Goal: Task Accomplishment & Management: Use online tool/utility

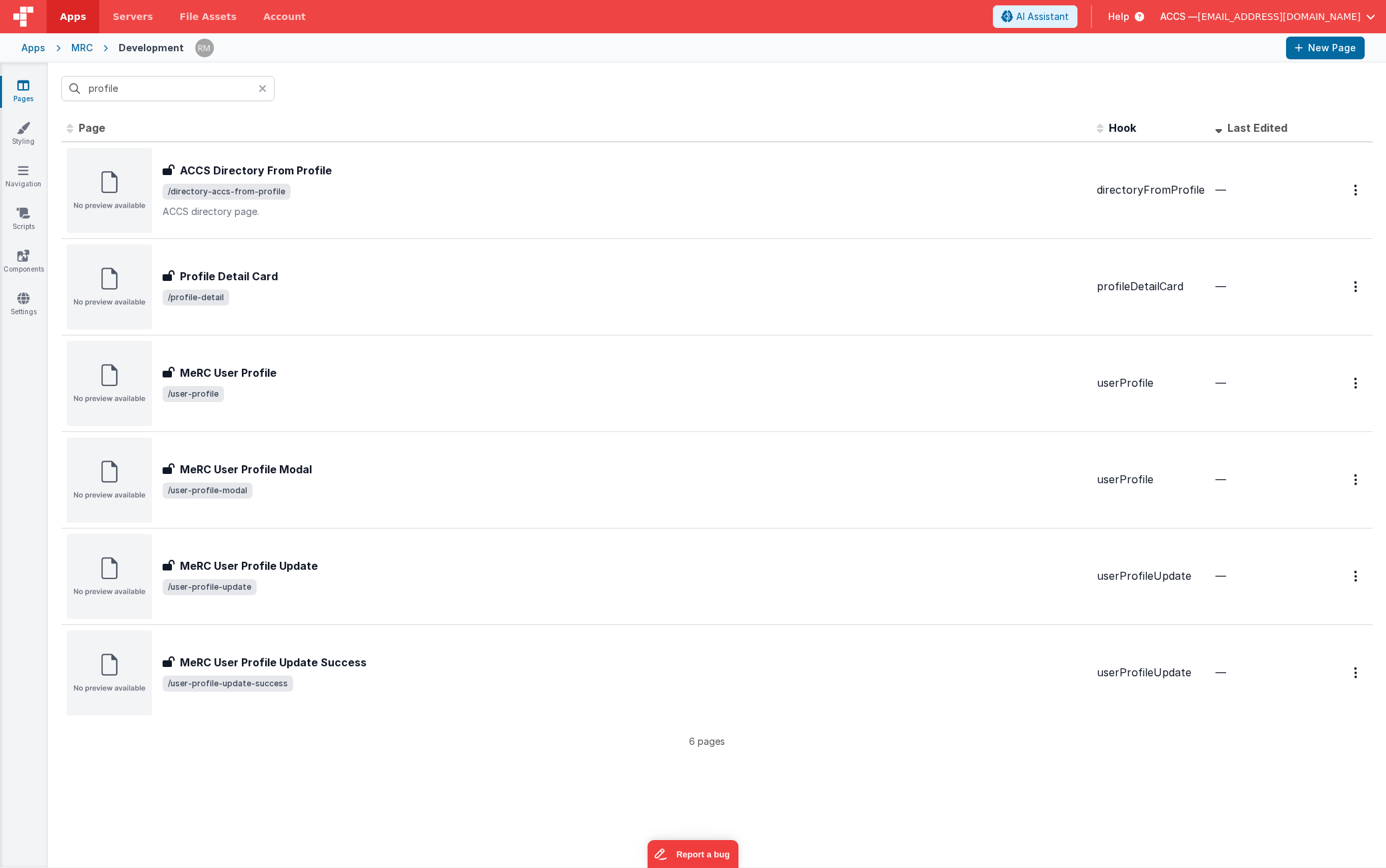
click at [262, 85] on icon at bounding box center [263, 88] width 8 height 11
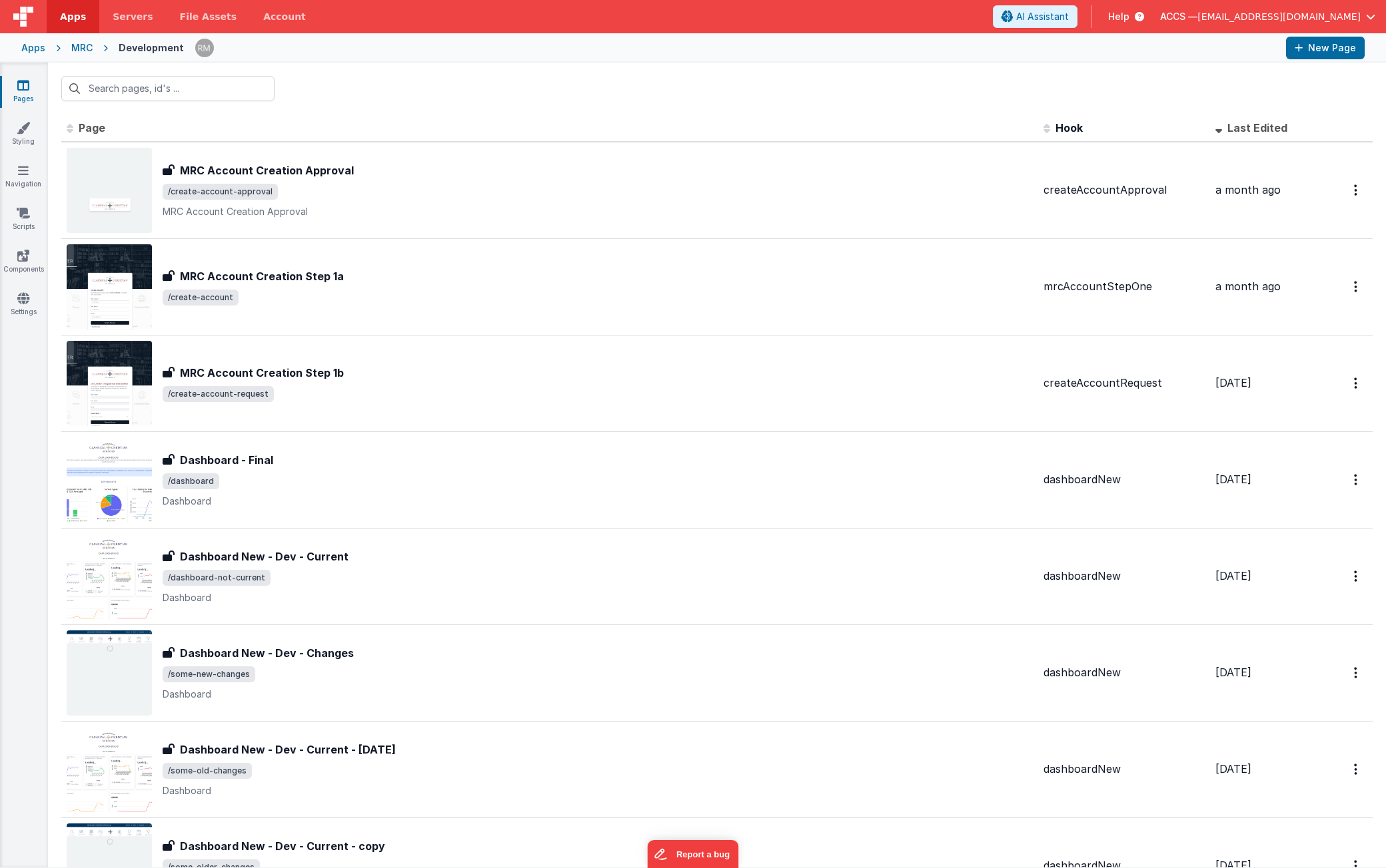
click at [44, 50] on div "Apps" at bounding box center [33, 48] width 24 height 13
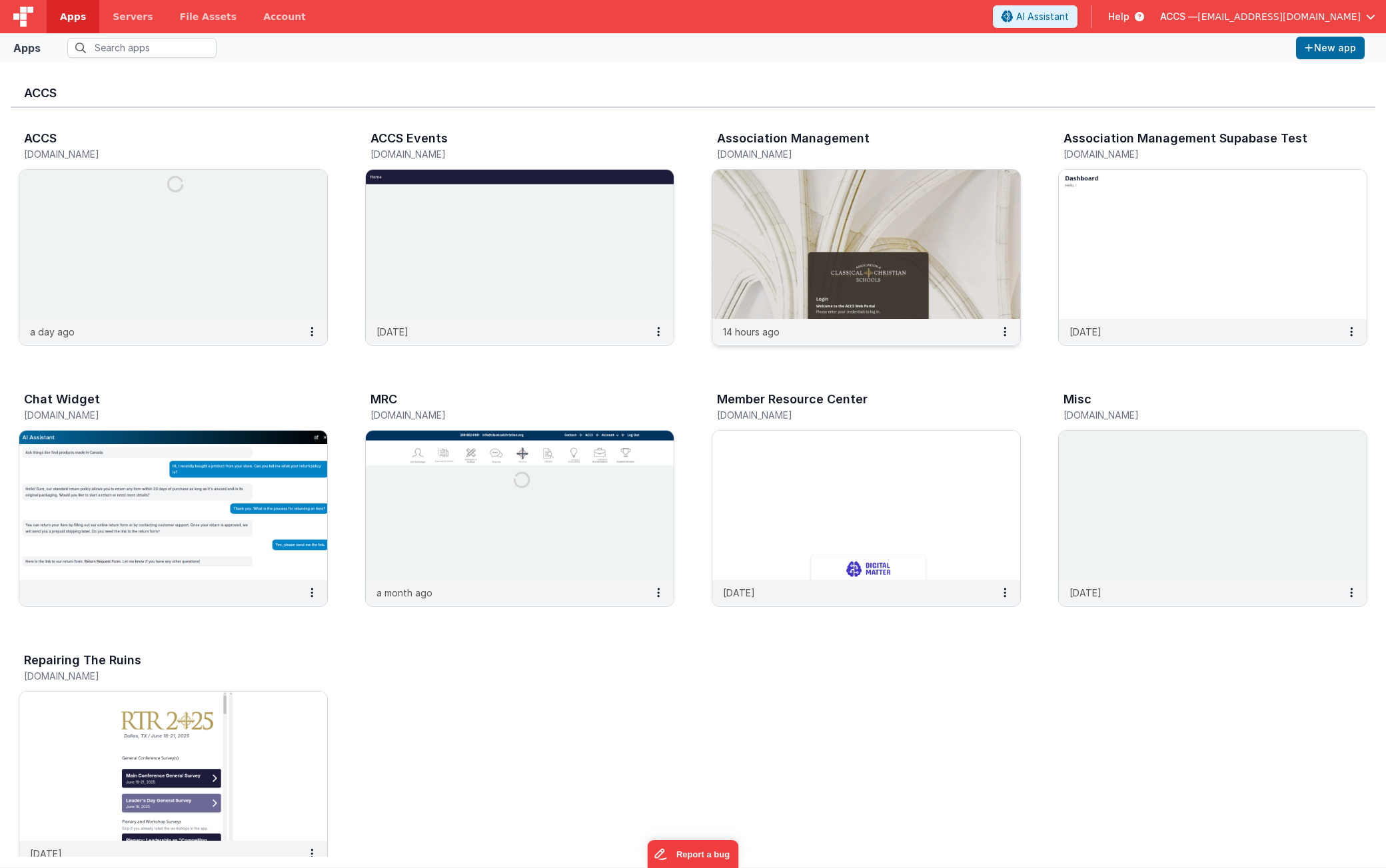
click at [752, 219] on img at bounding box center [866, 244] width 308 height 149
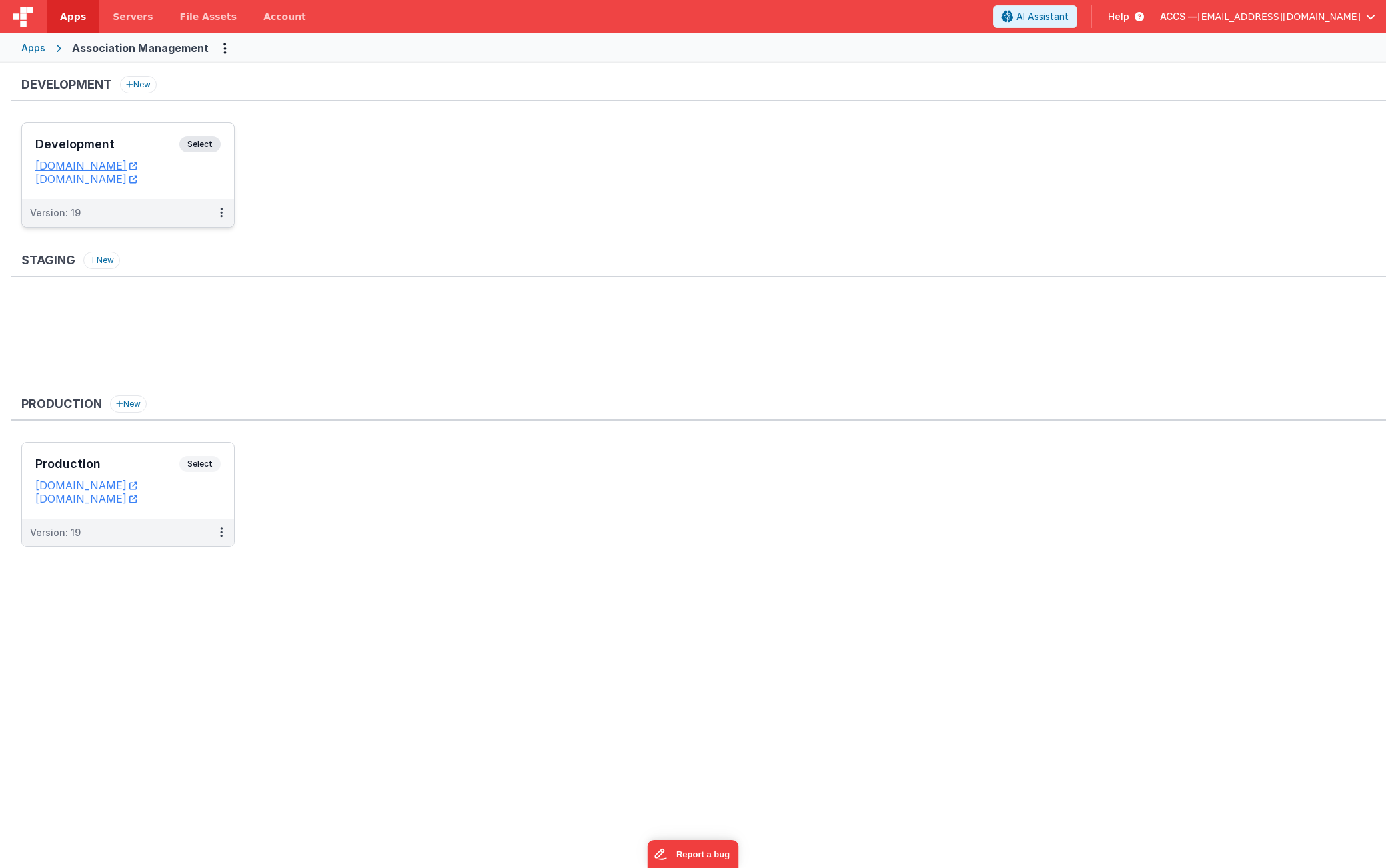
click at [151, 135] on div "Development Select URLs [DOMAIN_NAME] [DOMAIN_NAME]" at bounding box center [127, 161] width 212 height 76
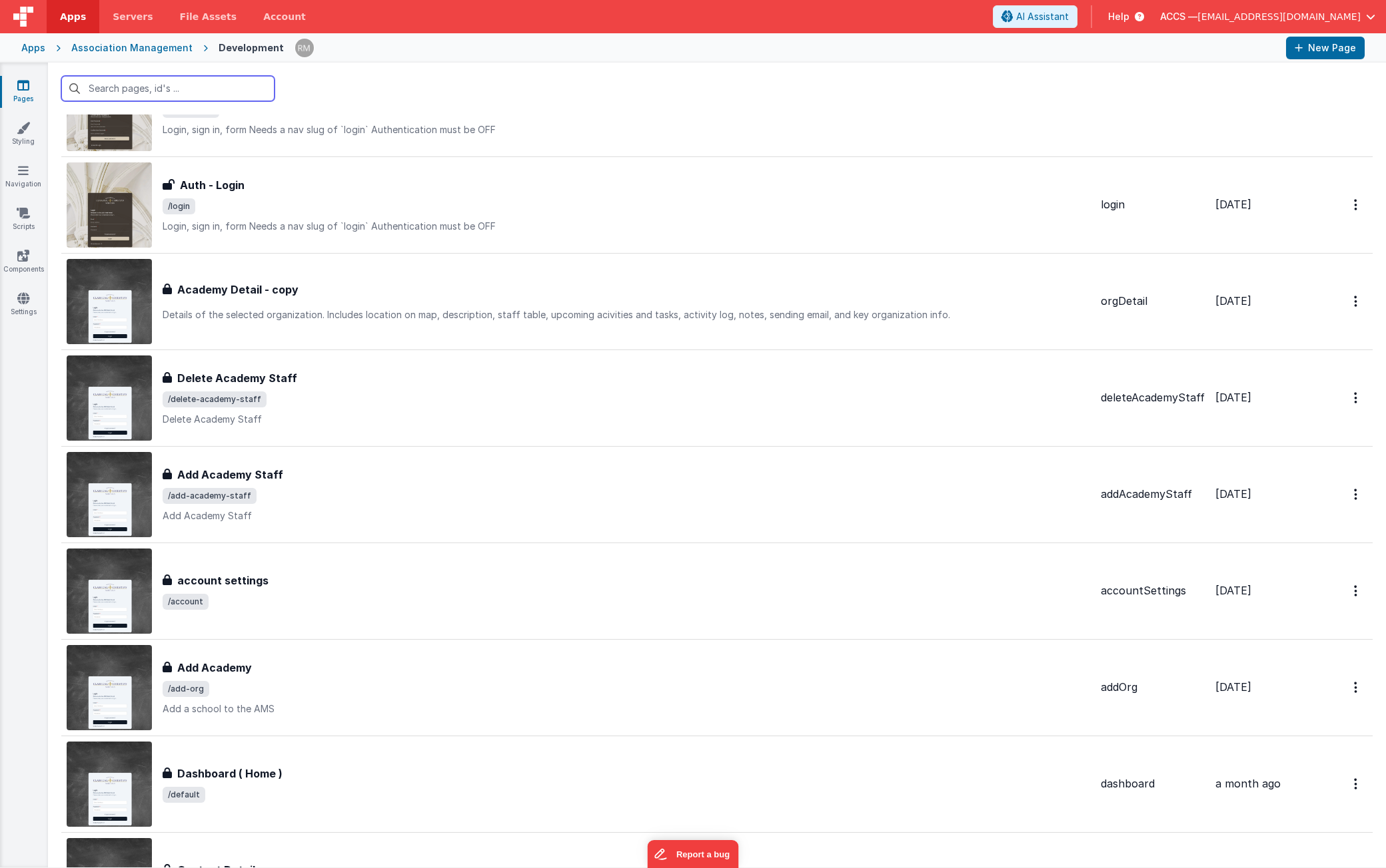
scroll to position [1056, 0]
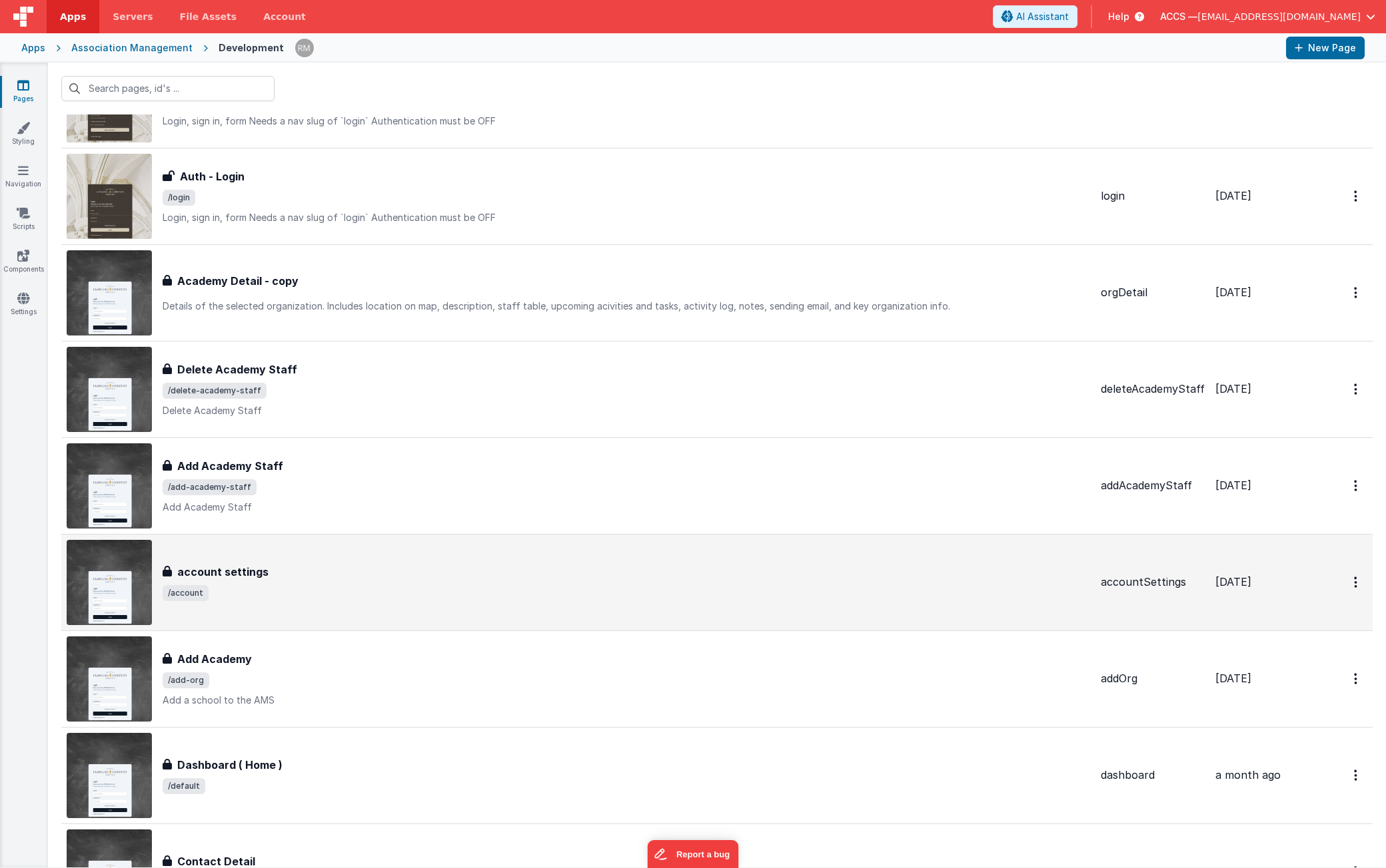
click at [479, 582] on div "account settings account settings /account" at bounding box center [626, 582] width 928 height 37
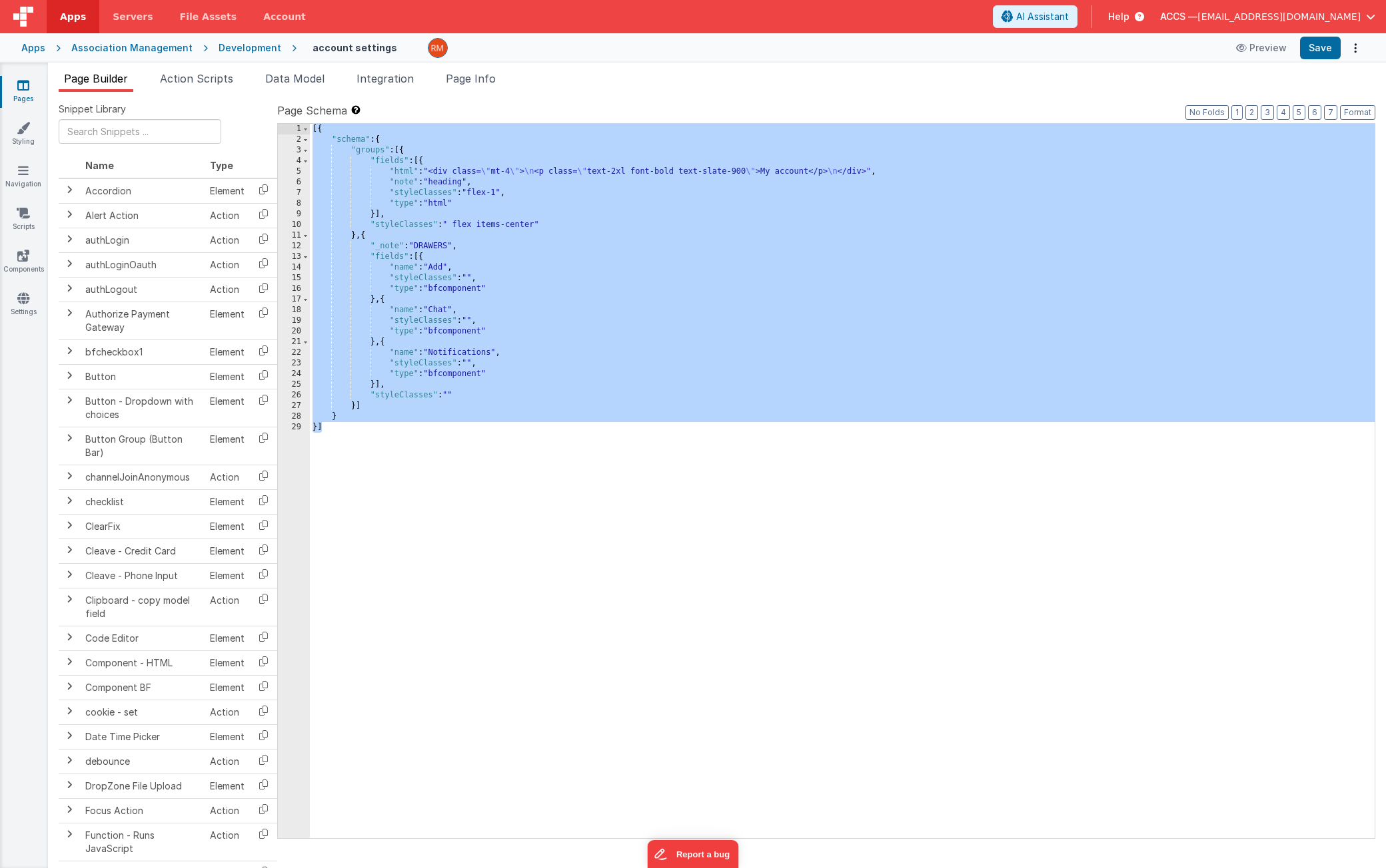
drag, startPoint x: 506, startPoint y: 500, endPoint x: 412, endPoint y: 108, distance: 403.1
click at [412, 108] on div "Page Schema Shortcuts: Find: command-f Fold: command-option-L Unfold: command-o…" at bounding box center [826, 470] width 1098 height 735
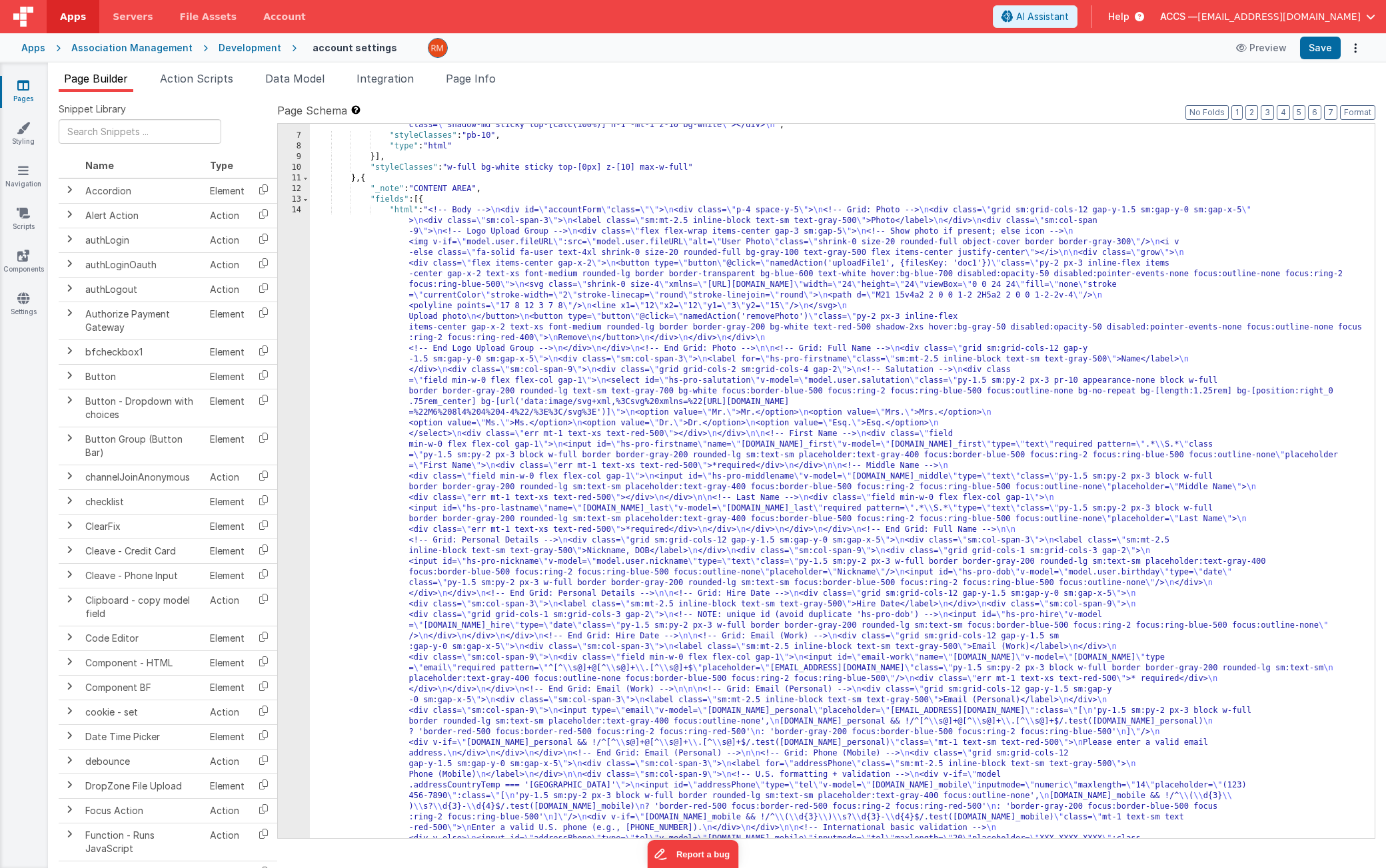
scroll to position [79, 0]
click at [402, 212] on div ""html" : "<div class= \" mt-4 flex items-start justify-start transform -transla…" at bounding box center [837, 855] width 1055 height 1514
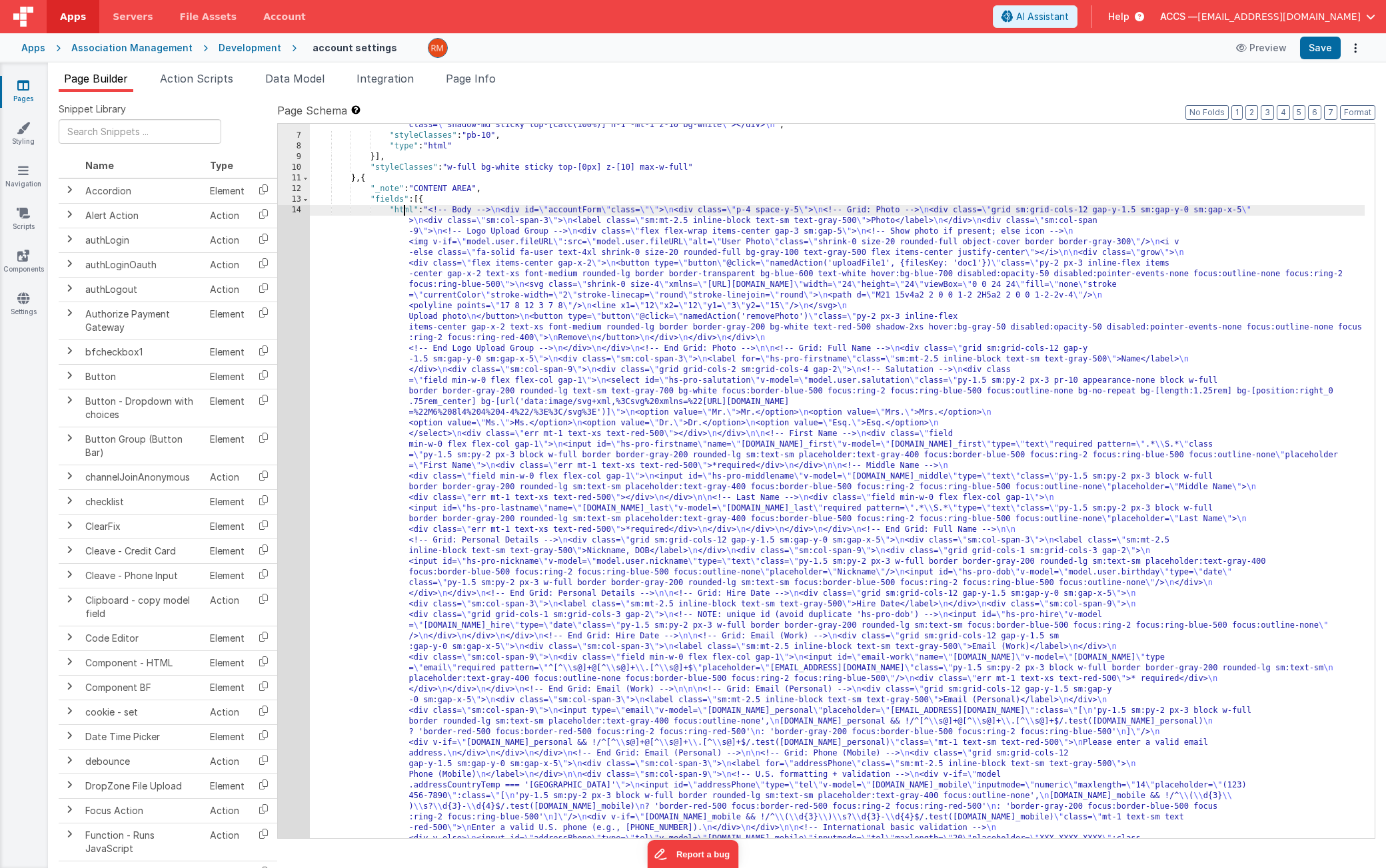
click at [296, 210] on div "14" at bounding box center [293, 589] width 32 height 767
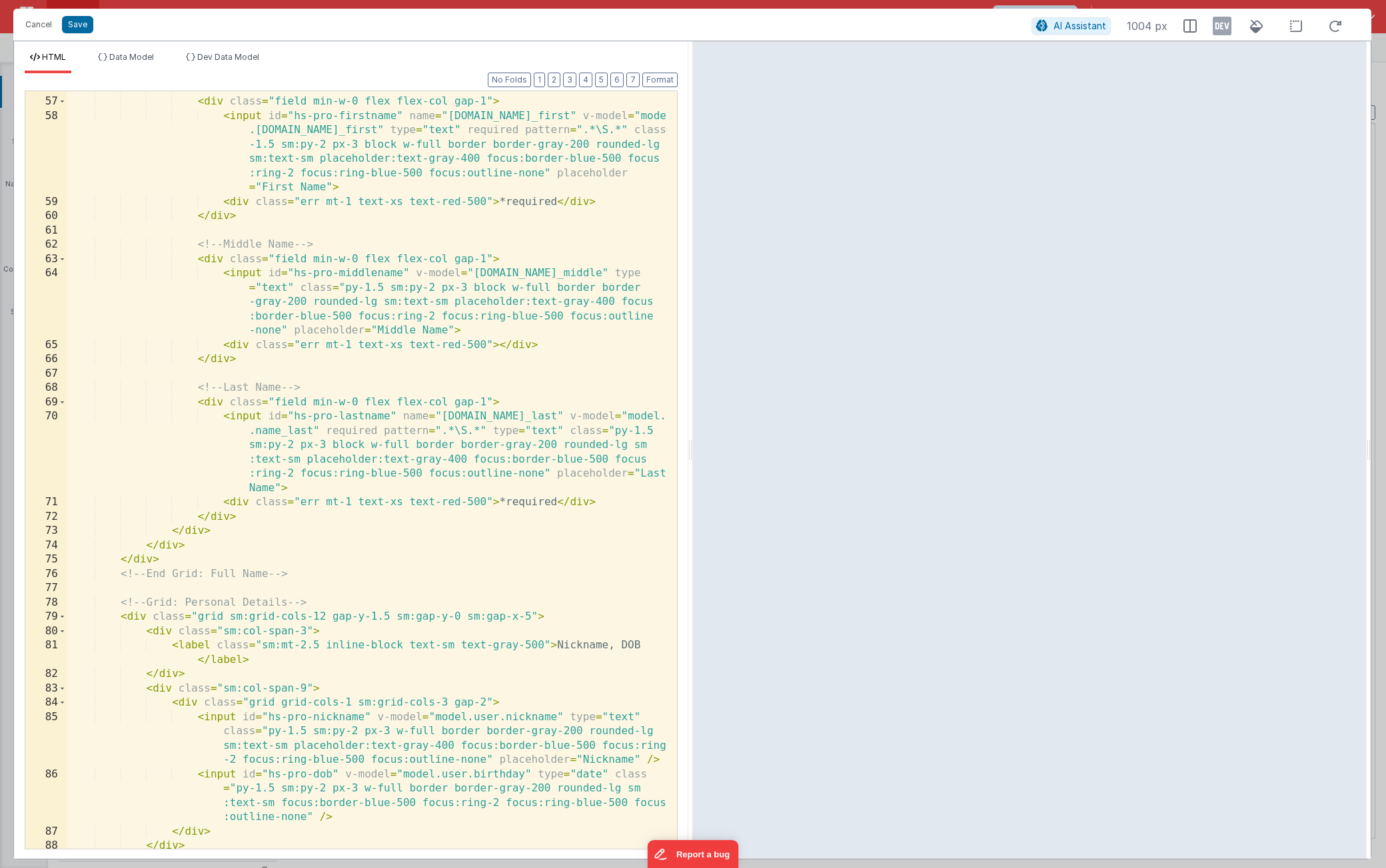
scroll to position [1171, 0]
click at [366, 230] on div "<!-- First Name --> < div class = "field min-w-0 flex flex-col gap-1" > < input…" at bounding box center [367, 474] width 600 height 787
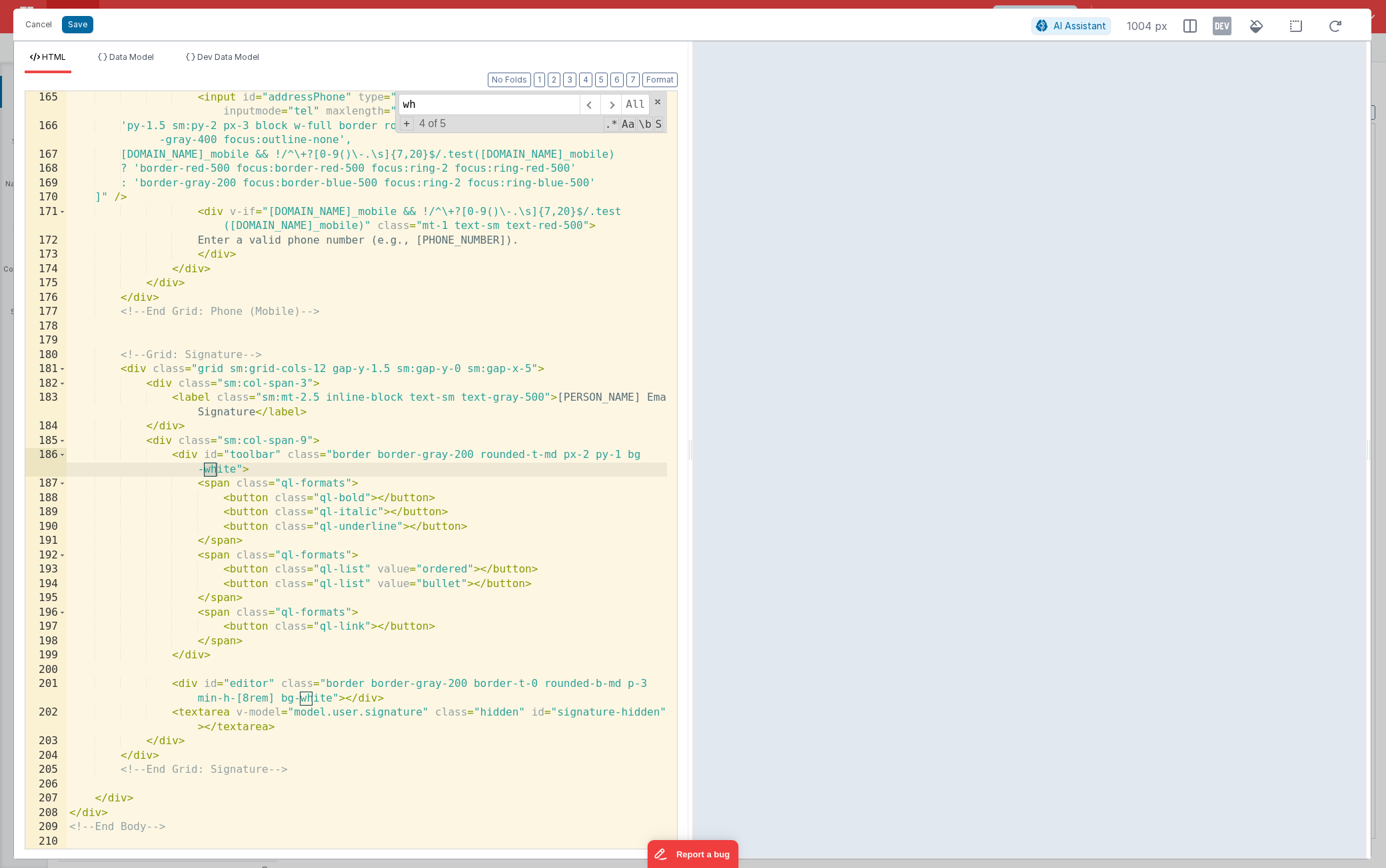
scroll to position [3294, 0]
type input "w"
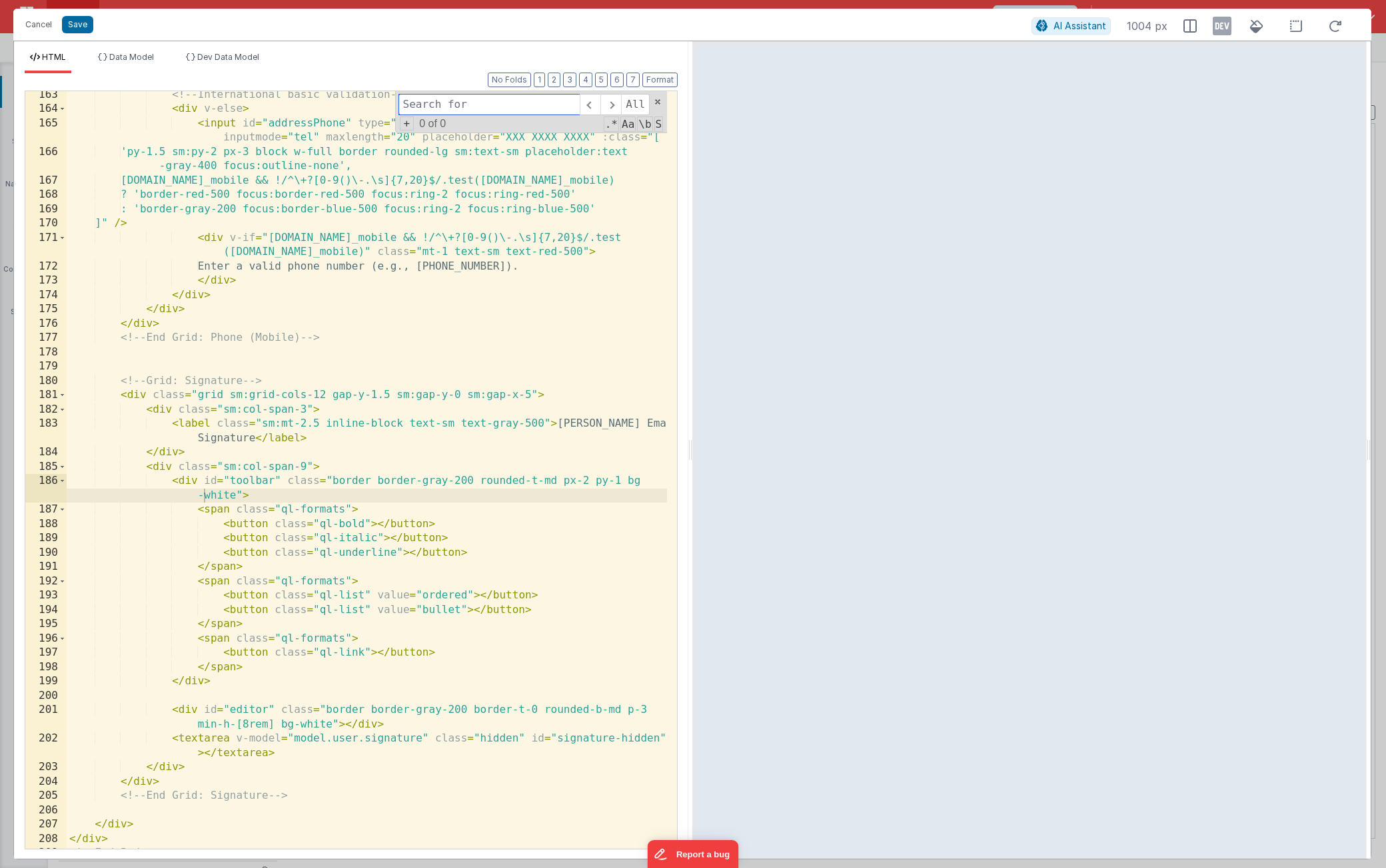
scroll to position [3268, 0]
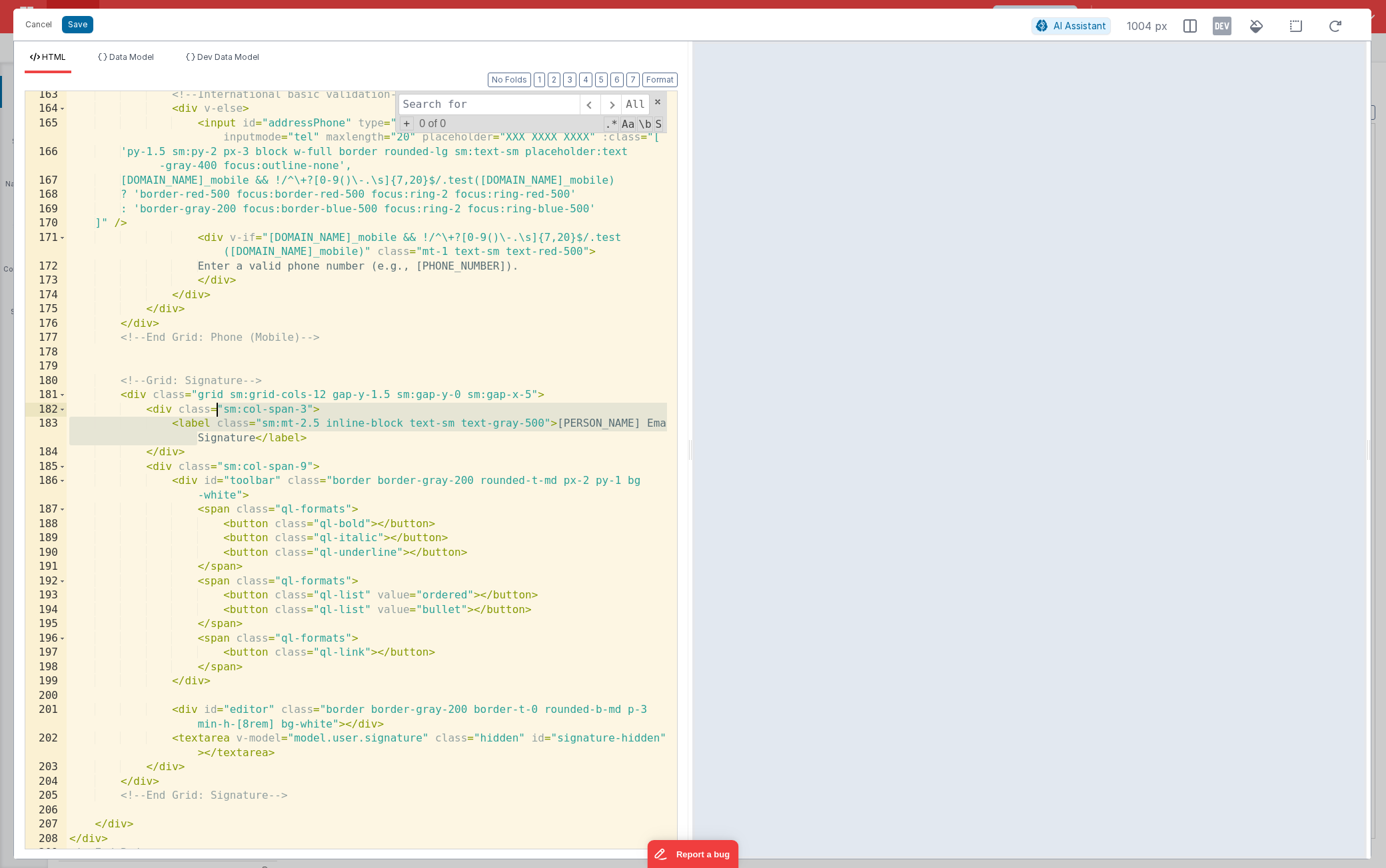
drag, startPoint x: 196, startPoint y: 438, endPoint x: 247, endPoint y: 412, distance: 57.2
click at [247, 412] on div "<!-- International basic validation --> < div v-else > < input id = "addressPho…" at bounding box center [367, 481] width 600 height 787
click at [619, 424] on div "<!-- International basic validation --> < div v-else > < input id = "addressPho…" at bounding box center [367, 481] width 600 height 787
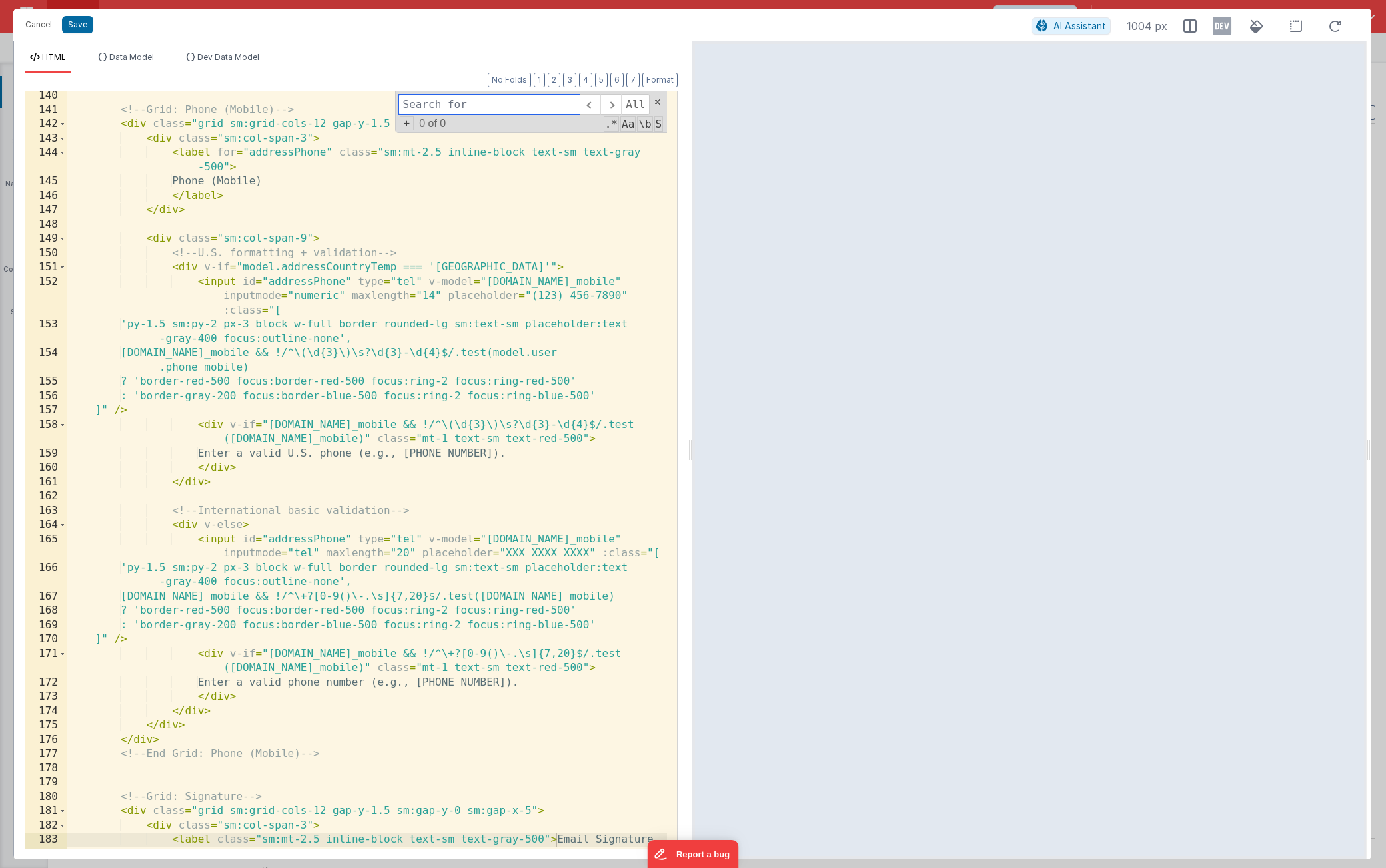
drag, startPoint x: 473, startPoint y: 108, endPoint x: 348, endPoint y: 85, distance: 127.1
click at [348, 85] on div "Format 7 6 5 4 3 2 1 No Folds 140 141 142 143 144 145 146 147 148 149 150 151 1…" at bounding box center [351, 461] width 653 height 776
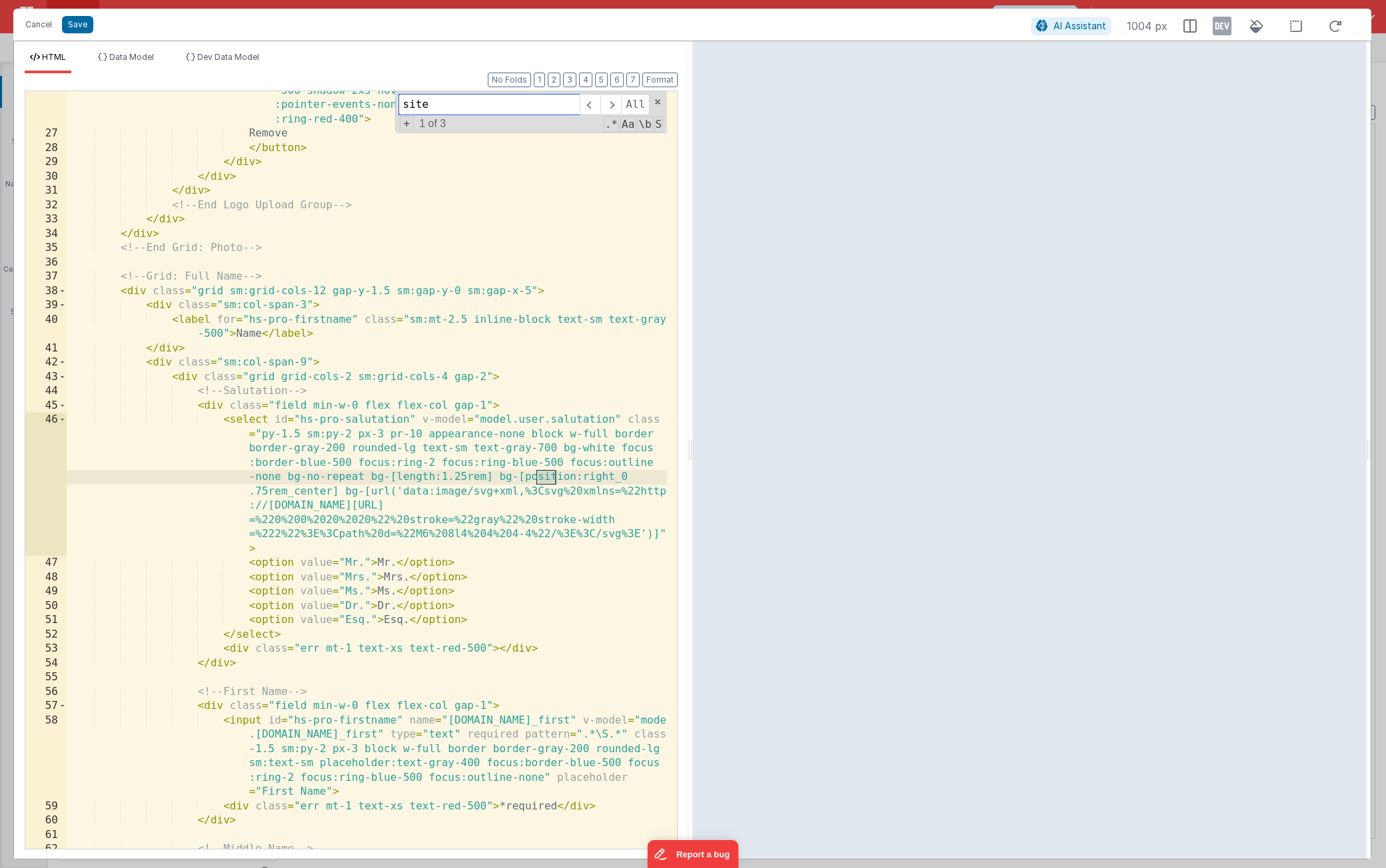
scroll to position [1998, 0]
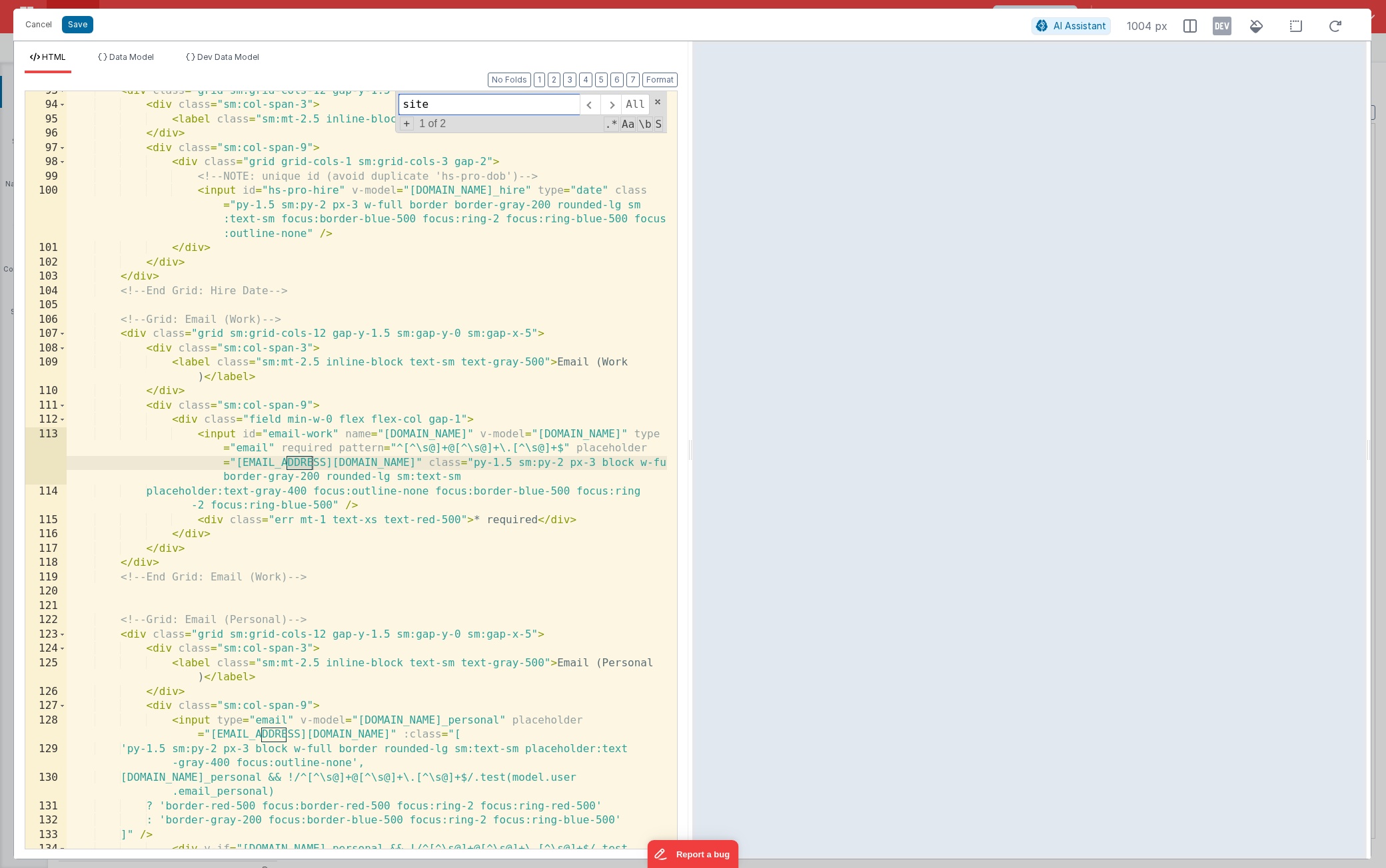
type input "site"
drag, startPoint x: 337, startPoint y: 463, endPoint x: 291, endPoint y: 462, distance: 46.0
click at [291, 462] on div "< div class = "grid sm:grid-cols-12 gap-y-1.5 sm:gap-y-0 sm:gap-x-5" > < div cl…" at bounding box center [367, 484] width 600 height 801
click at [616, 105] on span at bounding box center [610, 105] width 20 height 21
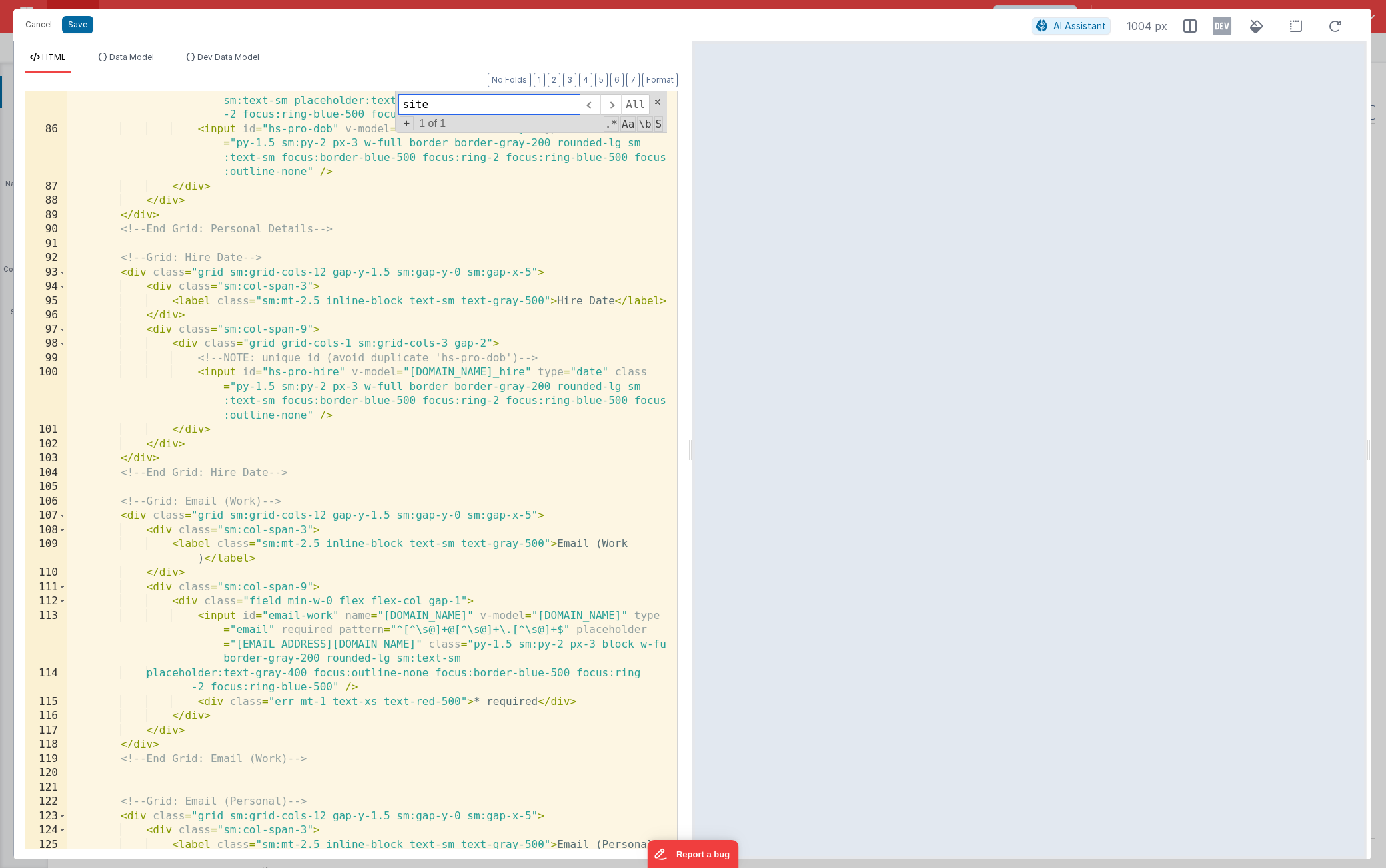
scroll to position [1777, 0]
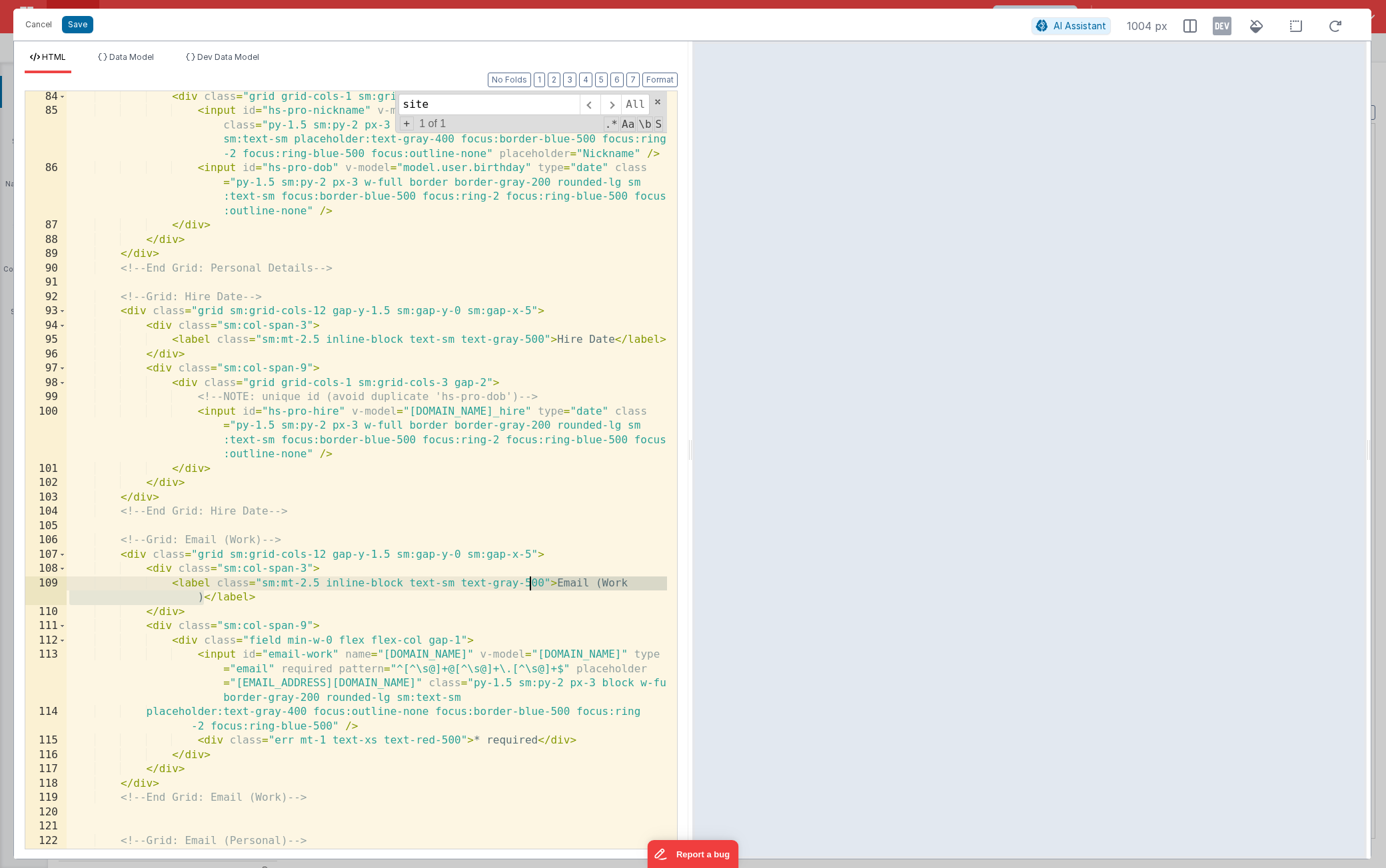
drag, startPoint x: 206, startPoint y: 599, endPoint x: 420, endPoint y: 587, distance: 214.3
click at [436, 588] on div "< div class = "grid grid-cols-1 sm:grid-cols-3 gap-2" > < input id = "hs-pro-ni…" at bounding box center [367, 483] width 600 height 787
drag, startPoint x: 296, startPoint y: 600, endPoint x: 95, endPoint y: 573, distance: 202.8
click at [95, 573] on div "< div class = "grid grid-cols-1 sm:grid-cols-3 gap-2" > < input id = "hs-pro-ni…" at bounding box center [367, 483] width 600 height 787
click at [465, 586] on div "< div class = "grid grid-cols-1 sm:grid-cols-3 gap-2" > < input id = "hs-pro-ni…" at bounding box center [367, 483] width 600 height 787
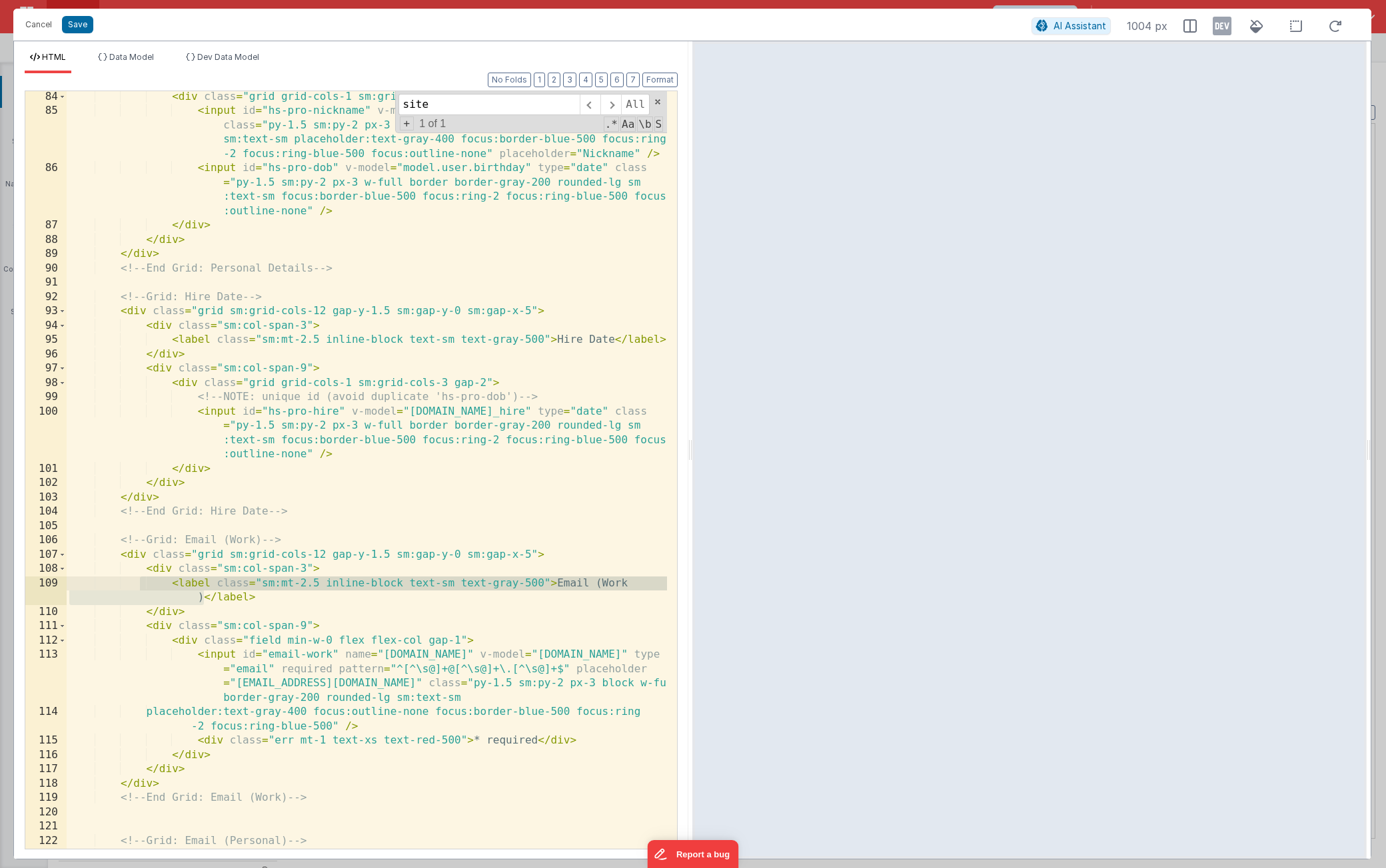
drag, startPoint x: 203, startPoint y: 601, endPoint x: 142, endPoint y: 578, distance: 65.2
click at [142, 578] on div "< div class = "grid grid-cols-1 sm:grid-cols-3 gap-2" > < input id = "hs-pro-ni…" at bounding box center [367, 483] width 600 height 787
drag, startPoint x: 556, startPoint y: 582, endPoint x: 204, endPoint y: 597, distance: 352.3
click at [204, 597] on div "< div class = "grid grid-cols-1 sm:grid-cols-3 gap-2" > < input id = "hs-pro-ni…" at bounding box center [367, 483] width 600 height 787
click at [80, 29] on button "Save" at bounding box center [77, 24] width 32 height 17
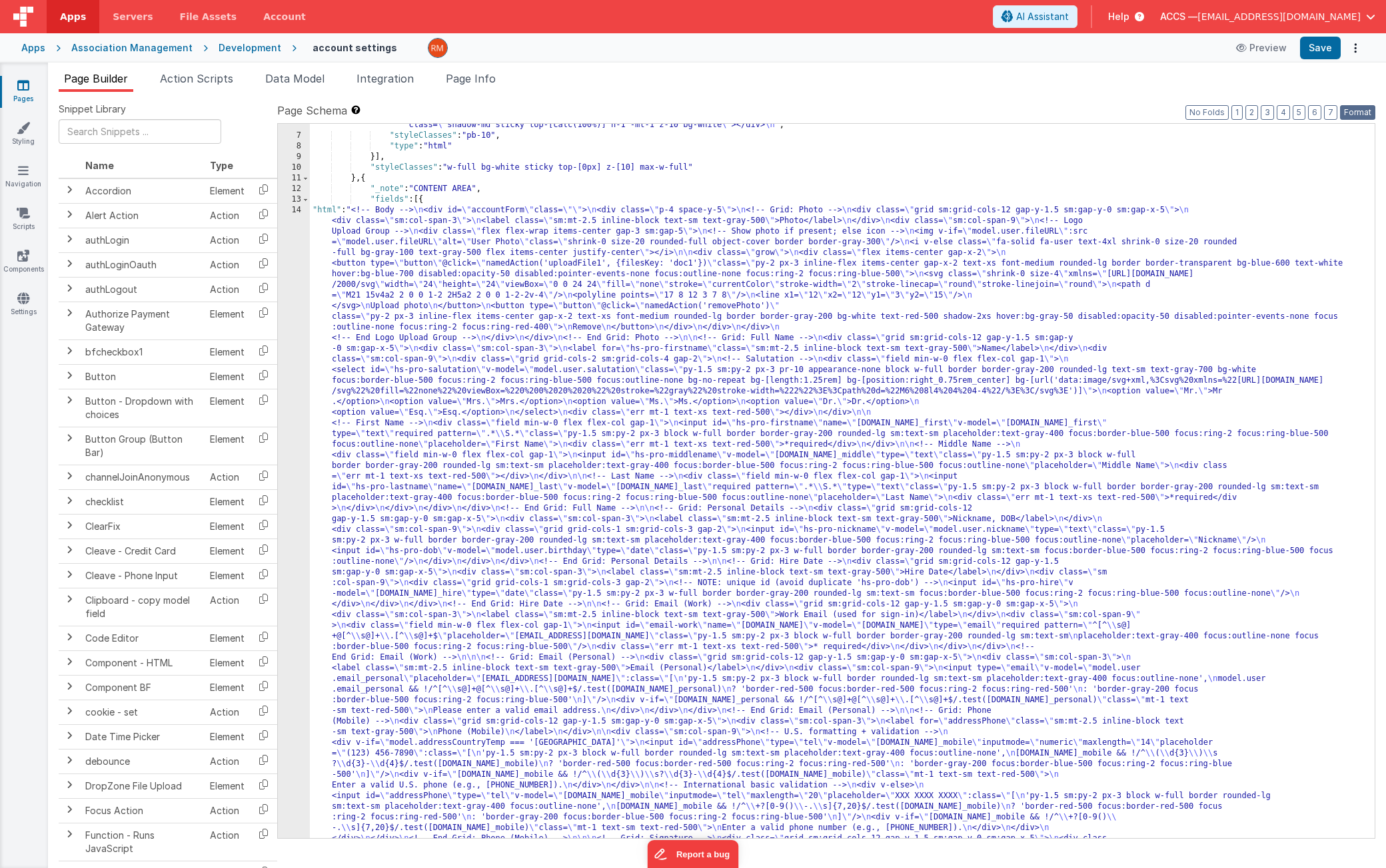
click at [1351, 114] on button "Format" at bounding box center [1358, 113] width 36 height 15
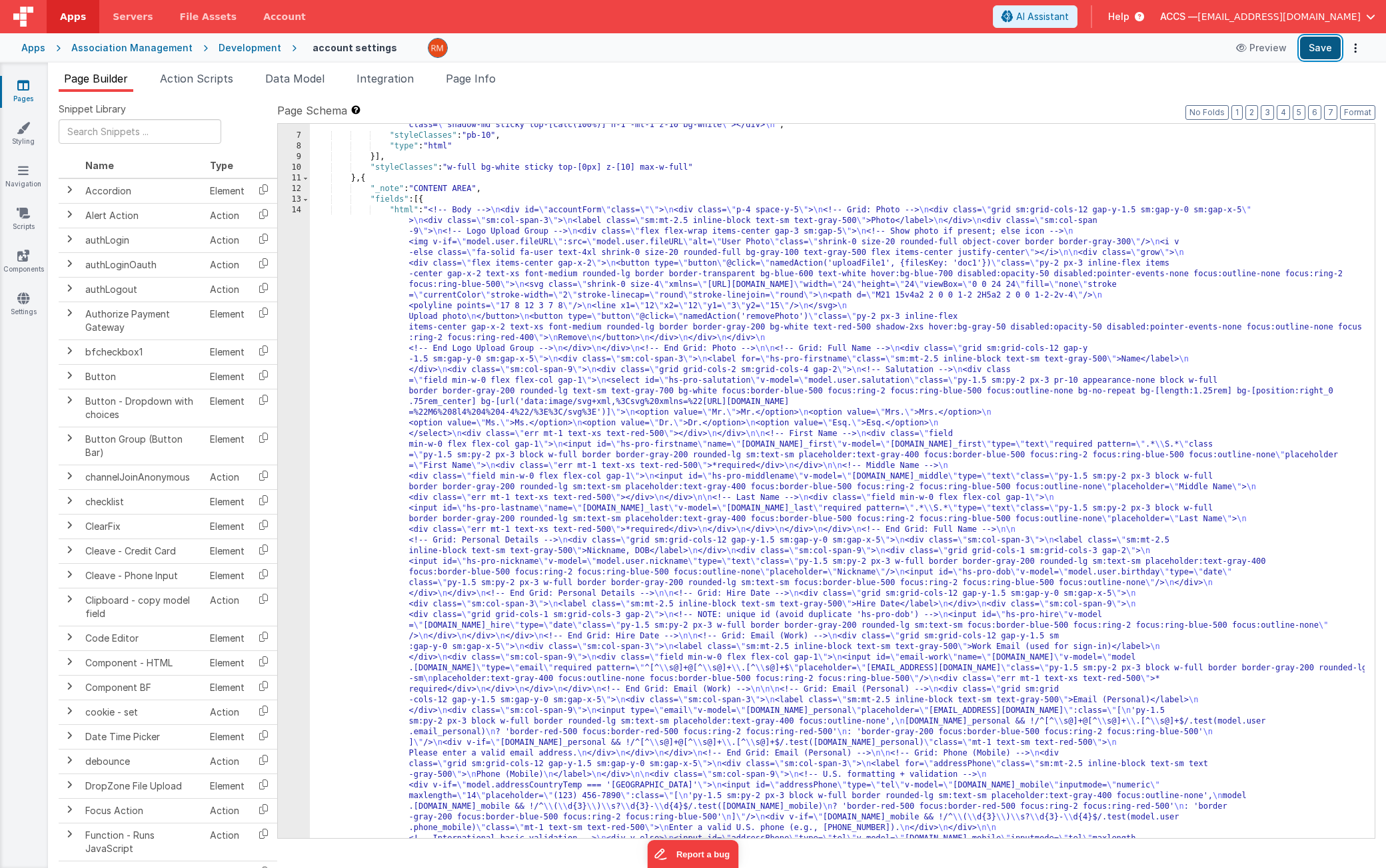
click at [1327, 53] on button "Save" at bounding box center [1320, 48] width 41 height 23
click at [402, 212] on div ""html" : "<div class= \" mt-4 flex items-start justify-start transform -transla…" at bounding box center [837, 855] width 1055 height 1514
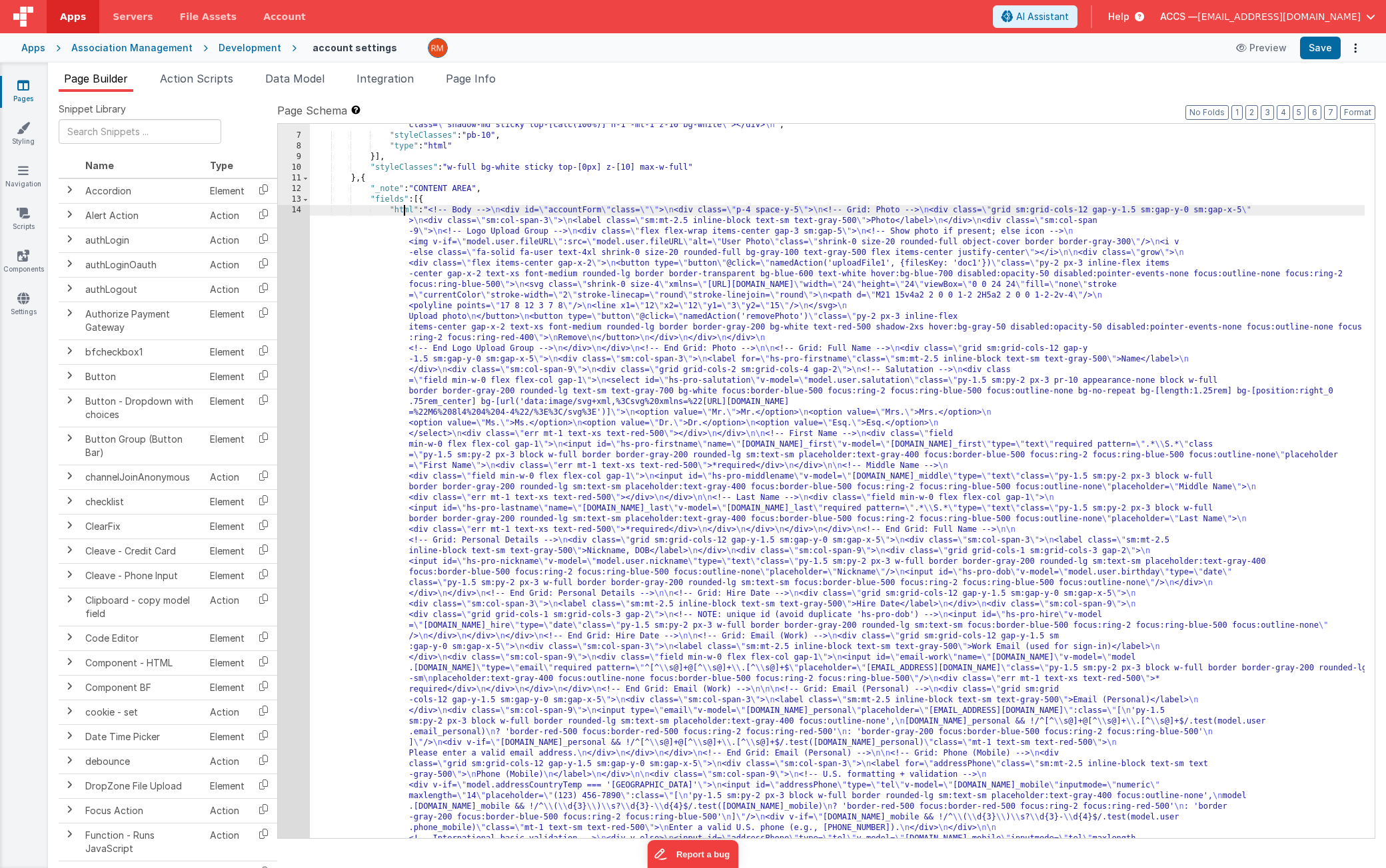
click at [299, 209] on div "14" at bounding box center [293, 589] width 32 height 767
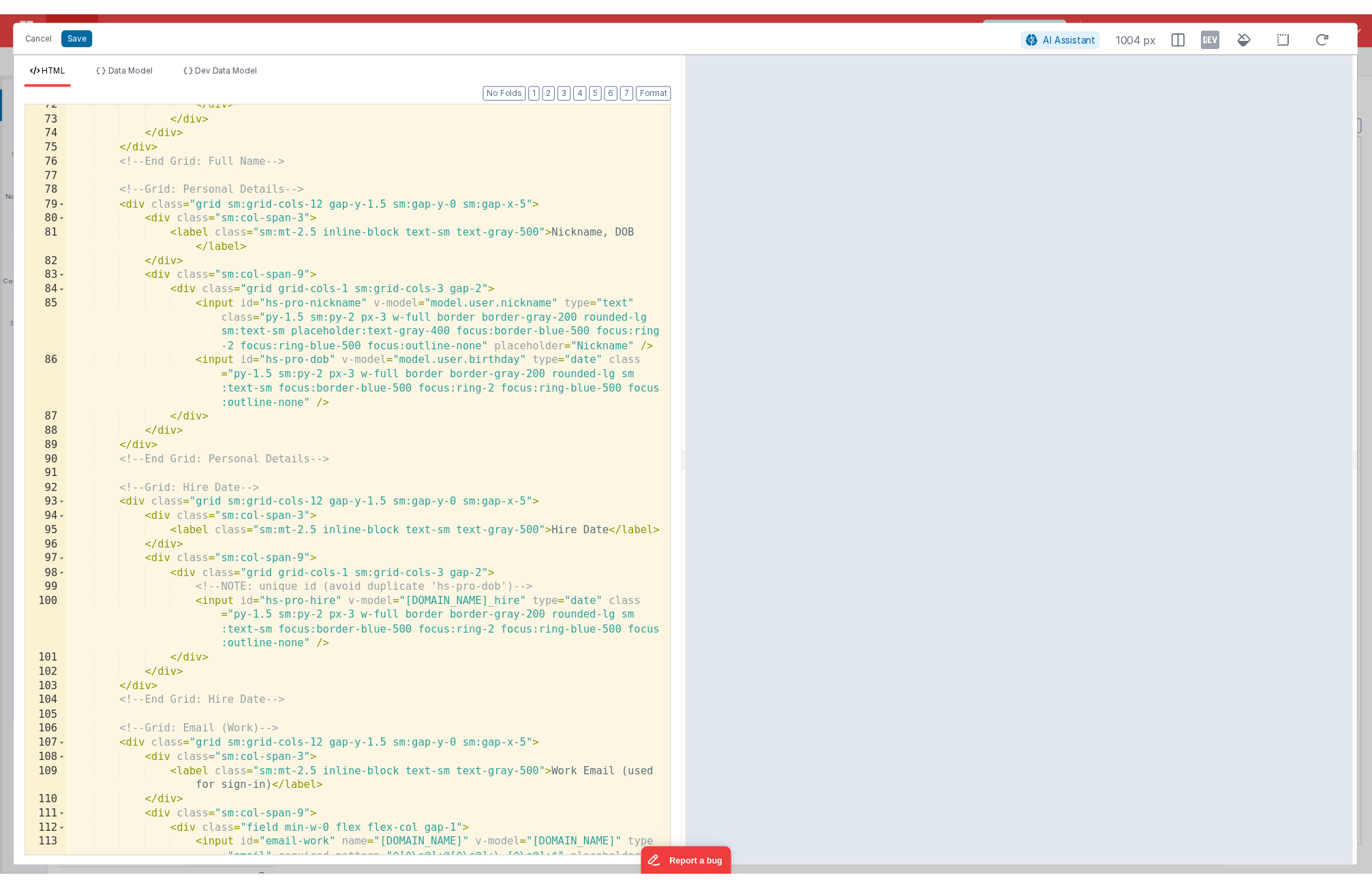
scroll to position [1632, 0]
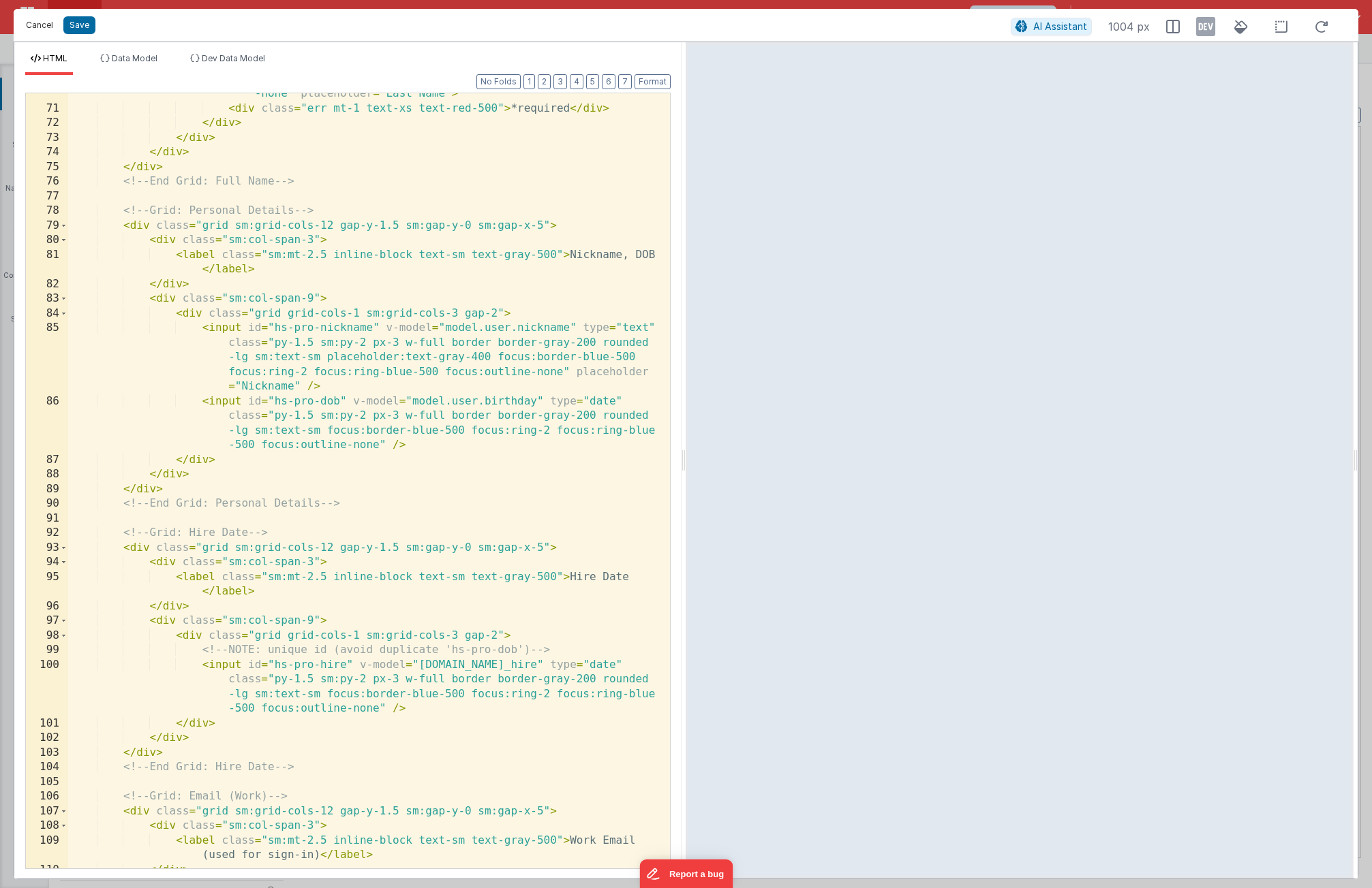
click at [47, 27] on button "Cancel" at bounding box center [39, 25] width 41 height 19
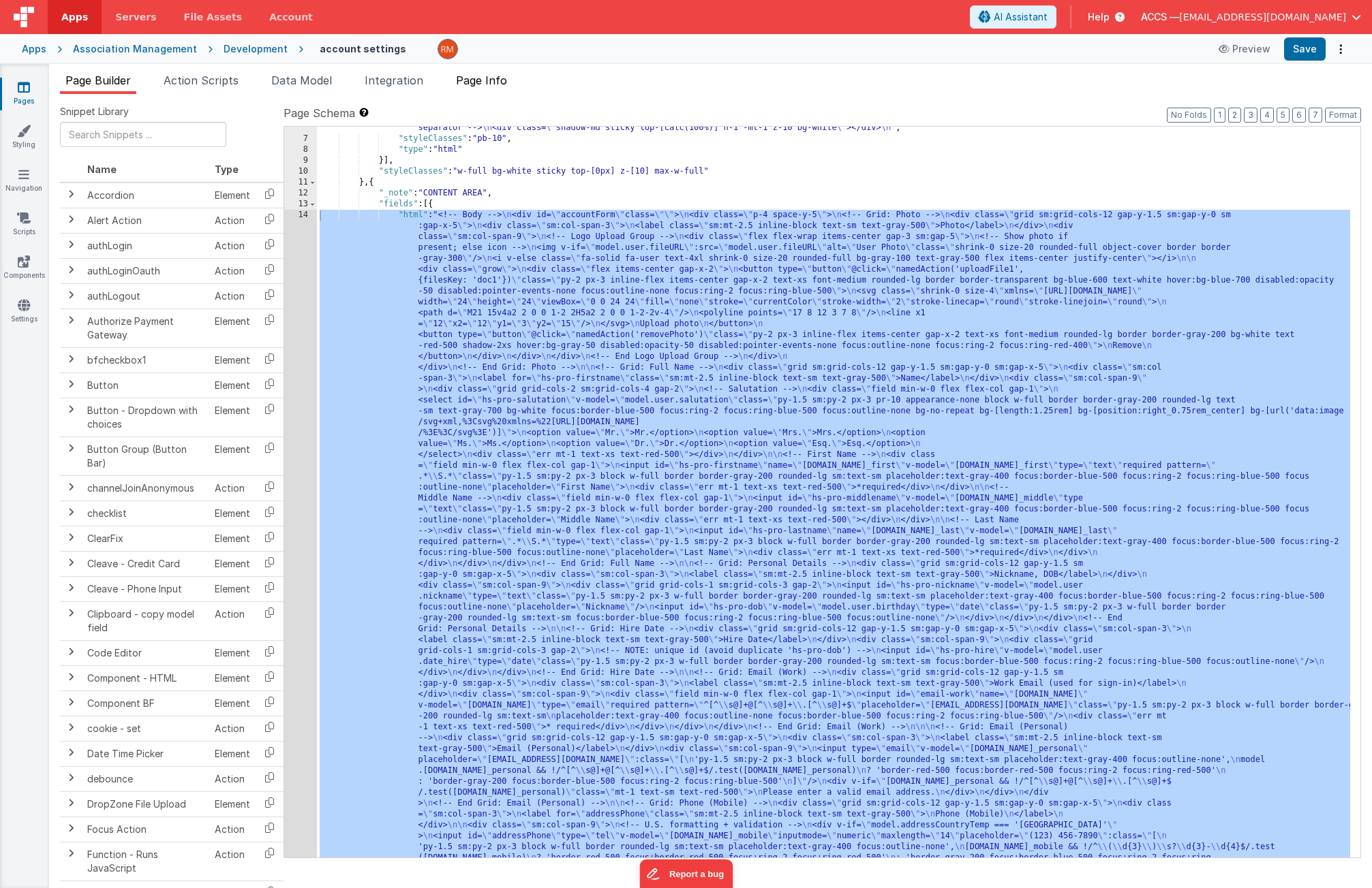
click at [481, 85] on span "Page Info" at bounding box center [481, 81] width 51 height 13
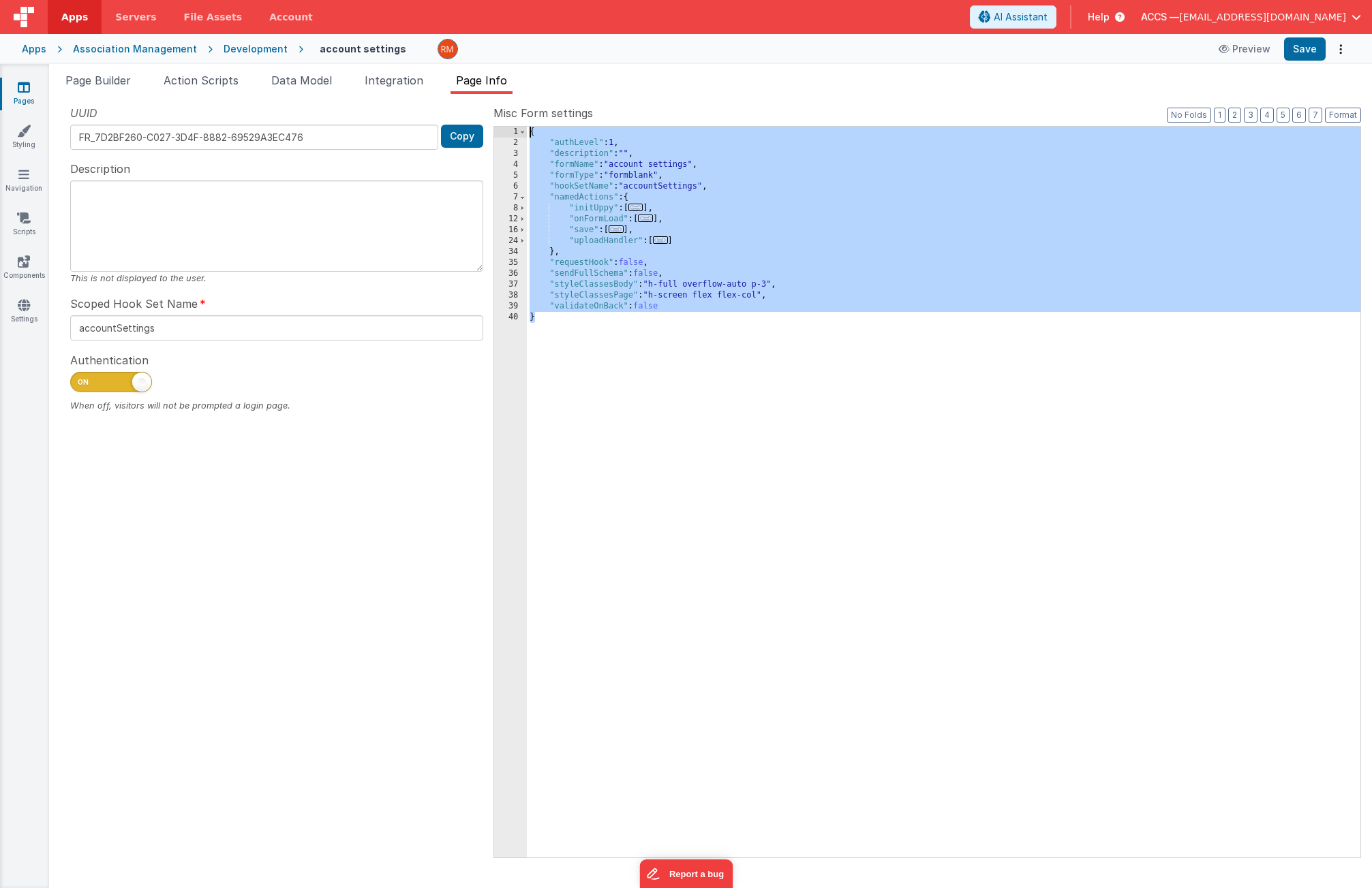
drag, startPoint x: 569, startPoint y: 333, endPoint x: 520, endPoint y: 105, distance: 233.2
click at [520, 105] on div "Misc Form settings Format 7 6 5 4 3 2 1 No Folds 1 2 3 4 5 6 7 8 12 16 24 34 35…" at bounding box center [926, 481] width 867 height 752
type input "accountInfo"
checkbox input "false"
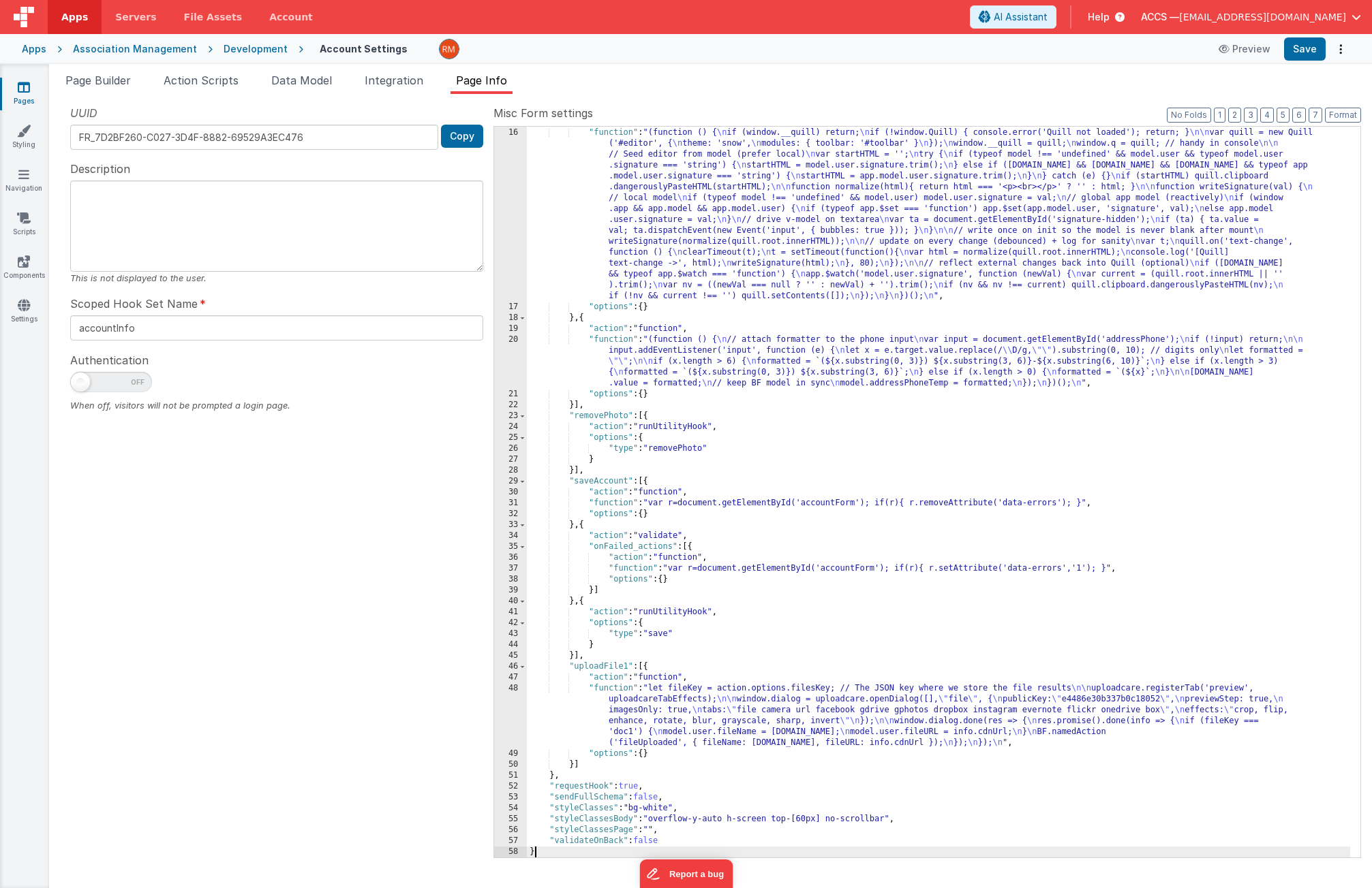
scroll to position [163, 0]
click at [203, 334] on input "accountInfo" at bounding box center [276, 328] width 413 height 25
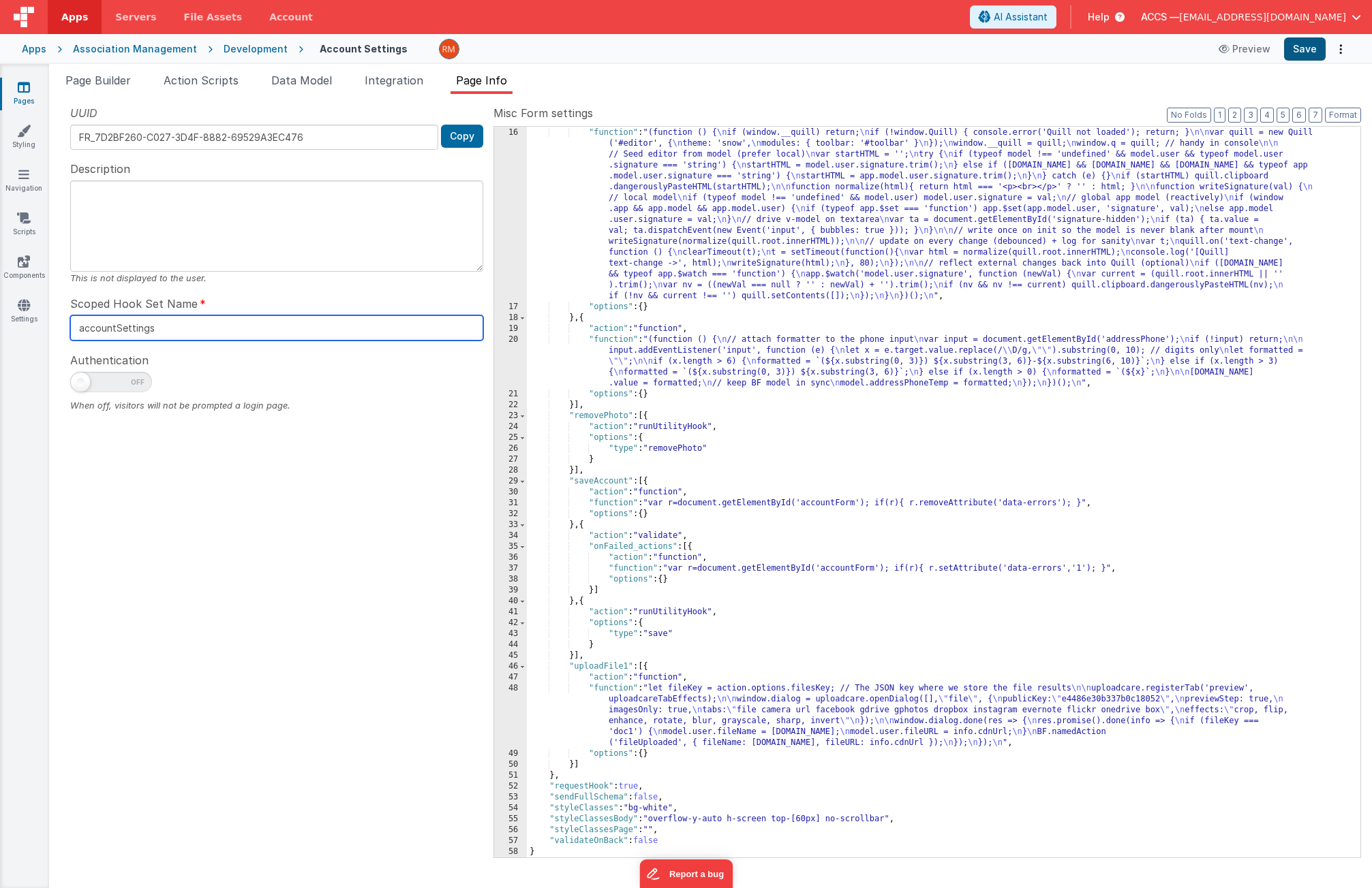
type input "accountSettings"
click at [1309, 48] on button "Save" at bounding box center [1305, 49] width 42 height 23
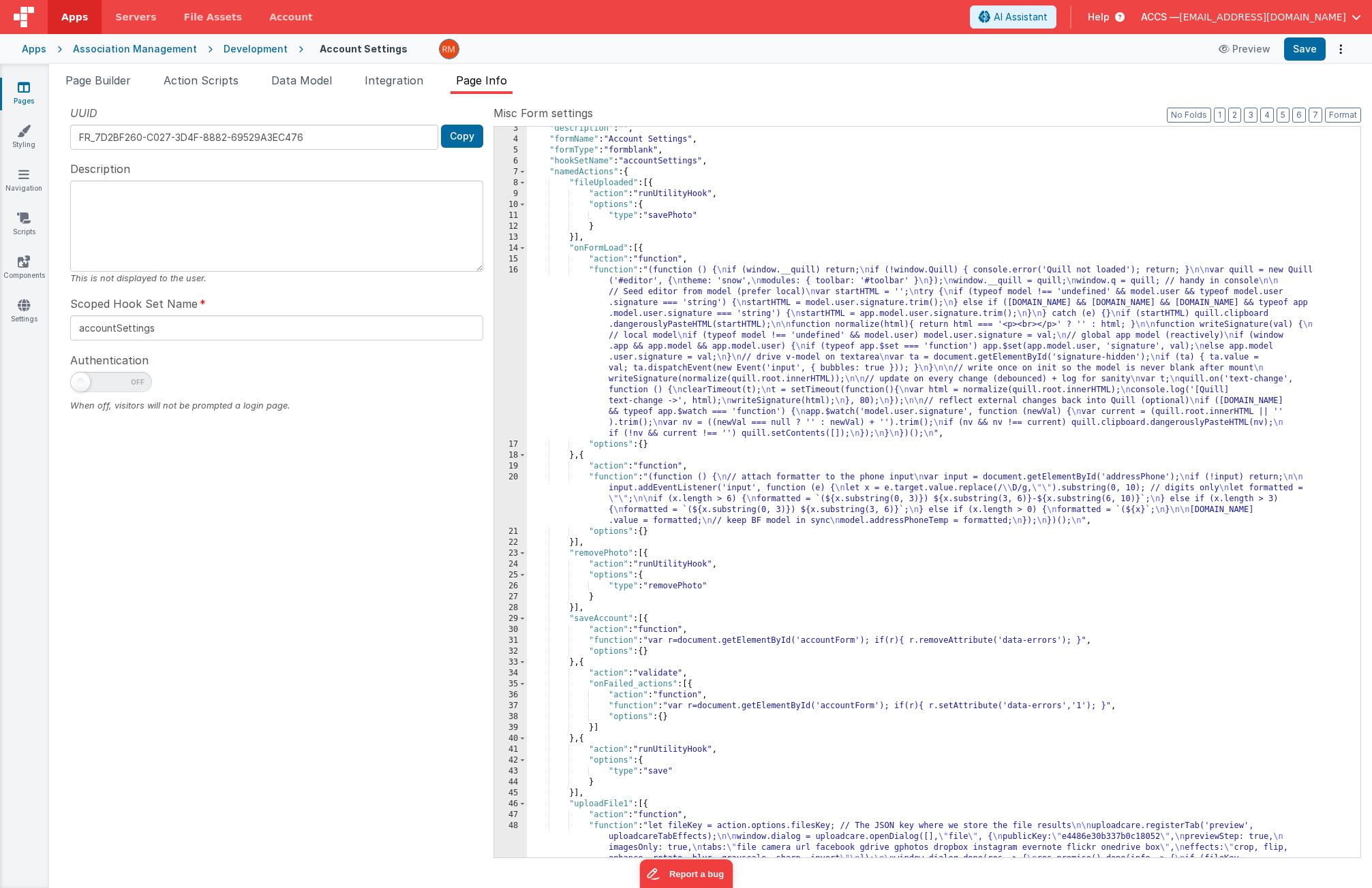
scroll to position [51, 0]
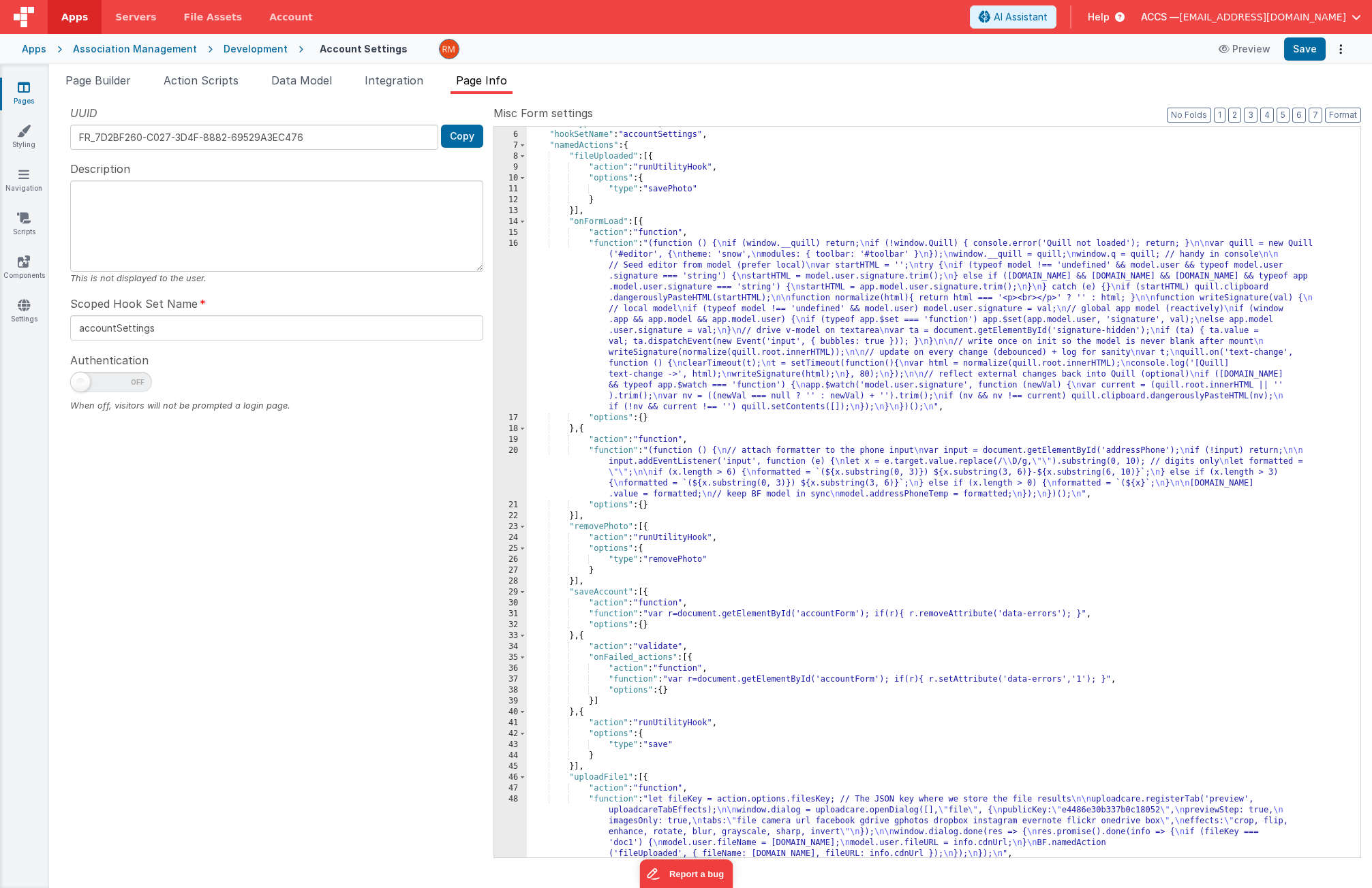
click at [619, 246] on div ""formType" : "formblank" , "hookSetName" : "accountSettings" , "namedActions" :…" at bounding box center [939, 495] width 823 height 753
click at [520, 246] on div "16" at bounding box center [510, 325] width 32 height 174
click at [515, 246] on div "16" at bounding box center [510, 325] width 32 height 174
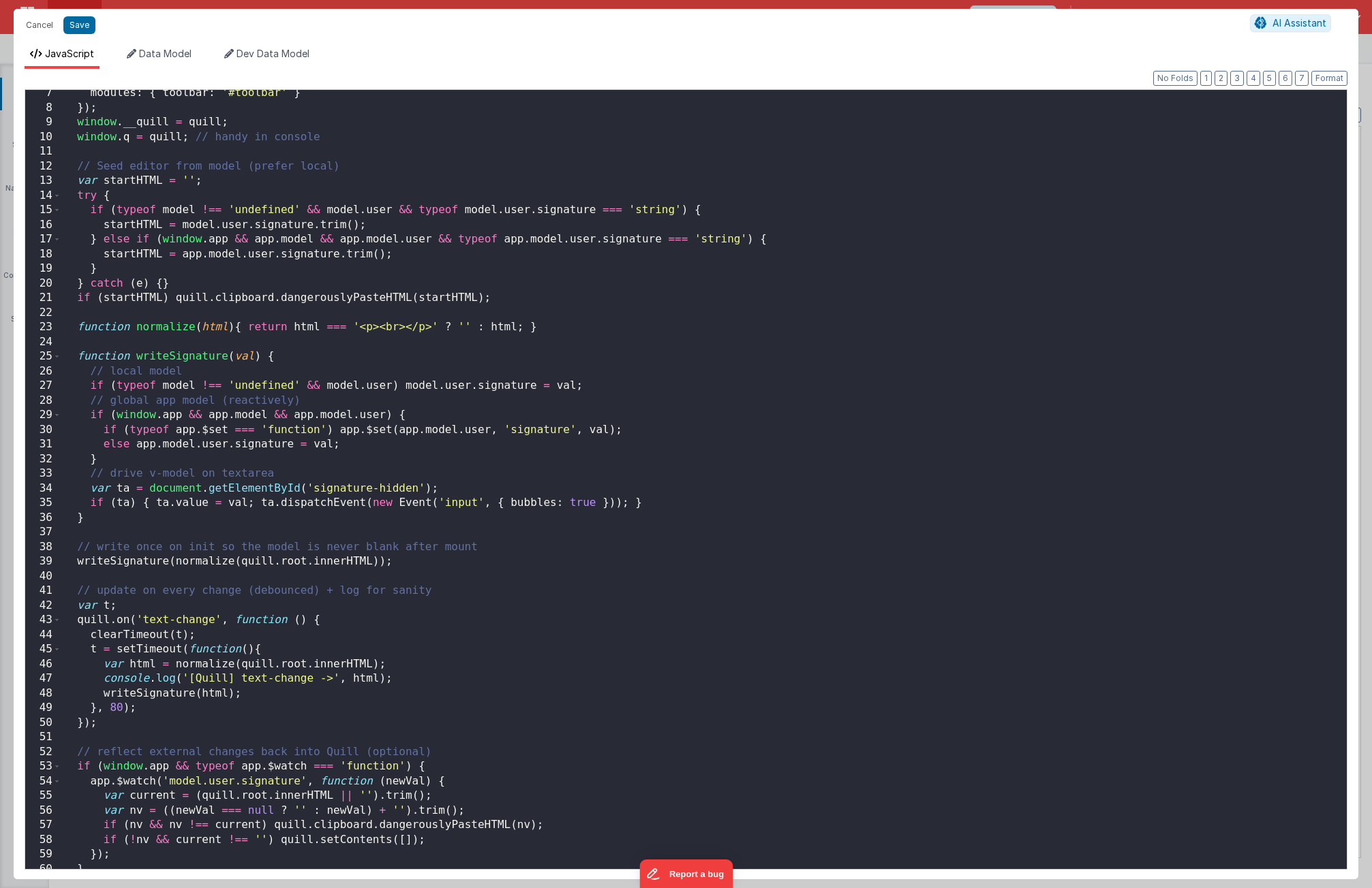
scroll to position [0, 0]
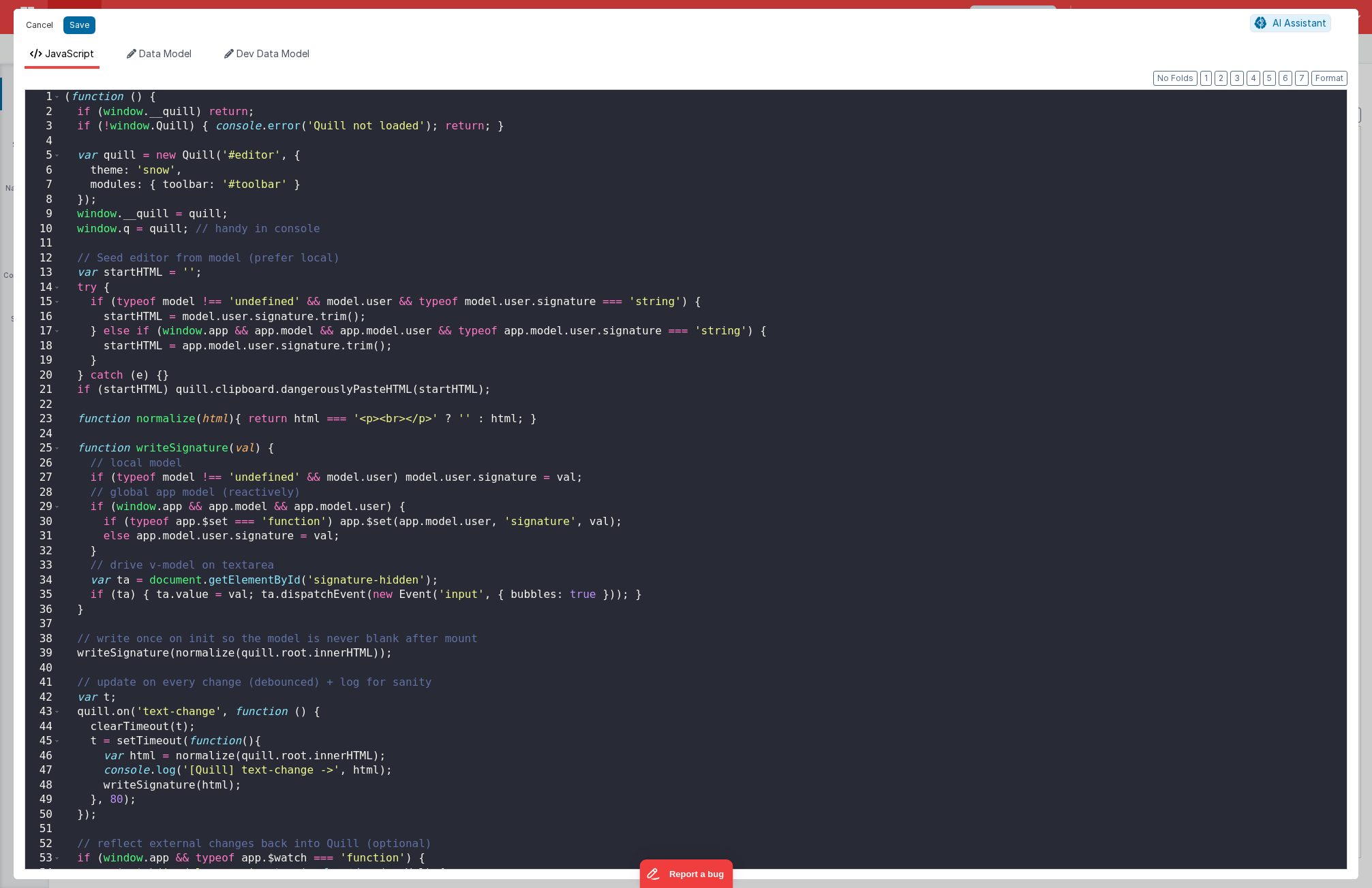
click at [48, 25] on button "Cancel" at bounding box center [39, 25] width 41 height 19
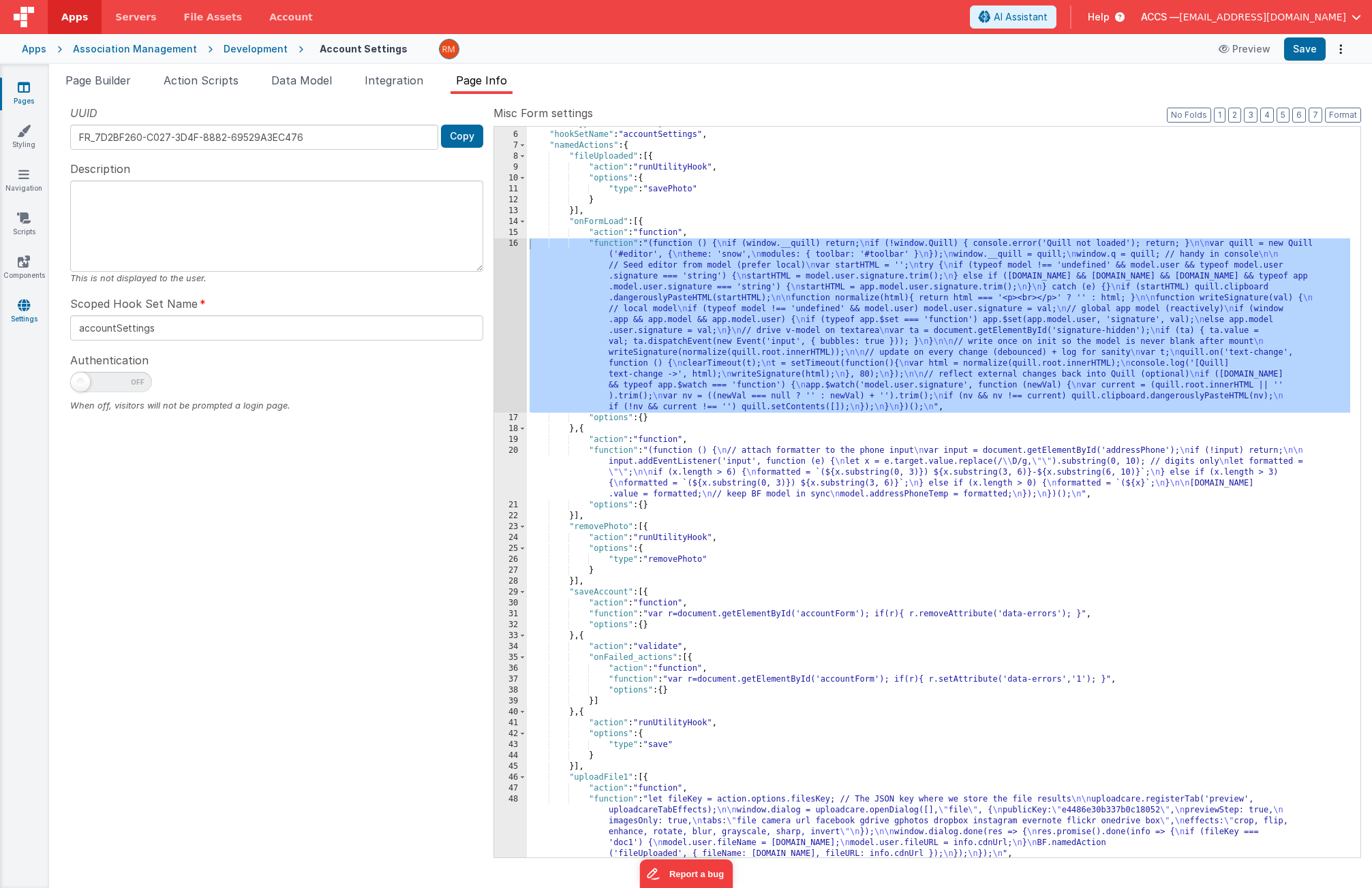
click at [32, 310] on link "Settings" at bounding box center [23, 312] width 49 height 27
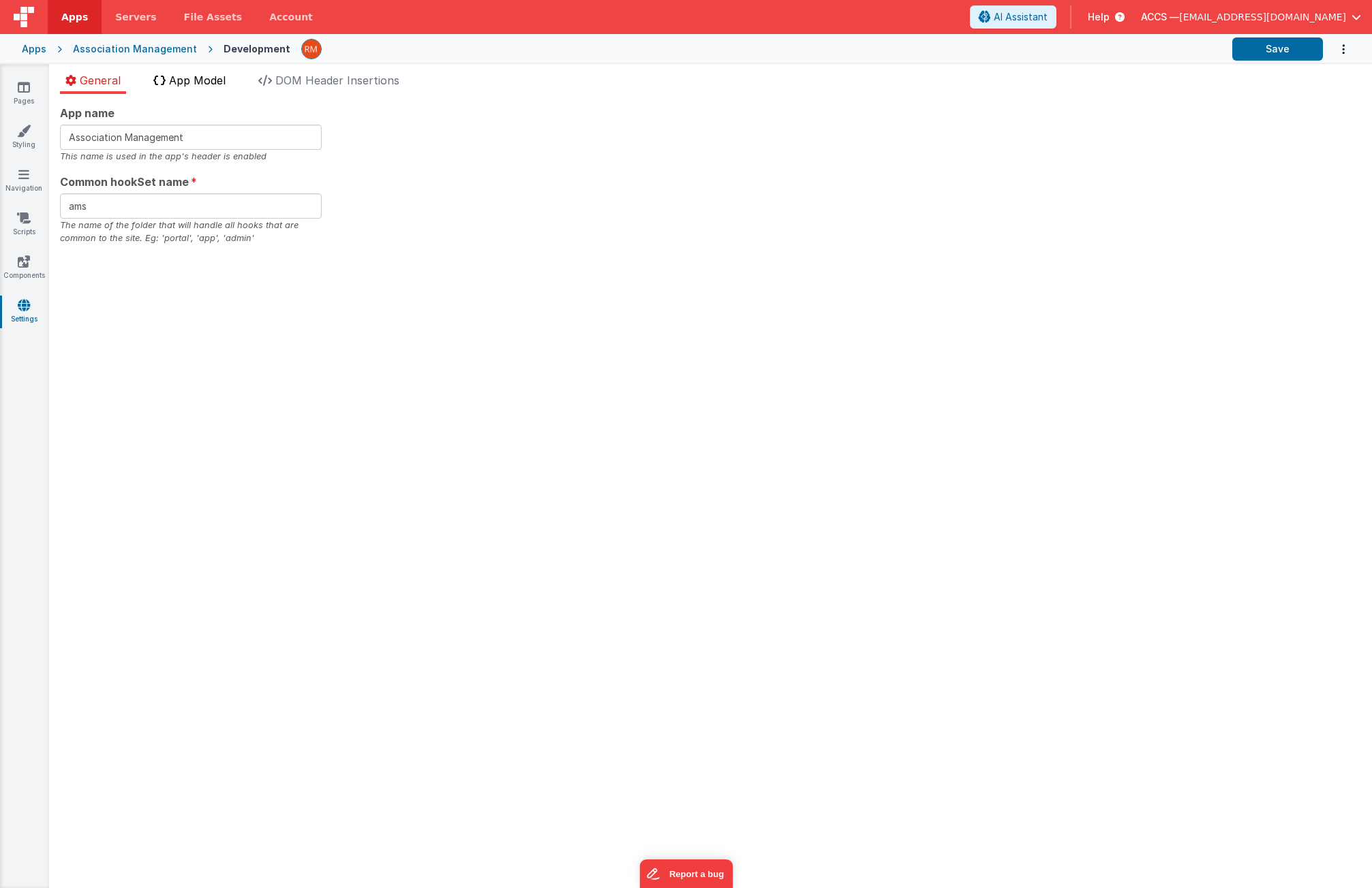
click at [184, 85] on span "App Model" at bounding box center [198, 81] width 56 height 13
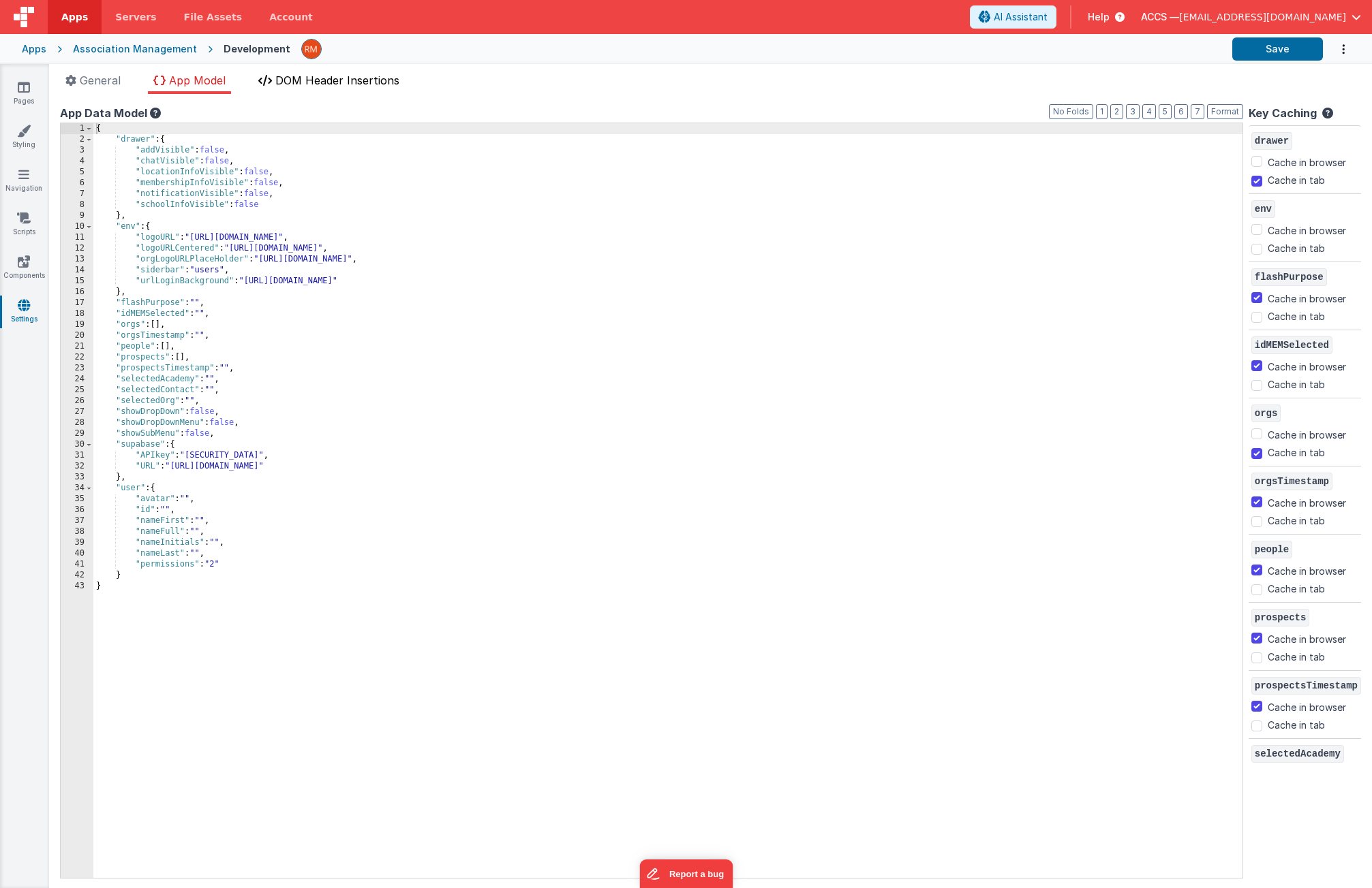
click at [322, 85] on span "DOM Header Insertions" at bounding box center [337, 81] width 124 height 13
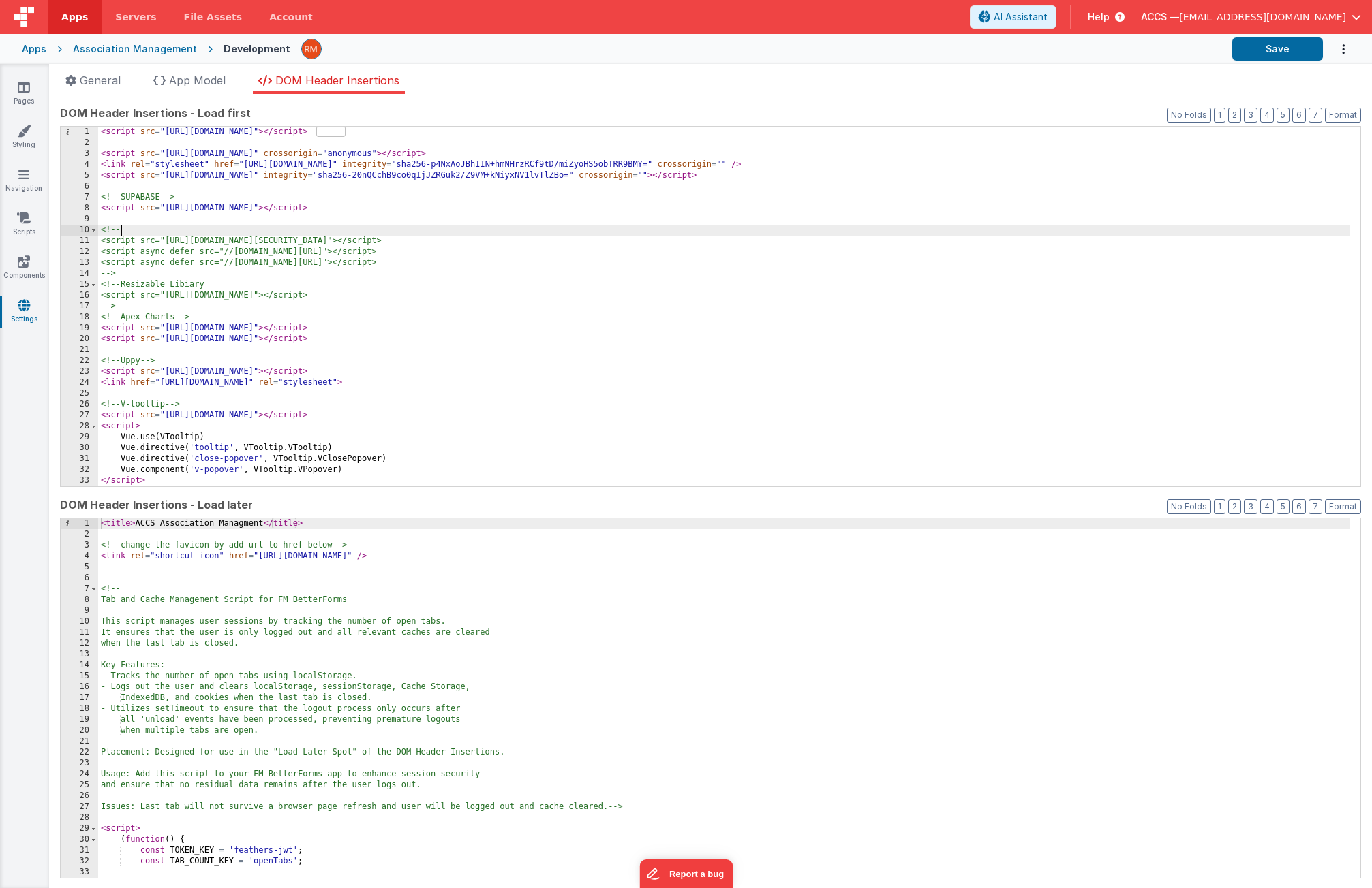
click at [295, 230] on div "< script src = "[URL][DOMAIN_NAME]" > </ script > < script src = "[URL][DOMAIN_…" at bounding box center [724, 318] width 1252 height 382
click at [506, 210] on div "< script src = "[URL][DOMAIN_NAME]" > </ script > < script src = "[URL][DOMAIN_…" at bounding box center [724, 318] width 1252 height 382
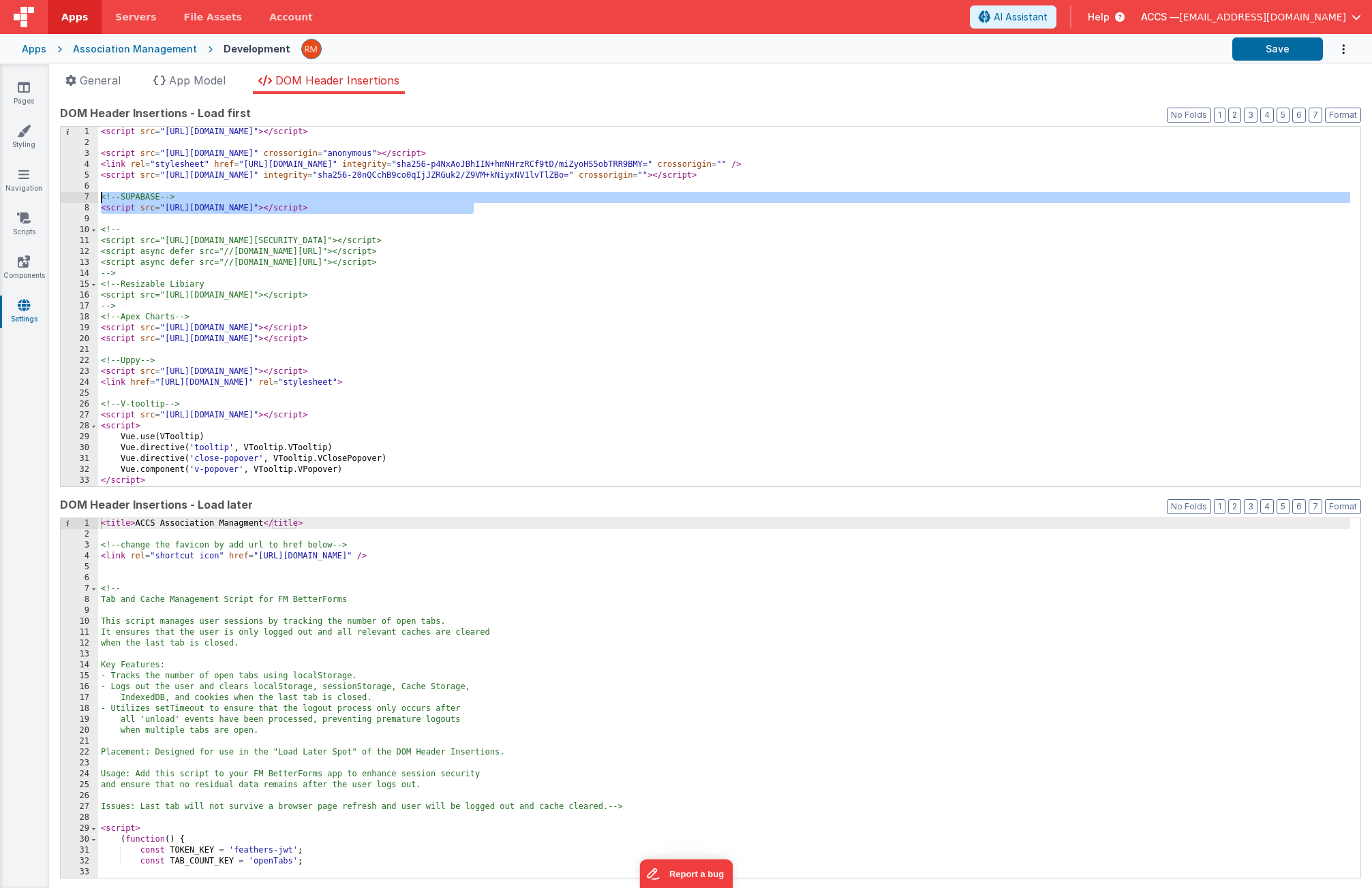
drag, startPoint x: 504, startPoint y: 210, endPoint x: 78, endPoint y: 200, distance: 426.1
click at [78, 200] on div "1 2 3 4 5 6 7 8 9 10 11 12 13 14 15 16 17 18 19 20 21 22 23 24 25 26 27 28 29 3…" at bounding box center [710, 306] width 1301 height 361
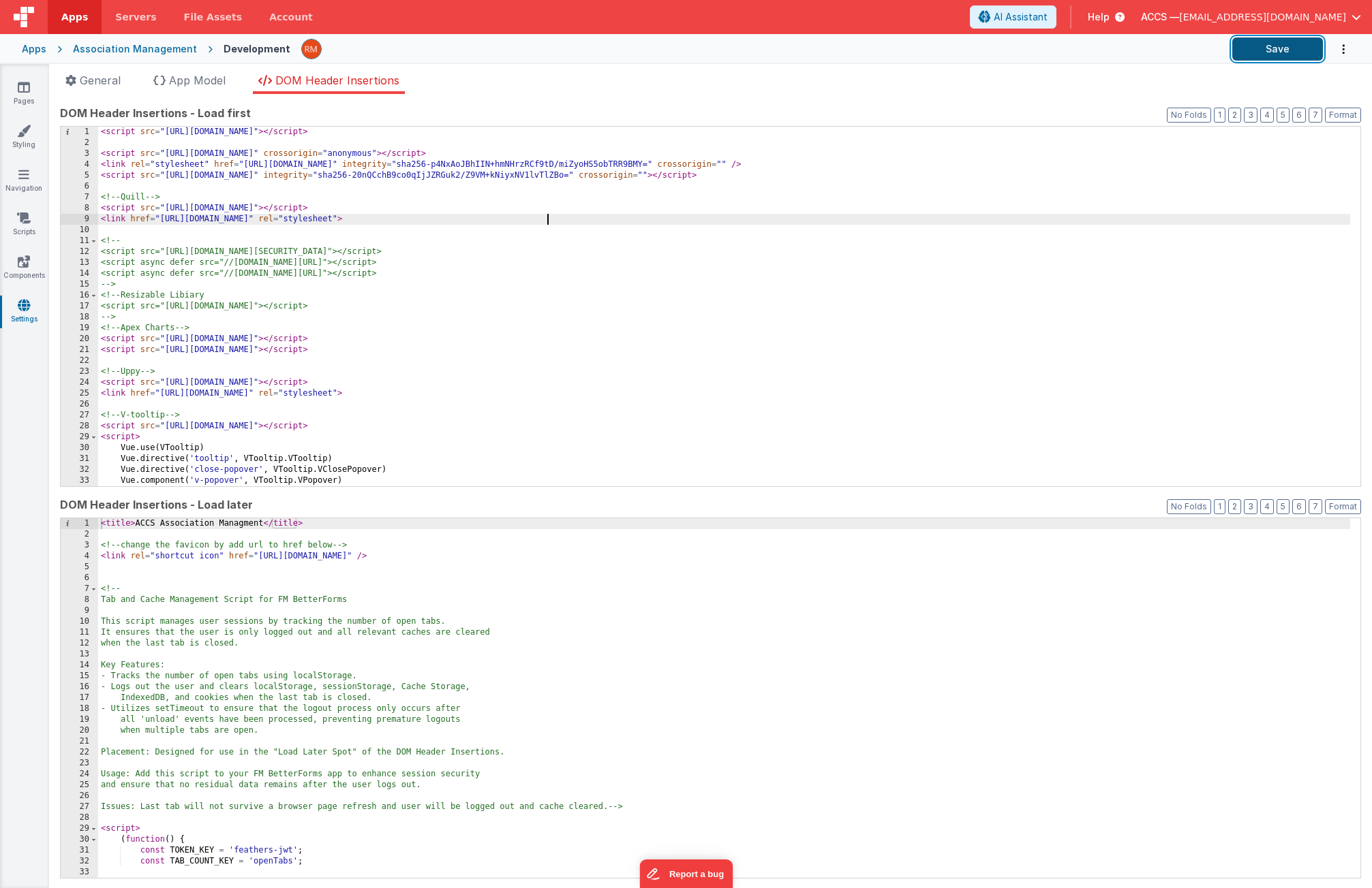
click at [1272, 51] on button "Save" at bounding box center [1277, 49] width 90 height 23
click at [106, 90] on li "General" at bounding box center [93, 83] width 66 height 22
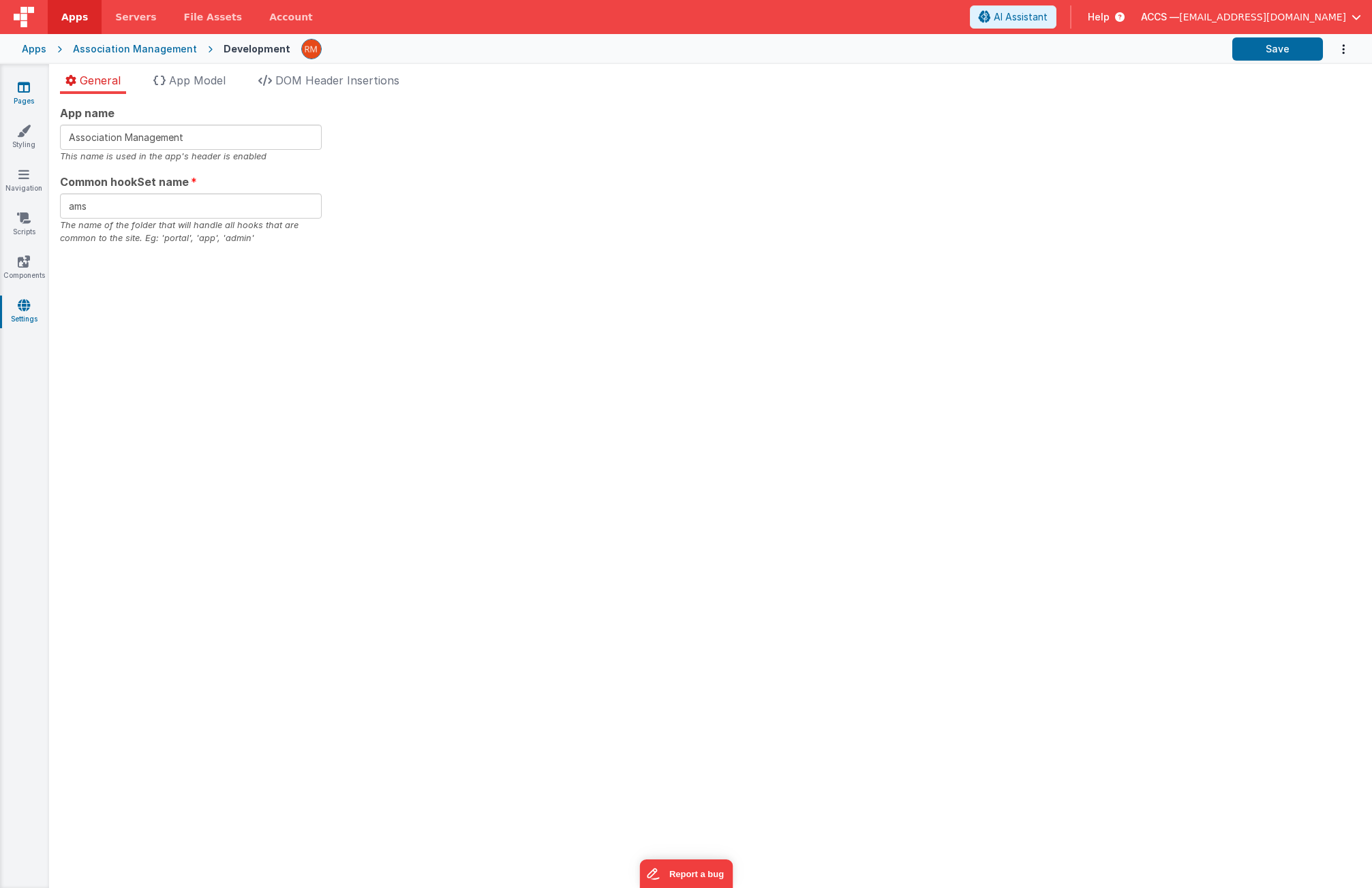
click at [22, 92] on icon at bounding box center [23, 87] width 12 height 13
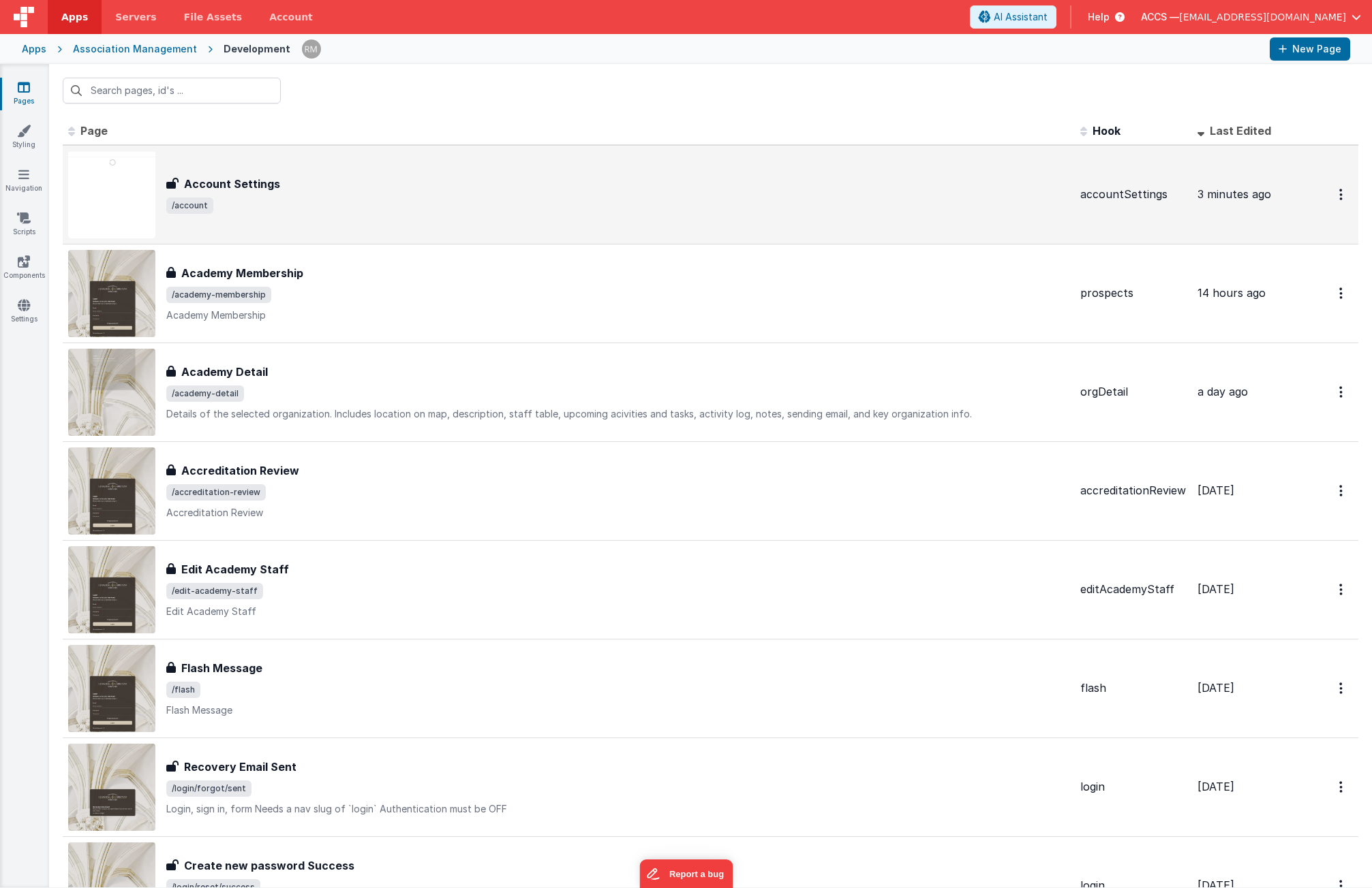
click at [447, 180] on div "Account Settings" at bounding box center [618, 184] width 903 height 17
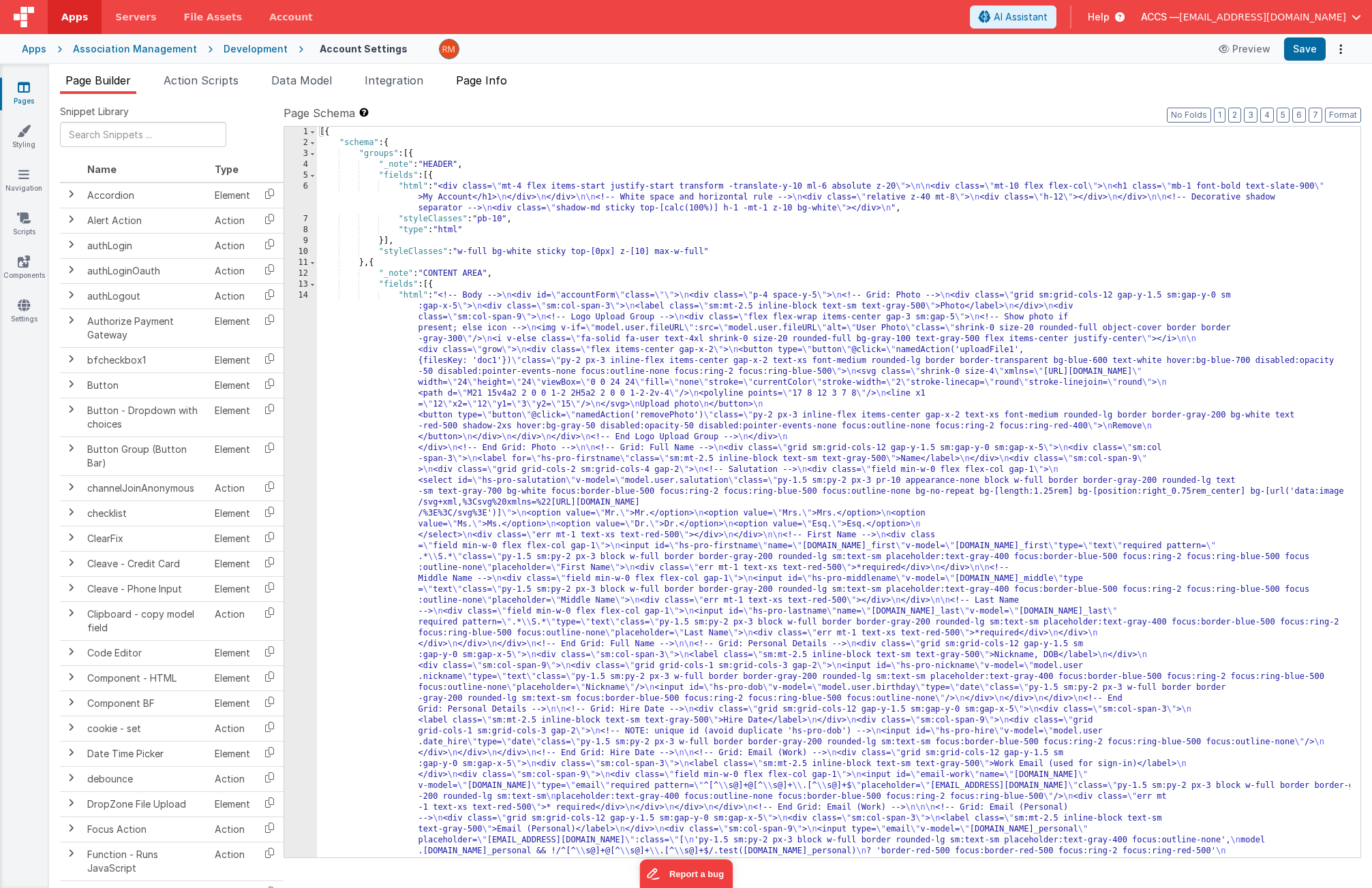
click at [492, 86] on li "Page Info" at bounding box center [481, 83] width 62 height 22
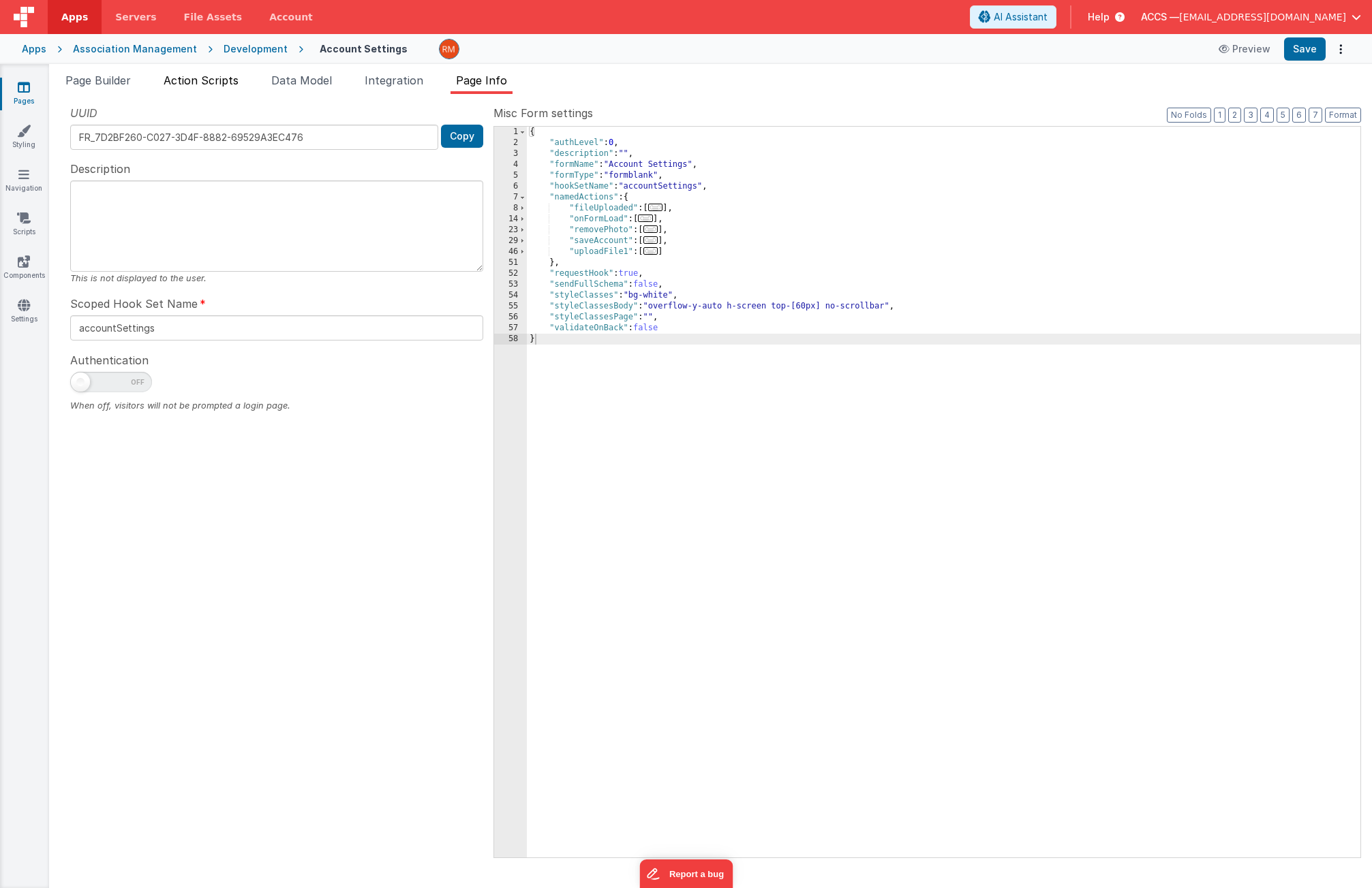
click at [206, 88] on li "Action Scripts" at bounding box center [200, 83] width 85 height 22
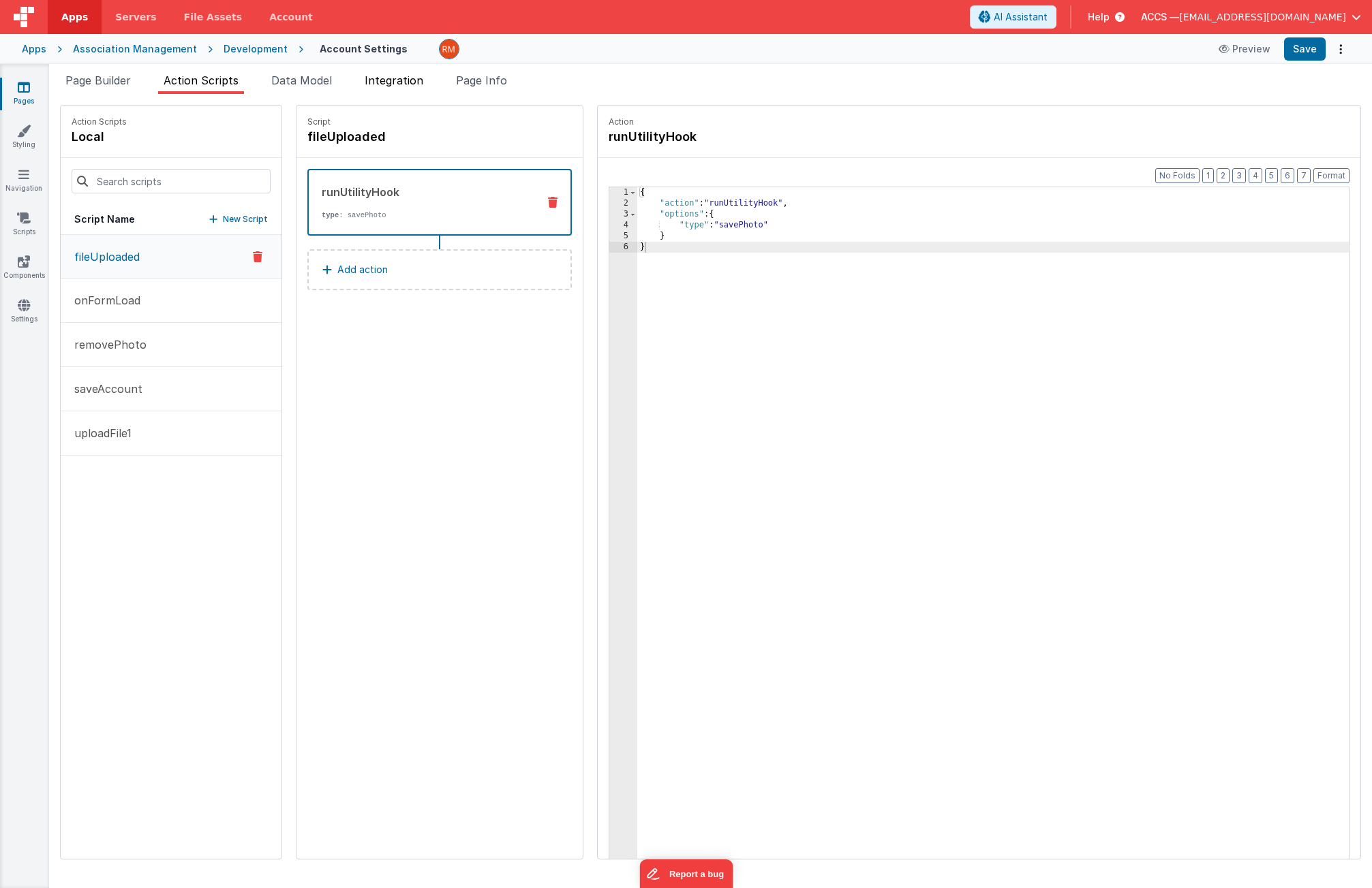
click at [375, 83] on span "Integration" at bounding box center [393, 81] width 59 height 13
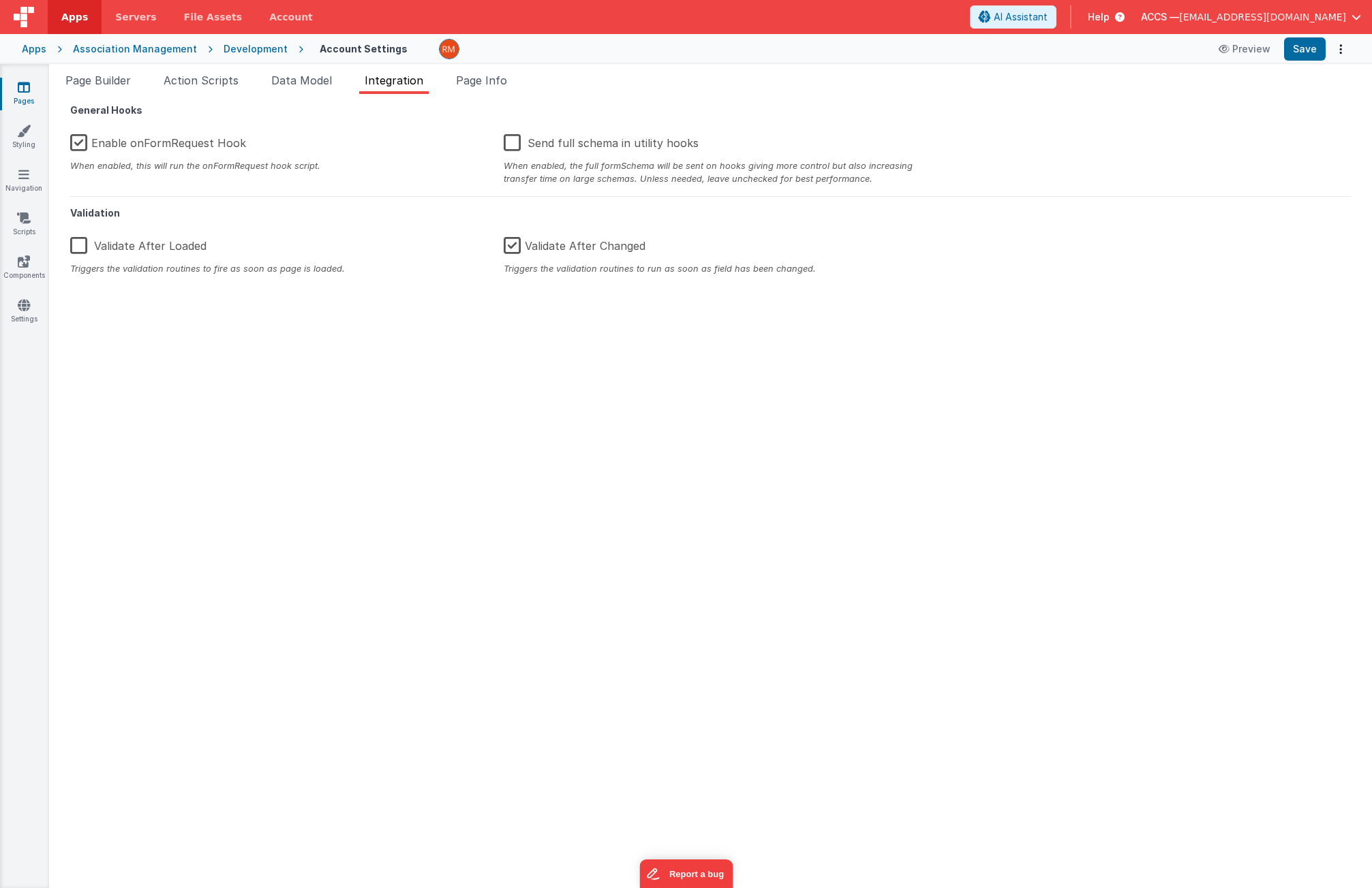
click at [80, 144] on label "Enable onFormRequest Hook" at bounding box center [159, 140] width 176 height 29
click at [0, 0] on input "Enable onFormRequest Hook" at bounding box center [0, 0] width 0 height 0
click at [1311, 47] on button "Save" at bounding box center [1305, 49] width 42 height 23
click at [28, 314] on link "Settings" at bounding box center [23, 312] width 49 height 27
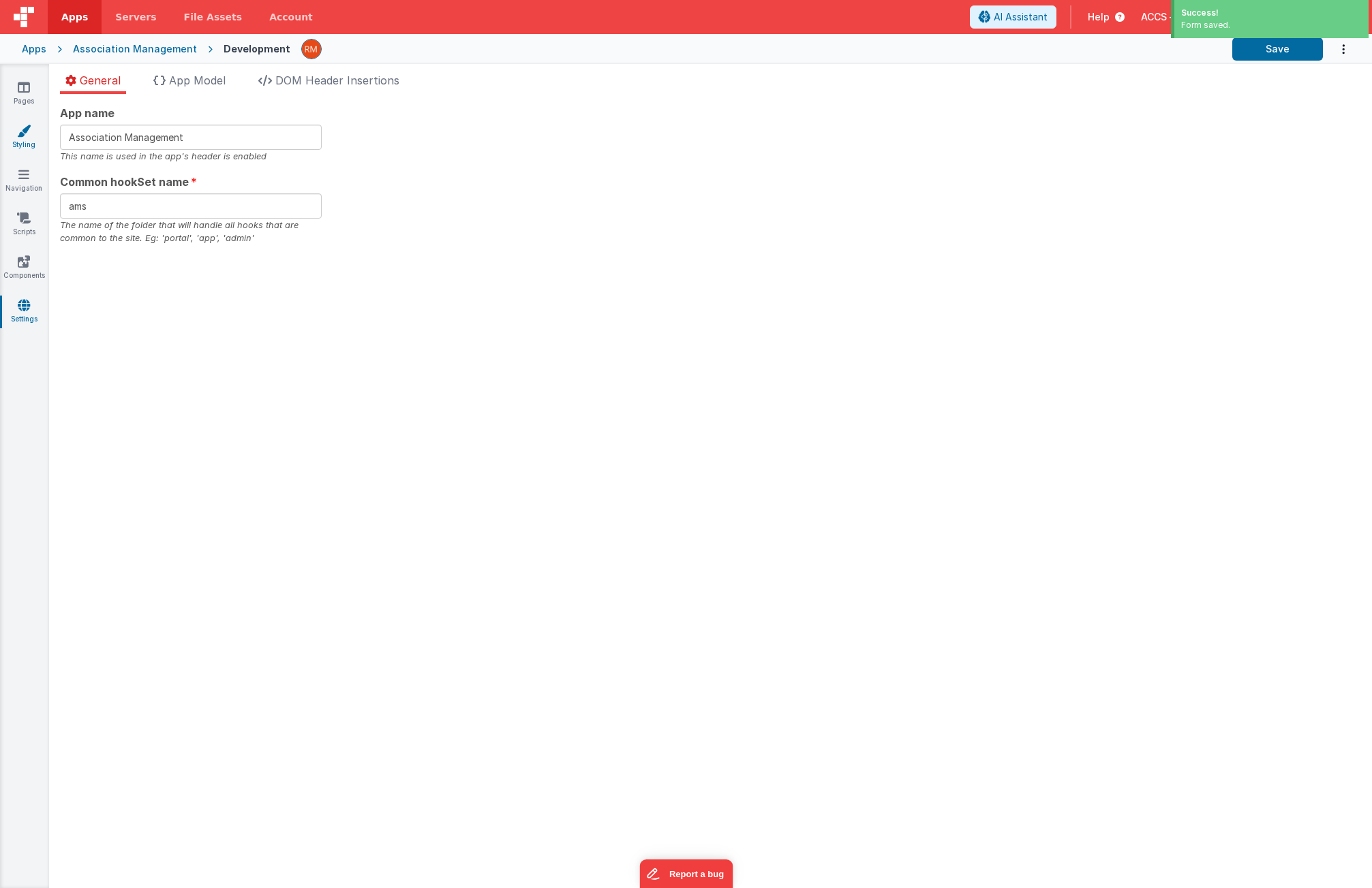
click at [20, 124] on icon at bounding box center [24, 130] width 13 height 13
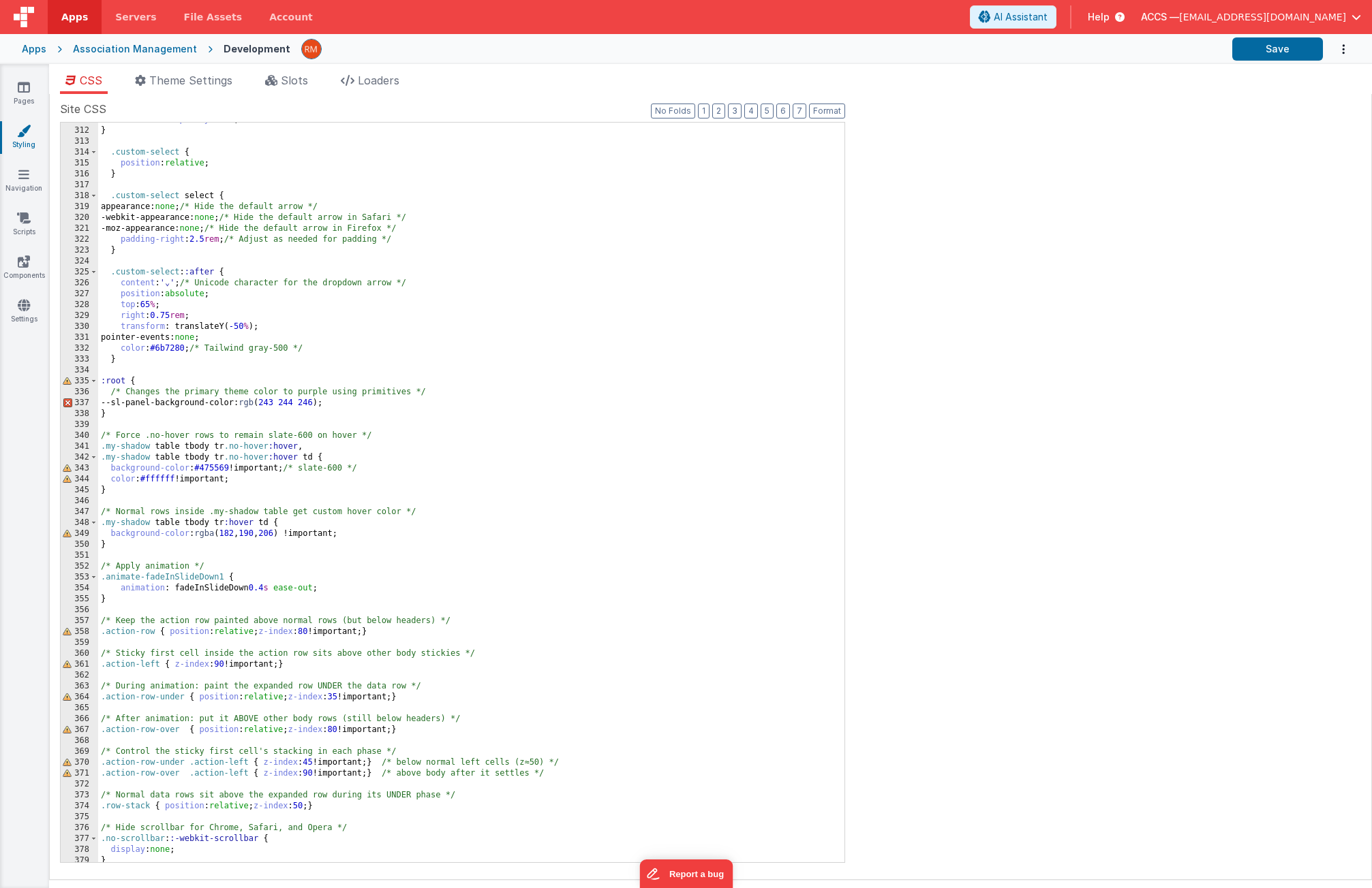
scroll to position [3620, 0]
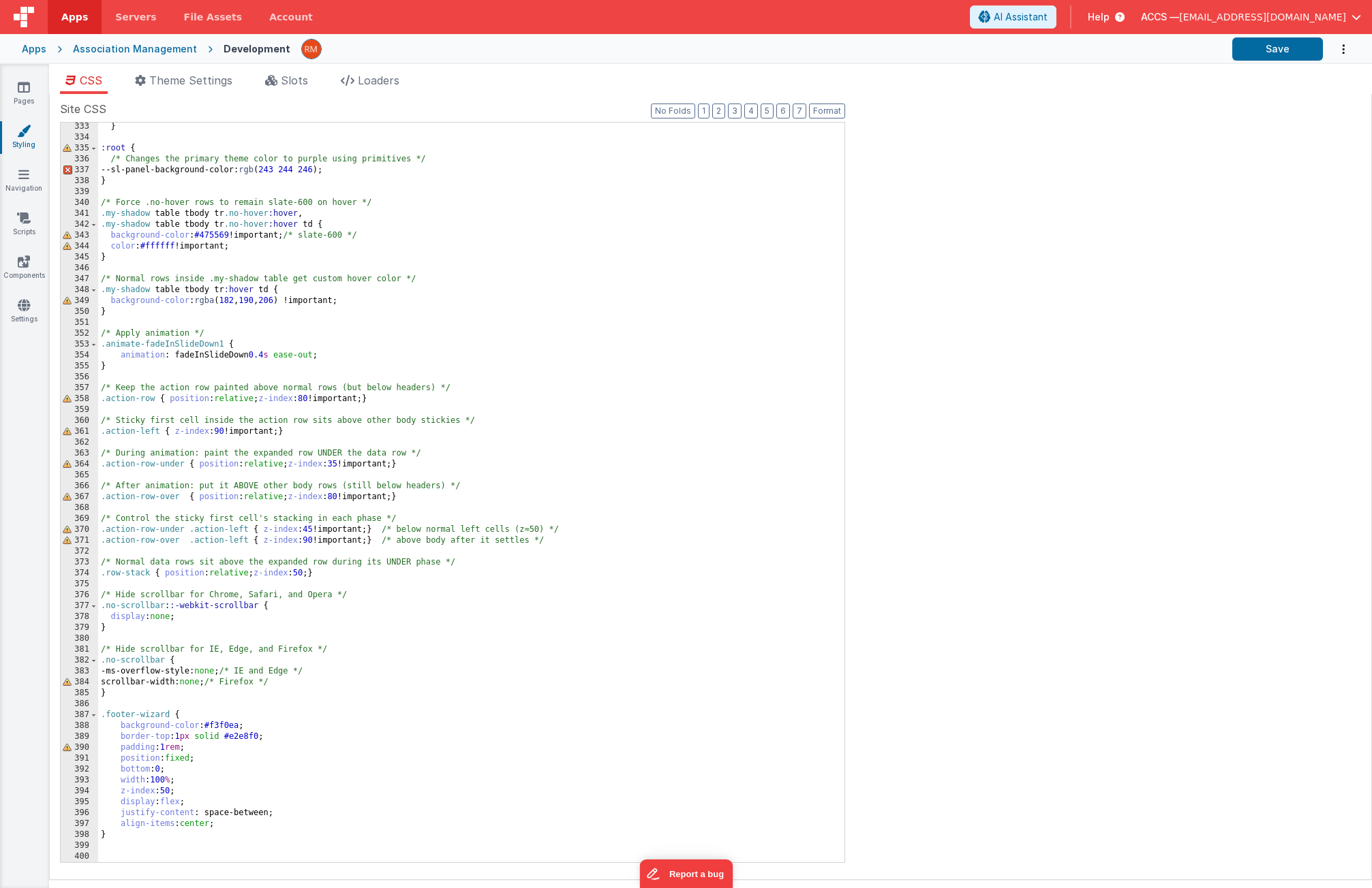
click at [148, 834] on div "} :root { /* Changes the primary theme color to purple using primitives */ --sl…" at bounding box center [466, 502] width 736 height 762
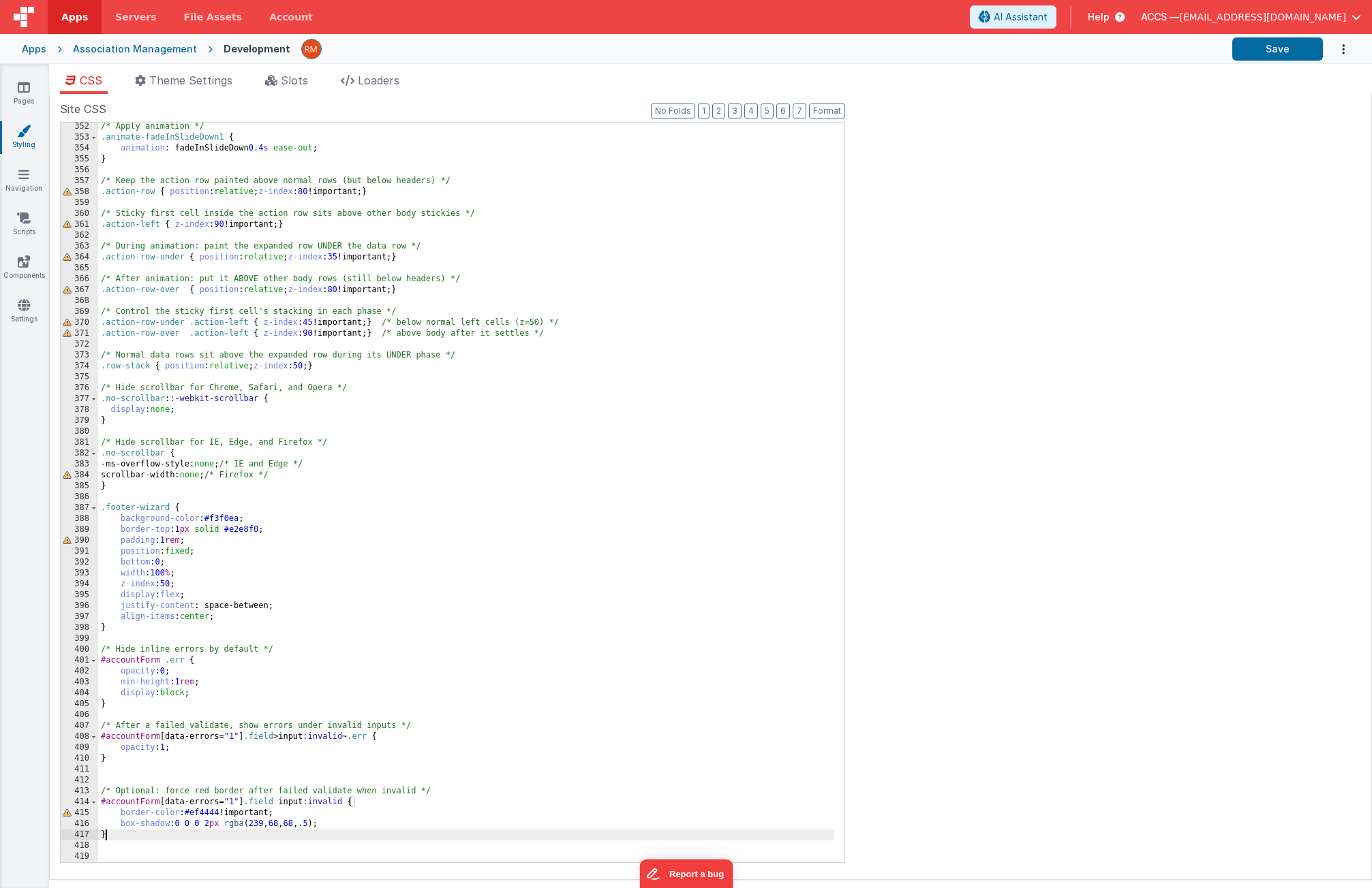
scroll to position [3828, 0]
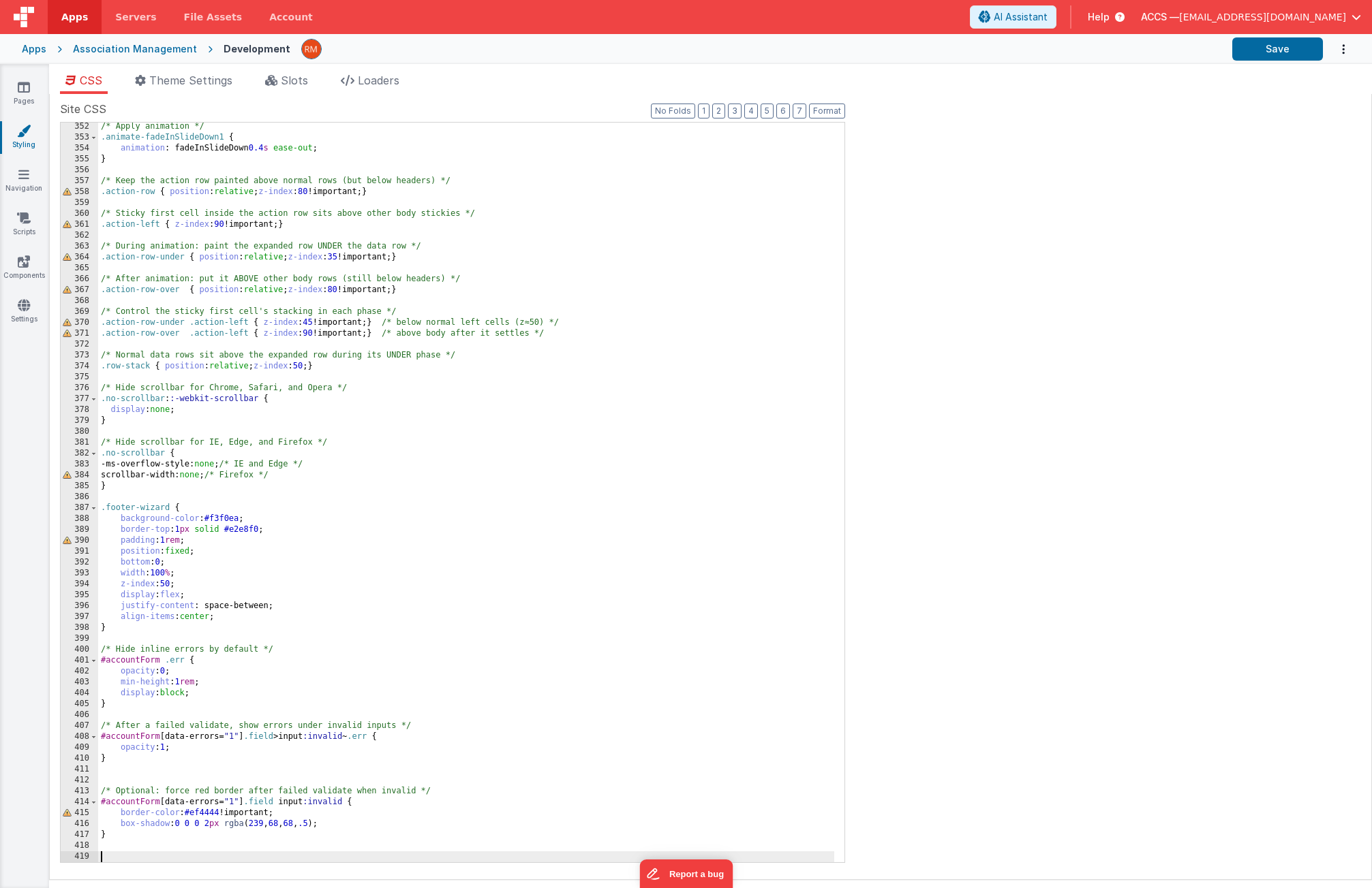
click at [150, 855] on div "/* Apply animation */ .animate-fadeInSlideDown1 { animation : fadeInSlideDown 0…" at bounding box center [466, 502] width 736 height 762
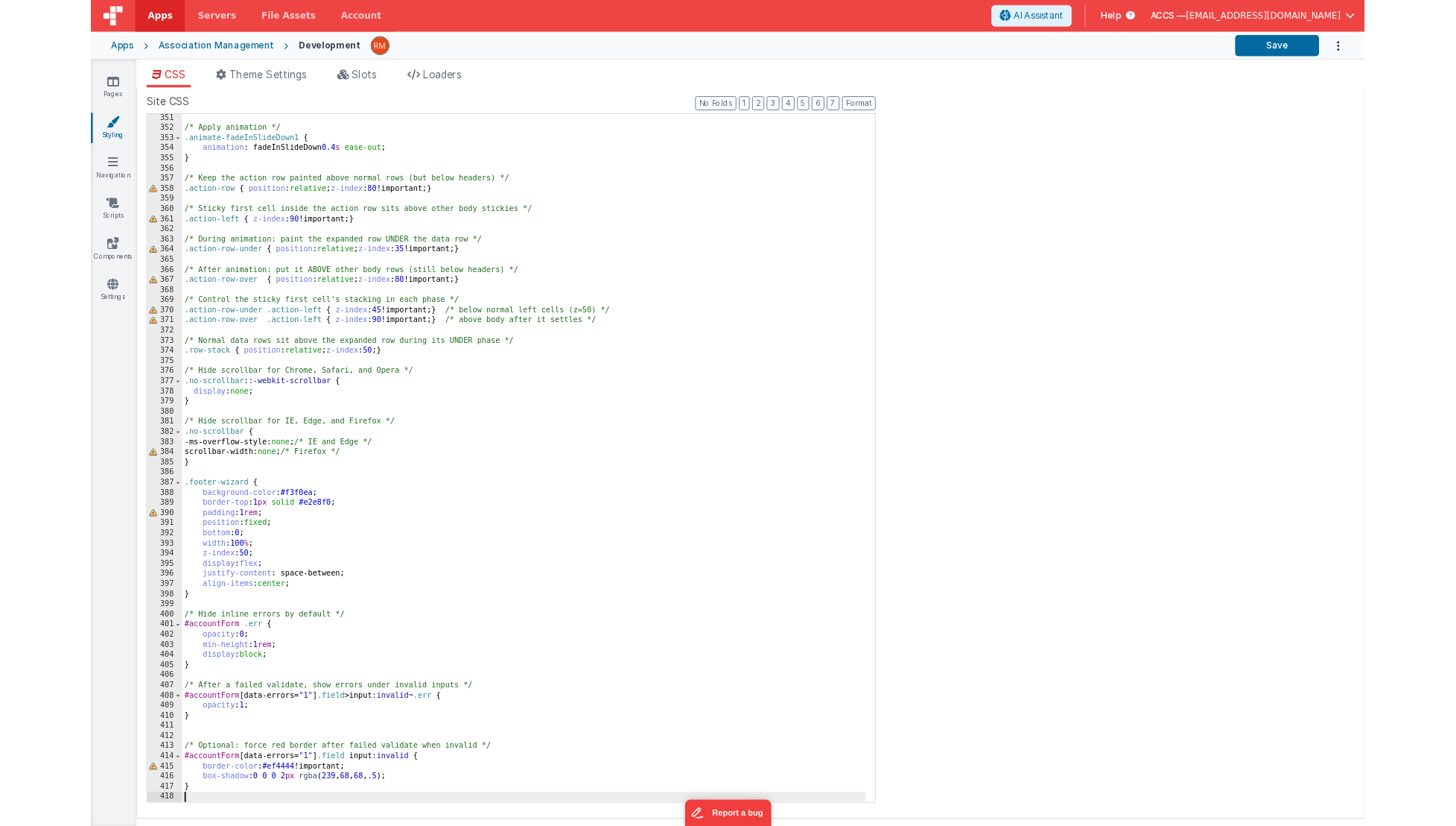
scroll to position [4163, 0]
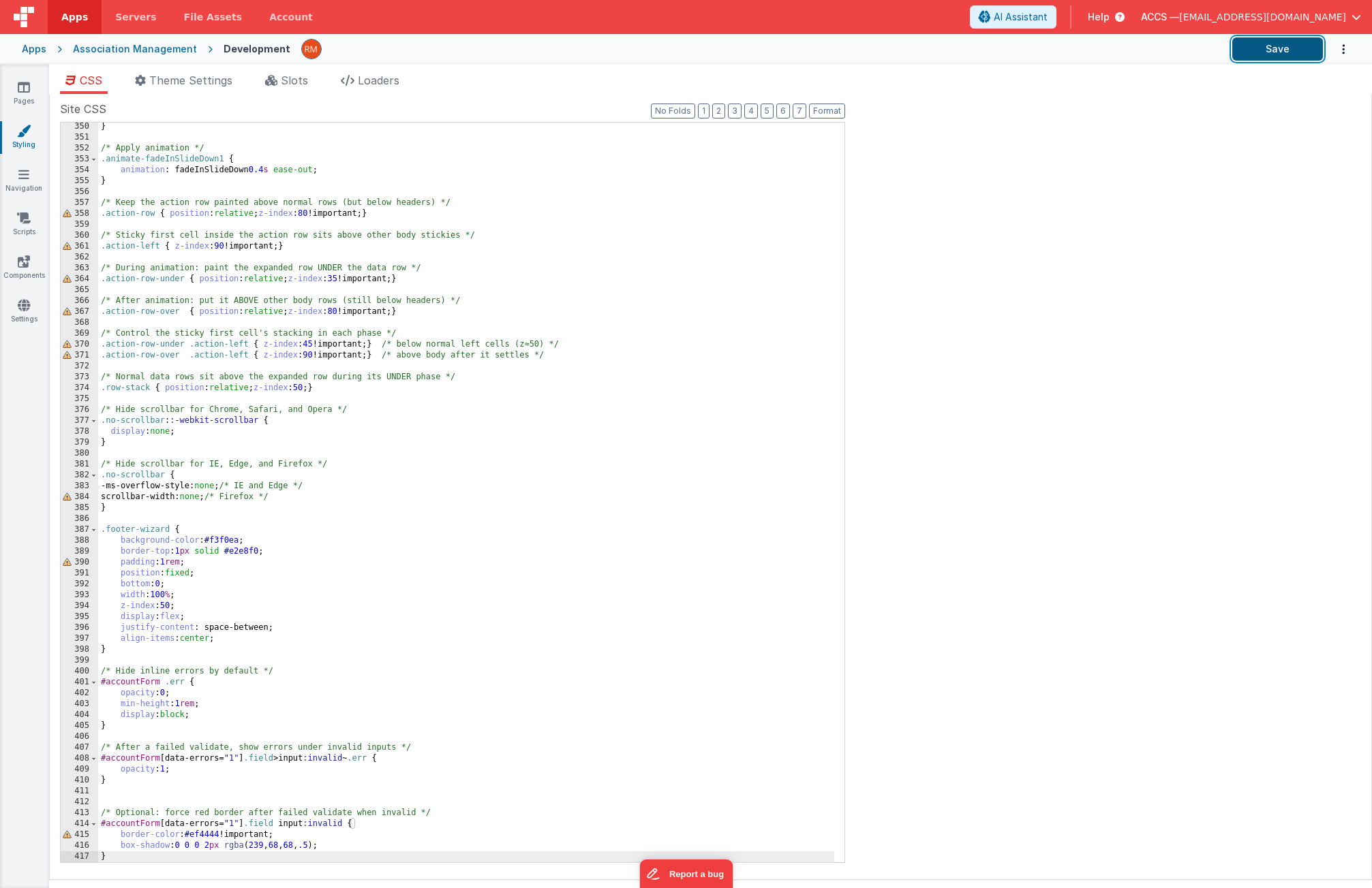
click at [1266, 47] on button "Save" at bounding box center [1277, 49] width 90 height 23
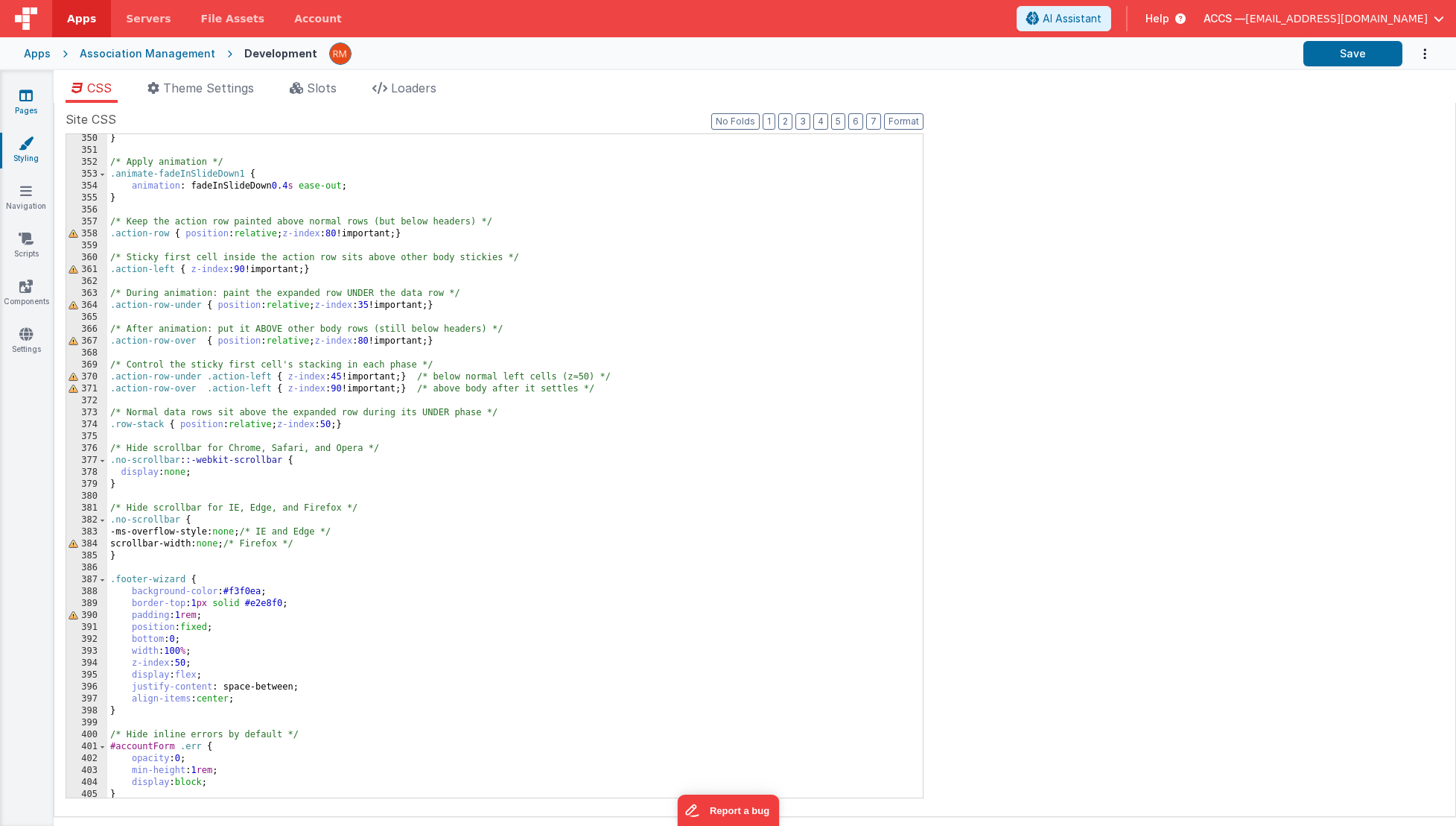
click at [28, 96] on icon at bounding box center [25, 95] width 14 height 15
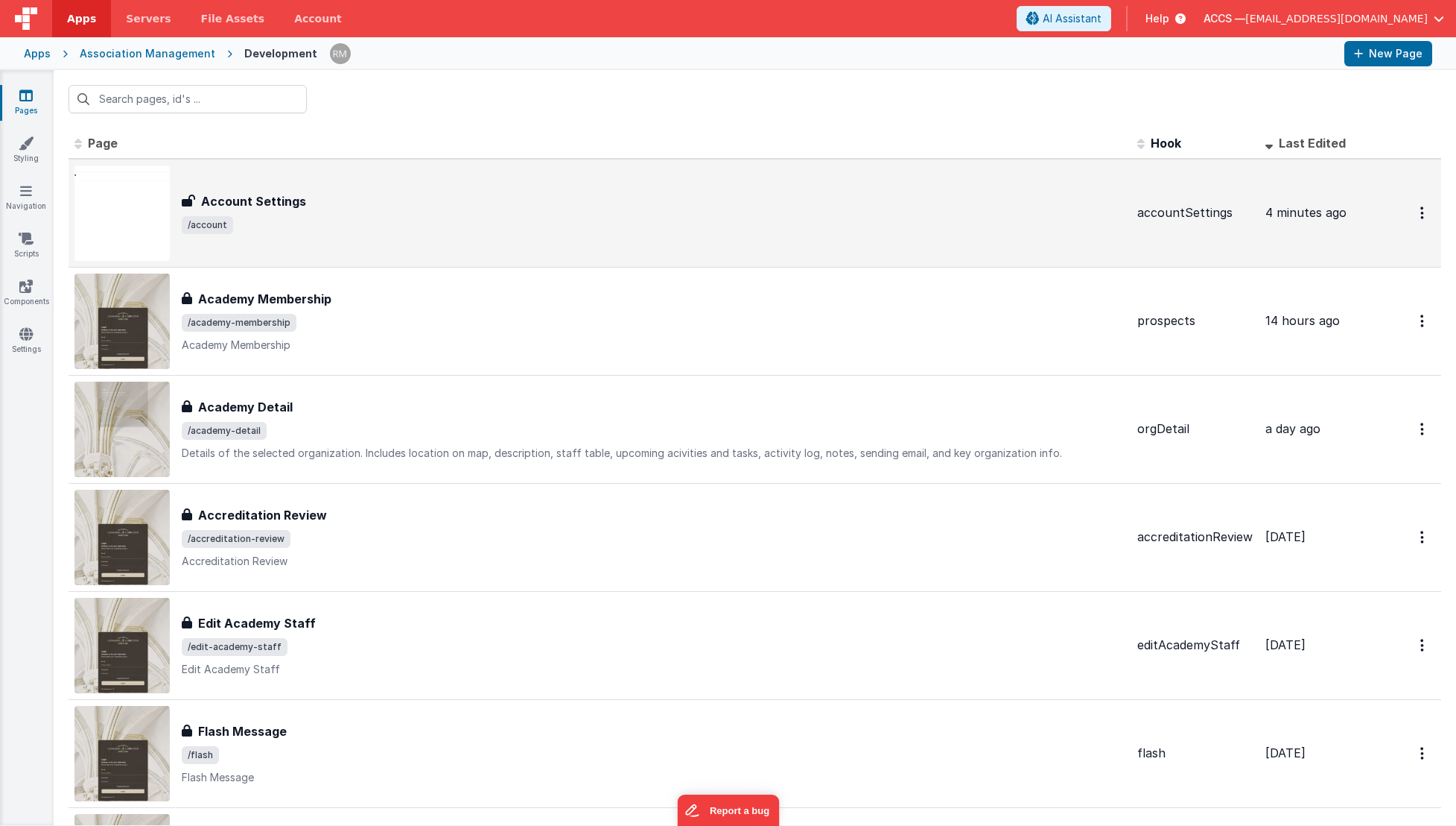
click at [412, 208] on div "Account Settings" at bounding box center [653, 202] width 943 height 18
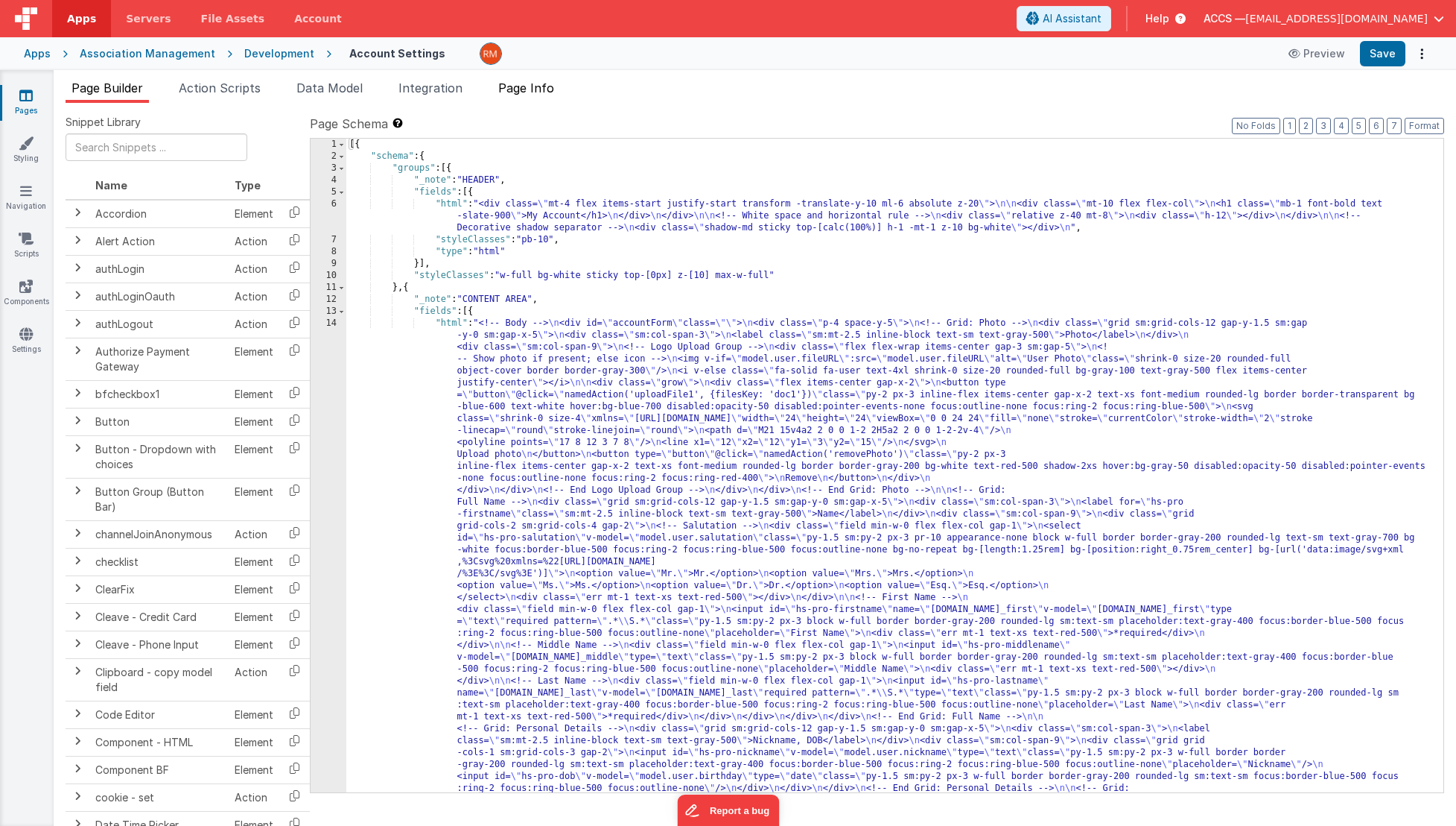
click at [533, 90] on span "Page Info" at bounding box center [526, 88] width 56 height 15
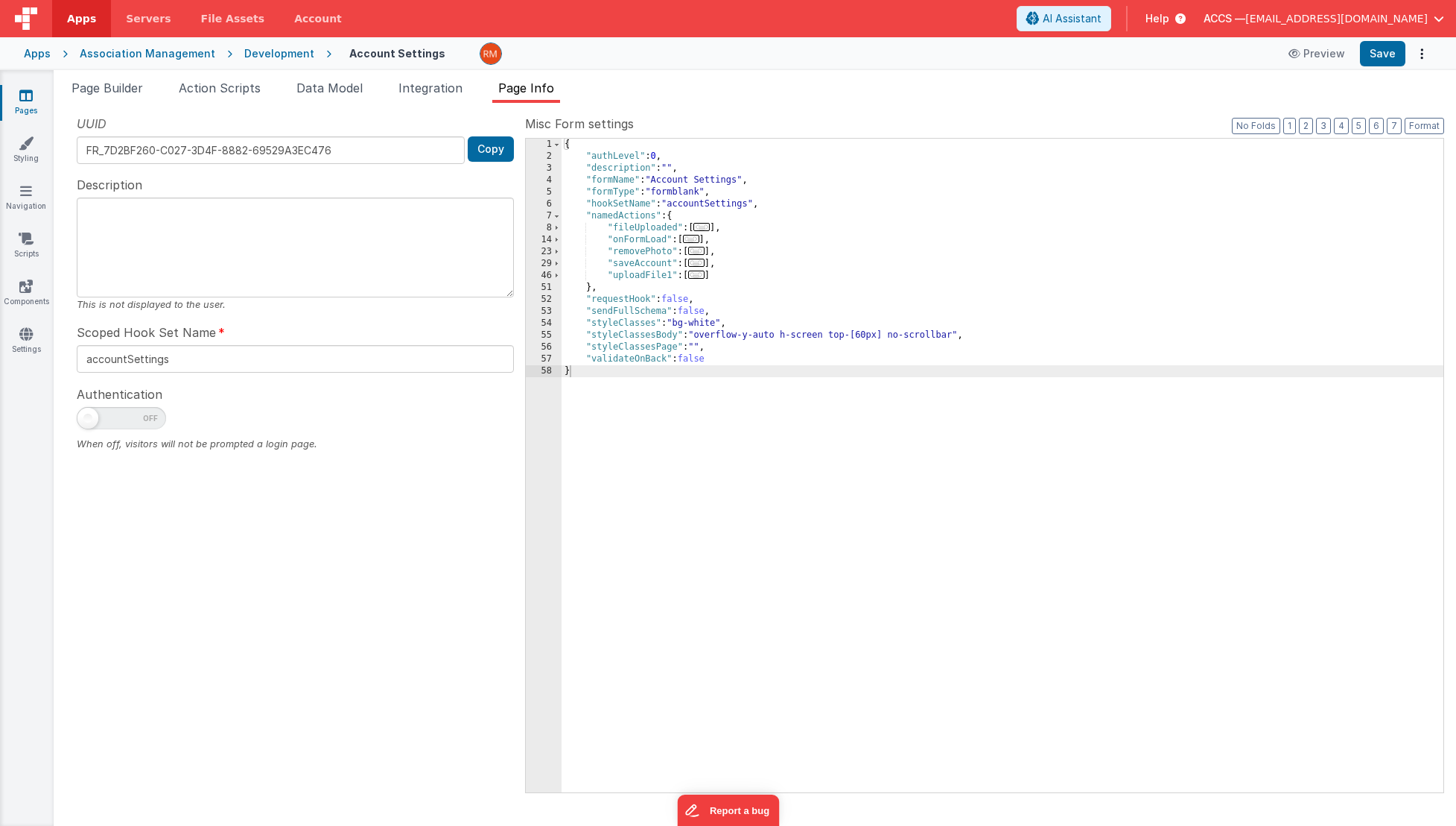
click at [698, 267] on span "..." at bounding box center [697, 262] width 16 height 8
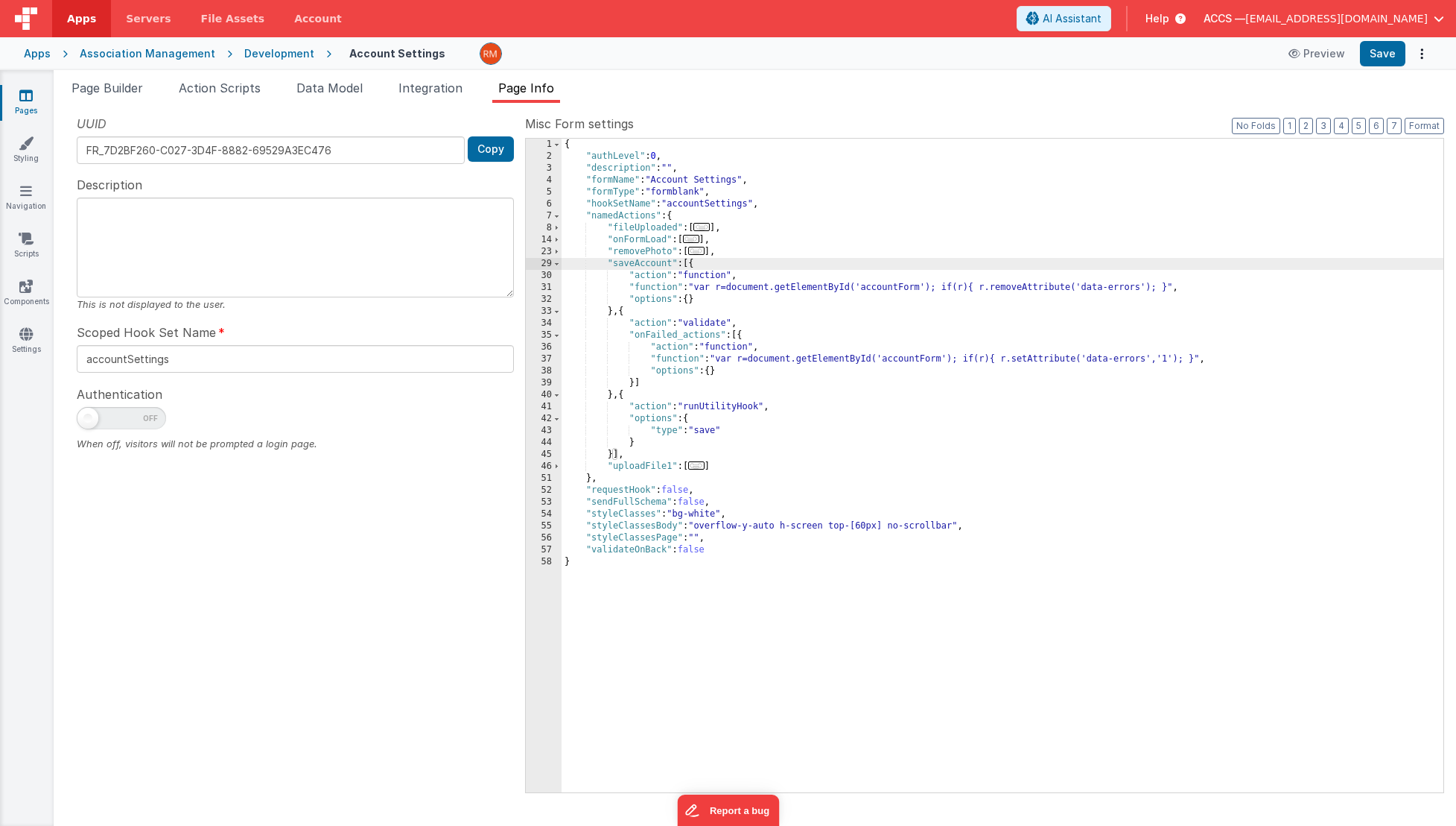
click at [698, 468] on span "..." at bounding box center [697, 465] width 16 height 8
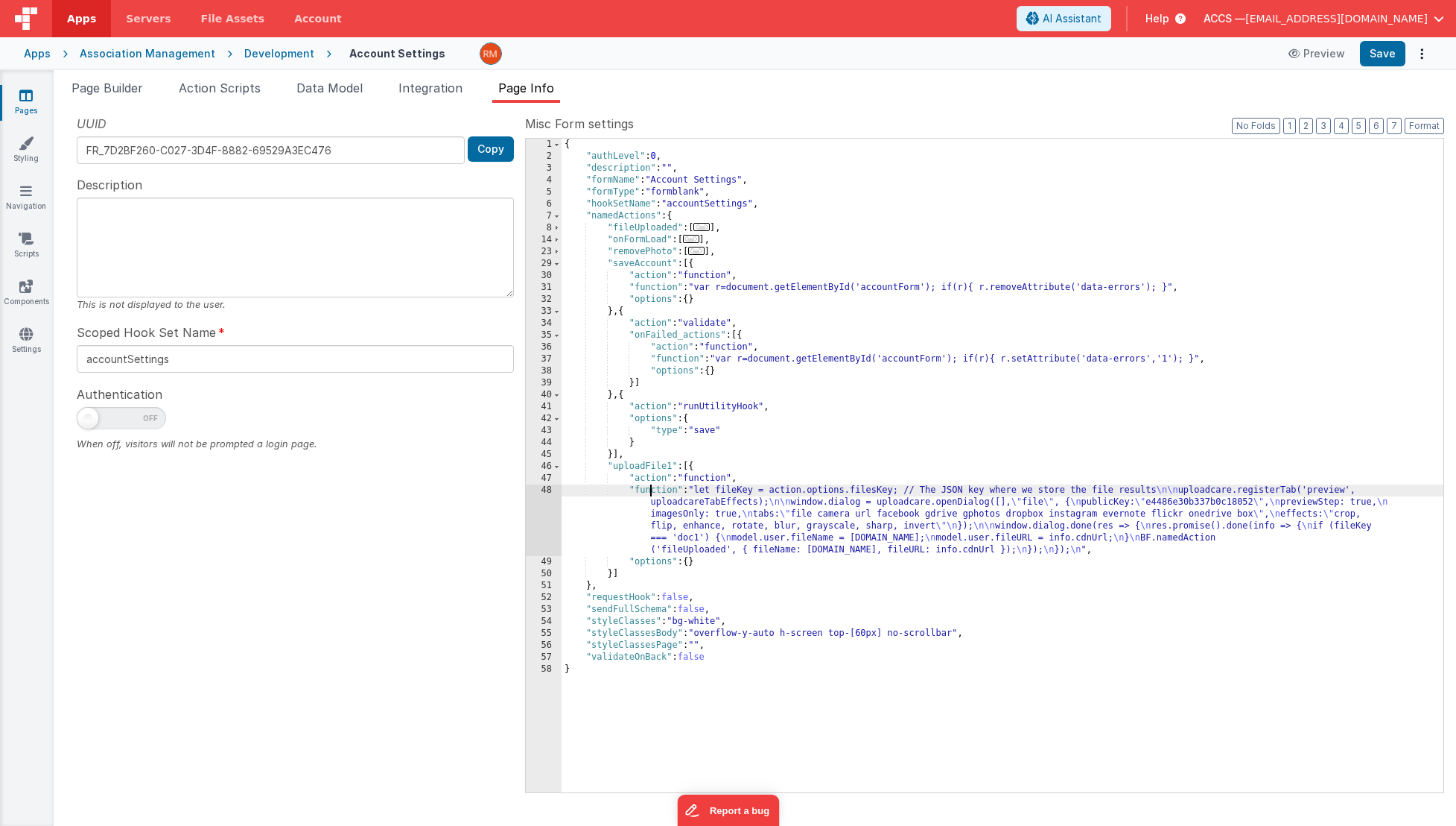
click at [650, 490] on div "{ "authLevel" : 0 , "description" : "" , "formName" : "Account Settings" , "for…" at bounding box center [1002, 477] width 882 height 677
click at [547, 489] on div "48" at bounding box center [543, 520] width 35 height 72
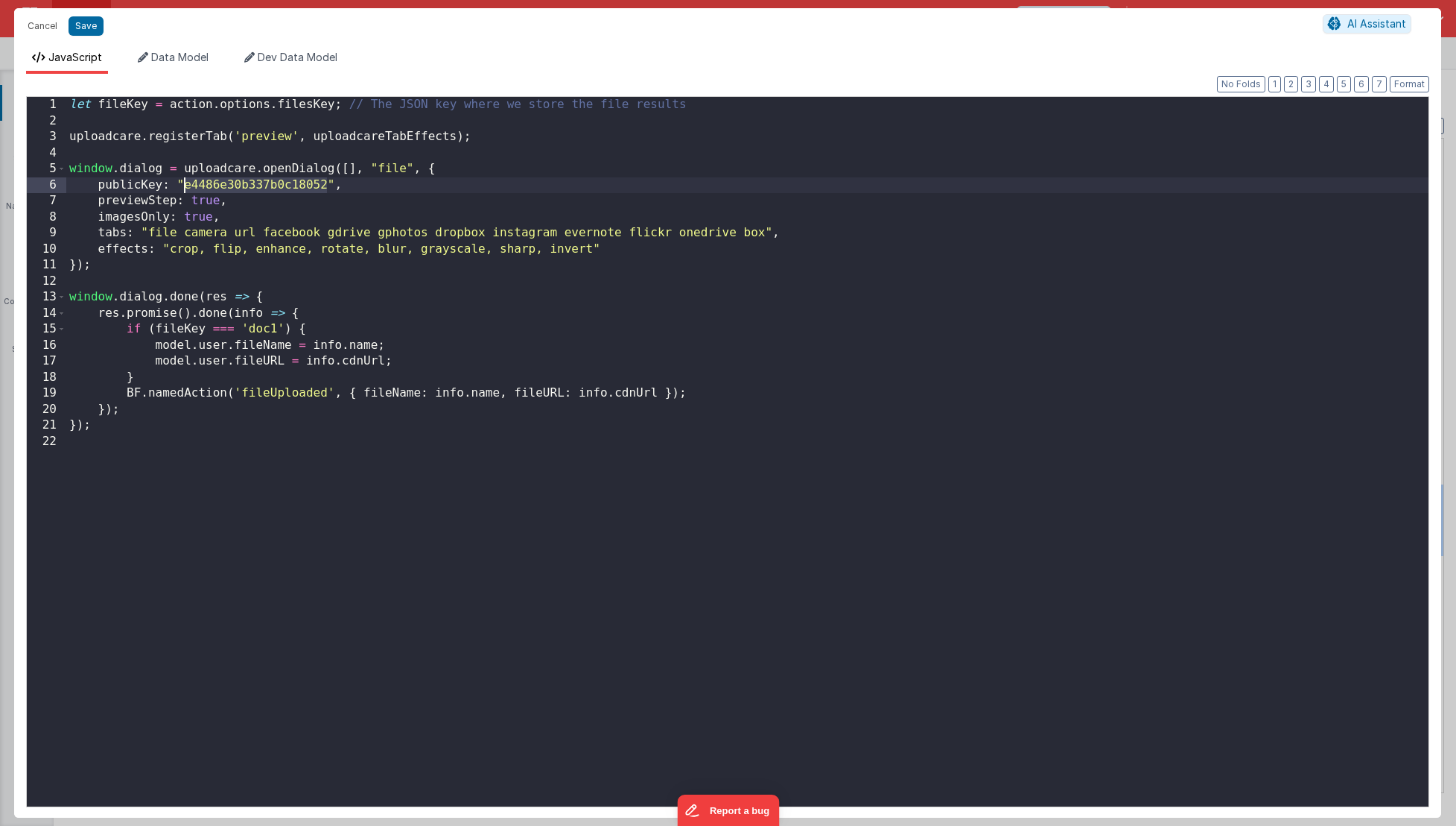
drag, startPoint x: 328, startPoint y: 185, endPoint x: 186, endPoint y: 185, distance: 142.0
click at [186, 185] on div "let fileKey = action . options . filesKey ; // The JSON key where we store the …" at bounding box center [747, 467] width 1362 height 742
click at [93, 31] on button "Save" at bounding box center [86, 25] width 35 height 19
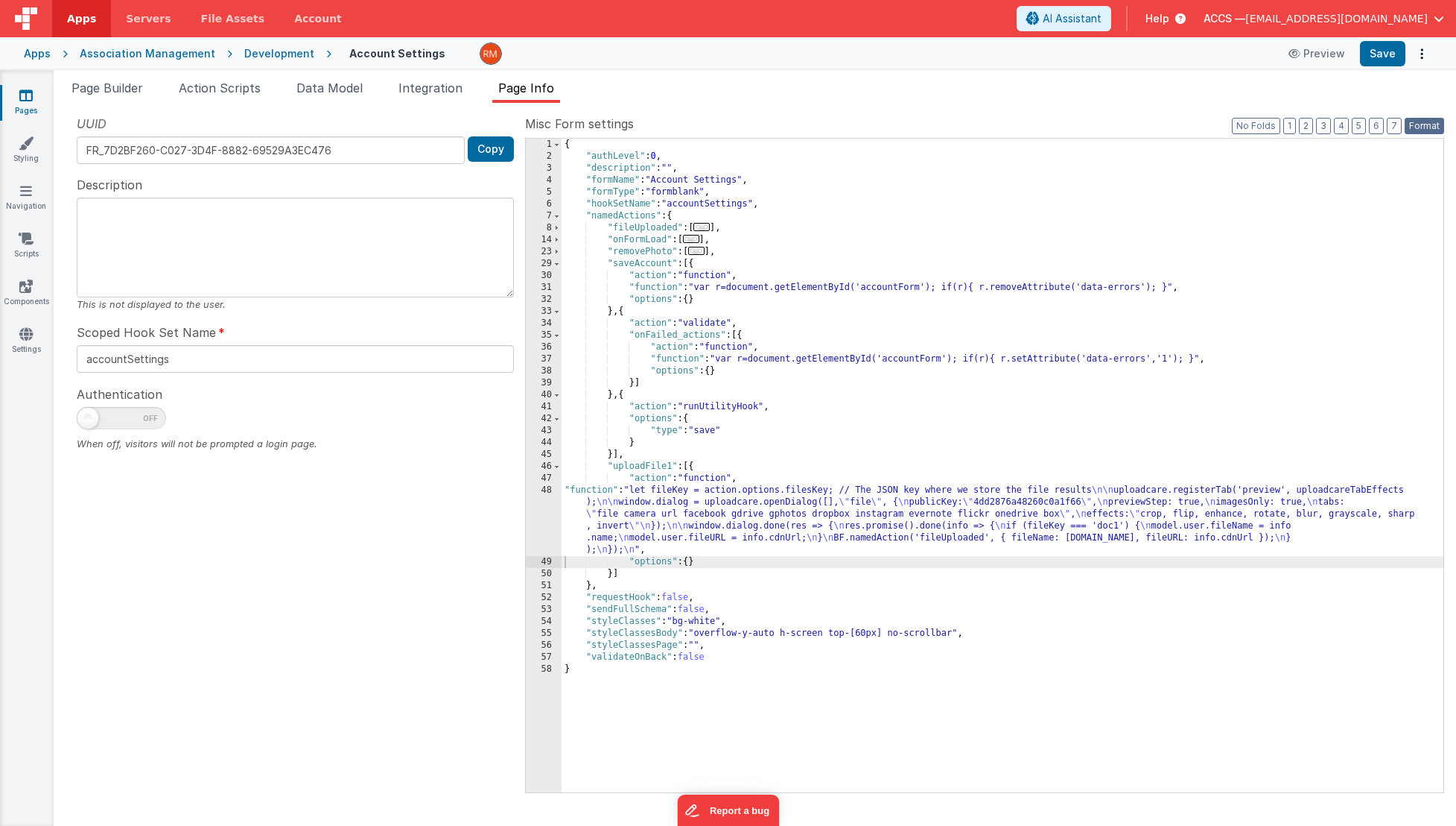
click at [1415, 125] on button "Format" at bounding box center [1424, 126] width 40 height 16
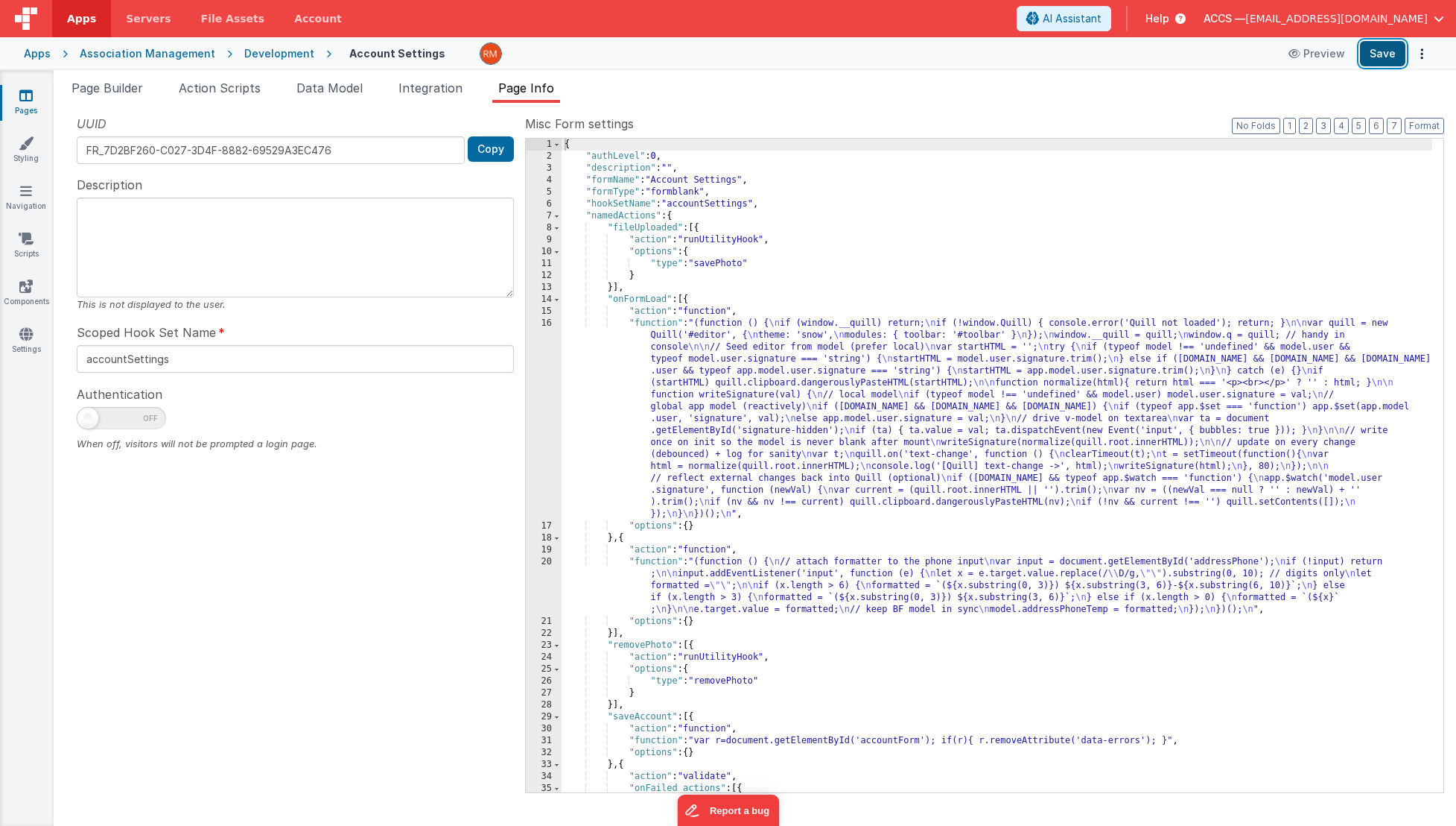
click at [1383, 52] on button "Save" at bounding box center [1383, 54] width 45 height 25
